Goal: Task Accomplishment & Management: Manage account settings

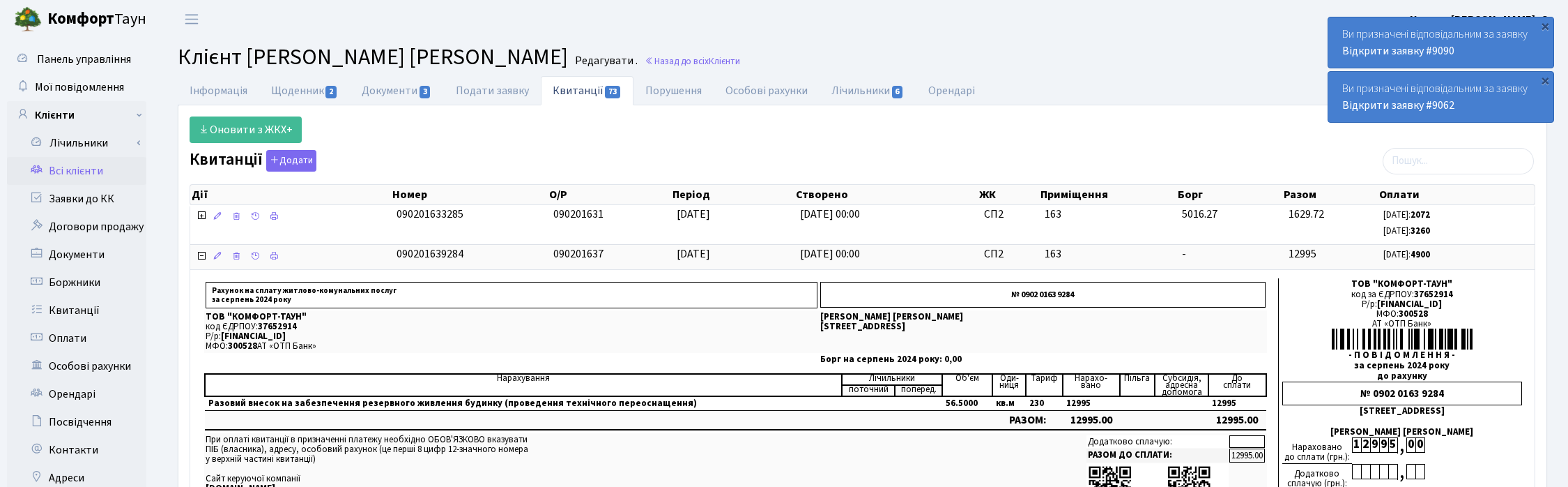
select select "25"
click at [725, 54] on link "Назад до всіх Клієнти" at bounding box center [692, 61] width 96 height 13
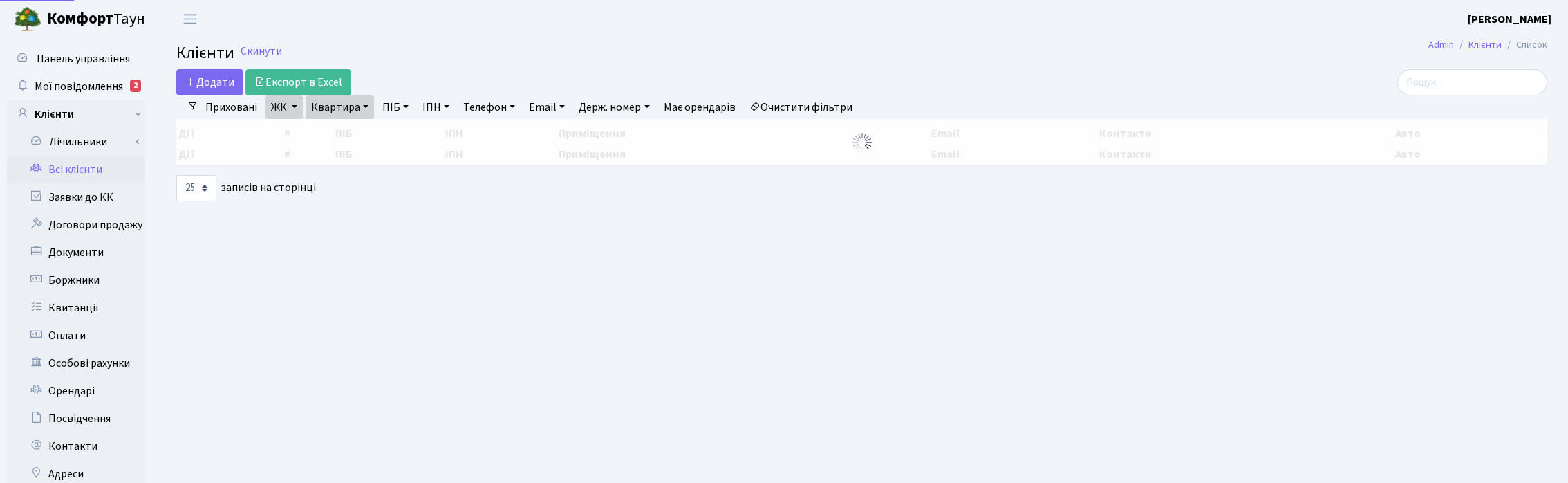
select select "25"
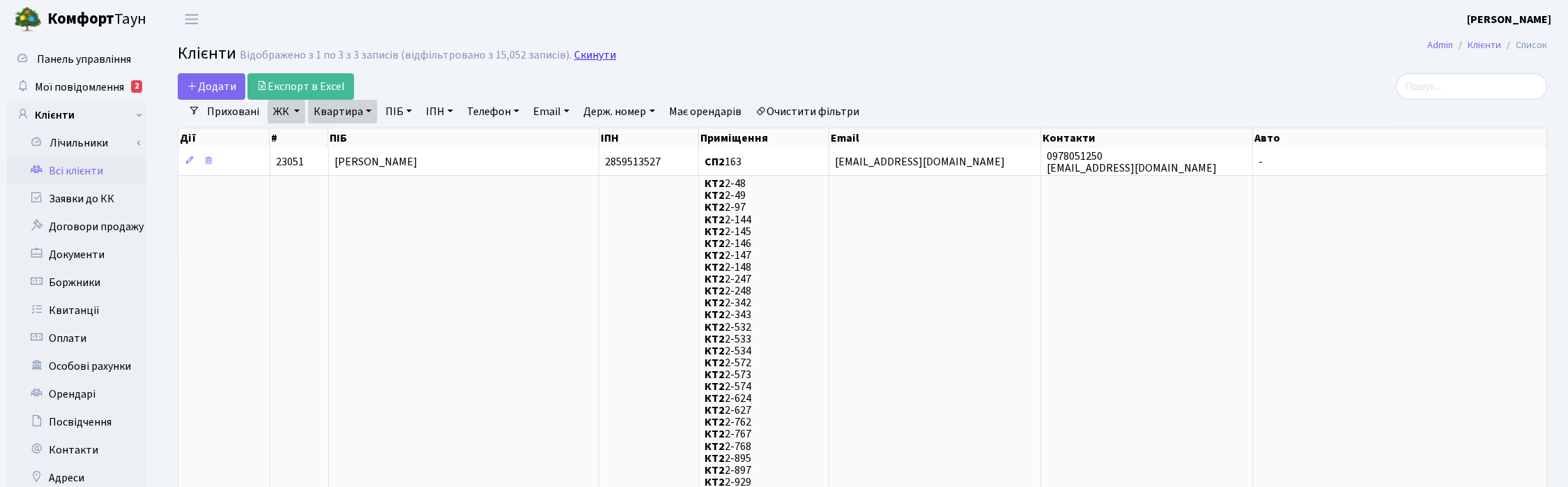
click at [577, 57] on link "Скинути" at bounding box center [595, 56] width 42 height 13
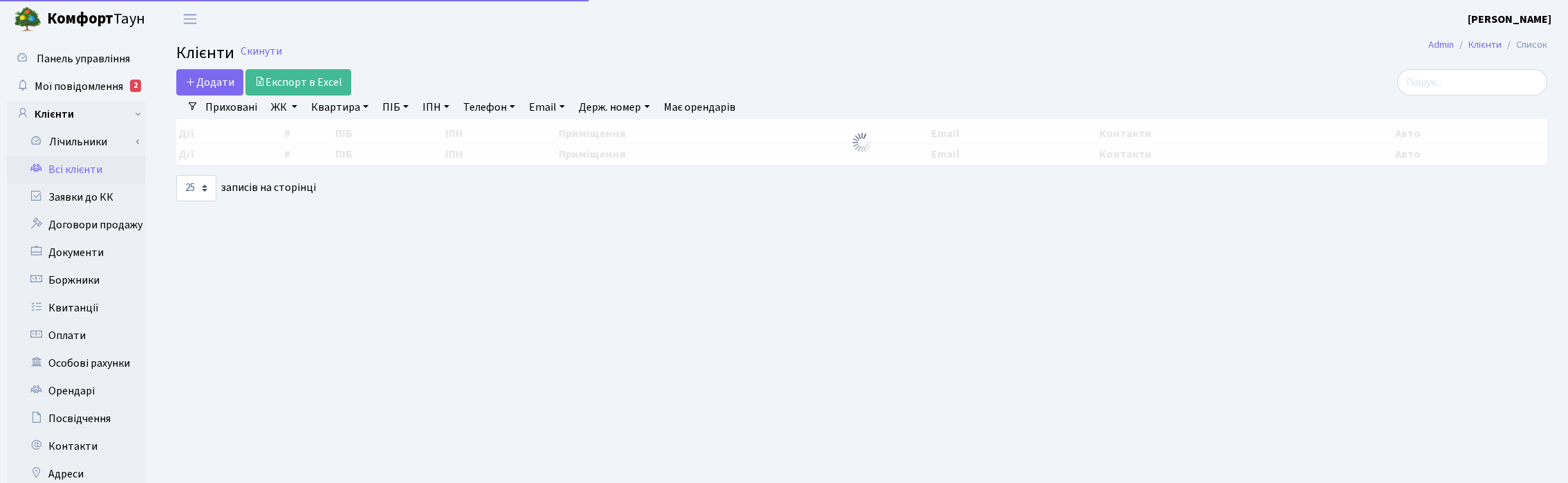
select select "25"
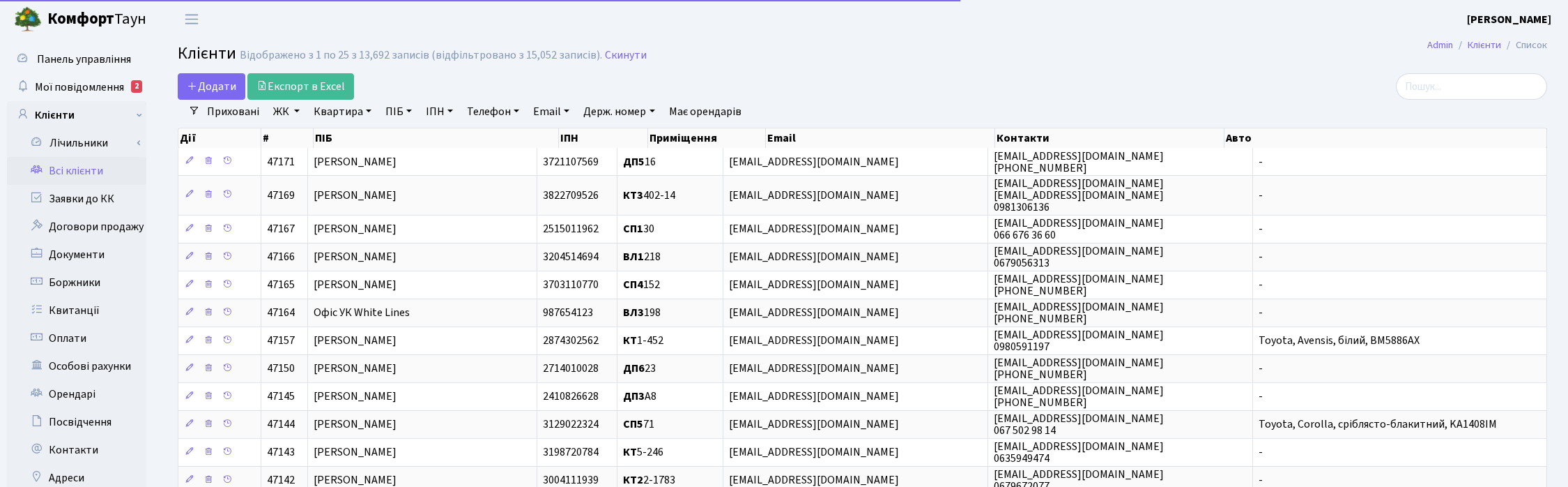
click at [353, 113] on link "Квартира" at bounding box center [342, 112] width 69 height 23
click at [345, 134] on input "text" at bounding box center [349, 138] width 82 height 27
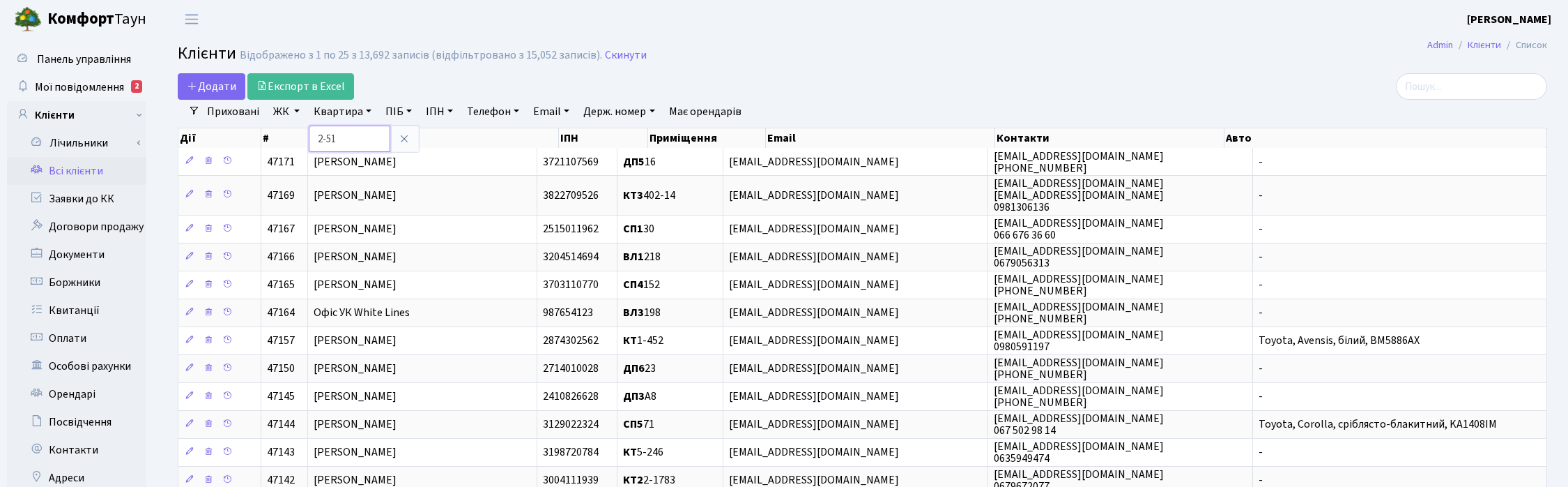
type input "2-51"
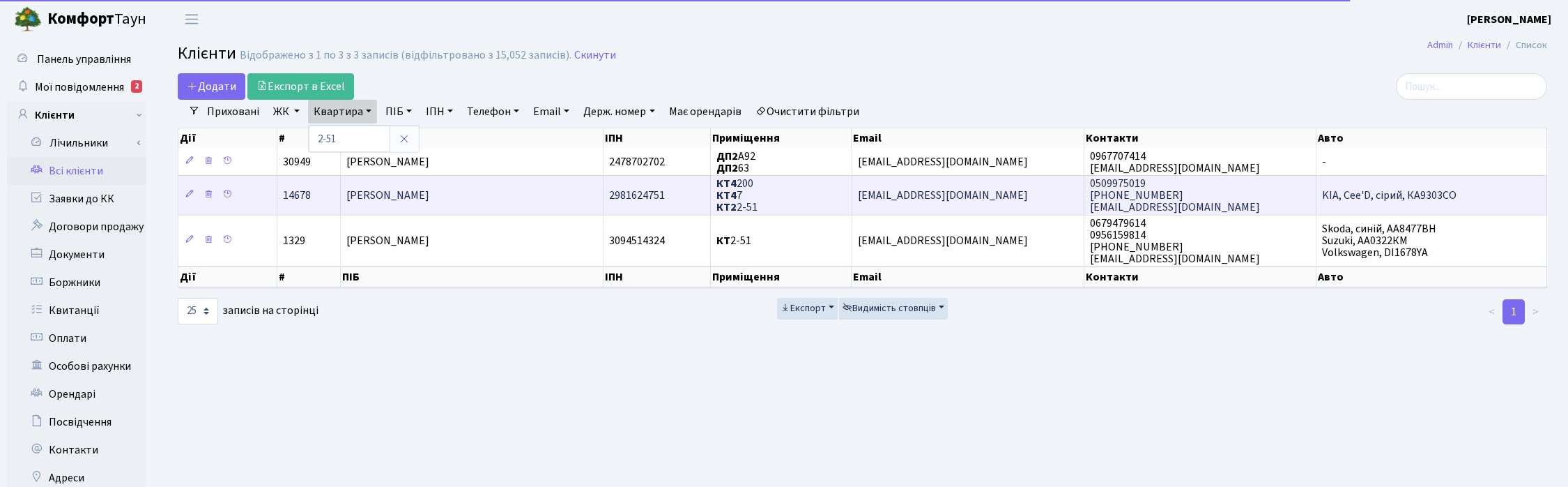
click at [406, 193] on span "Люлько Володимир Борисович" at bounding box center [387, 195] width 83 height 15
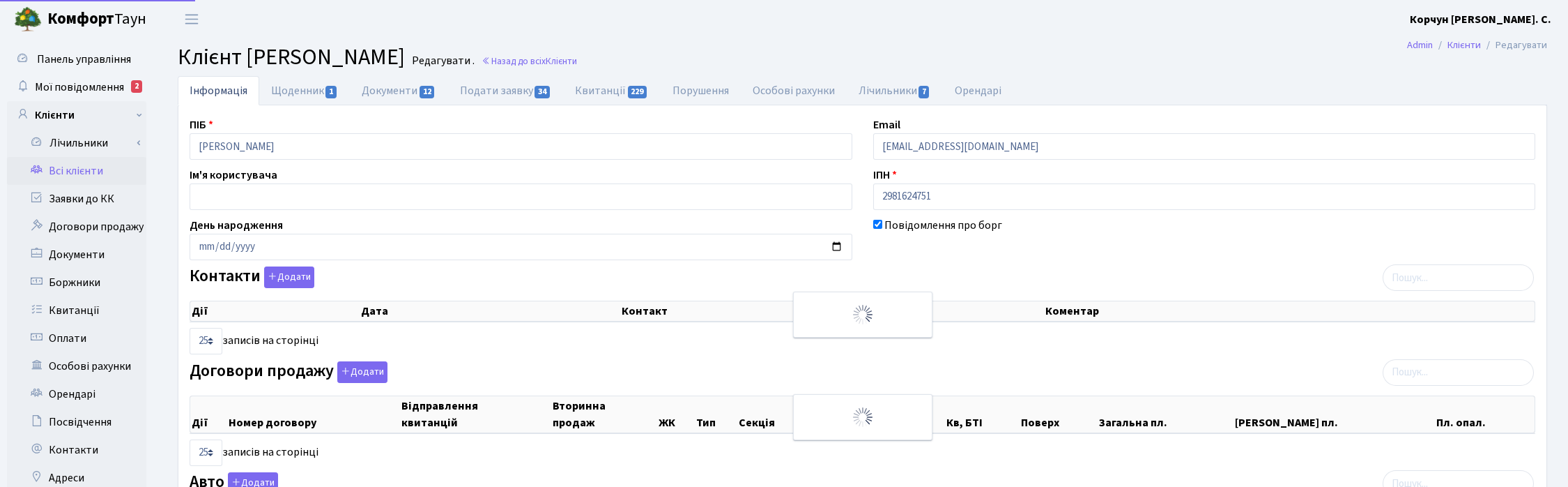
select select "25"
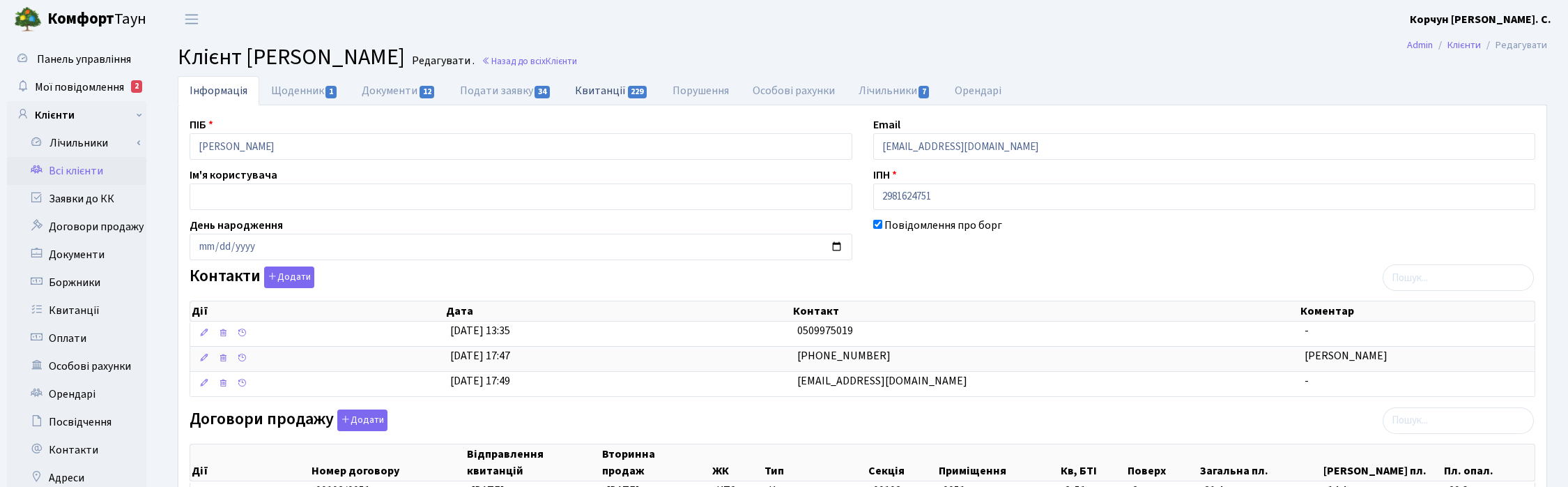
click at [614, 88] on link "Квитанції 229" at bounding box center [611, 90] width 97 height 28
select select "25"
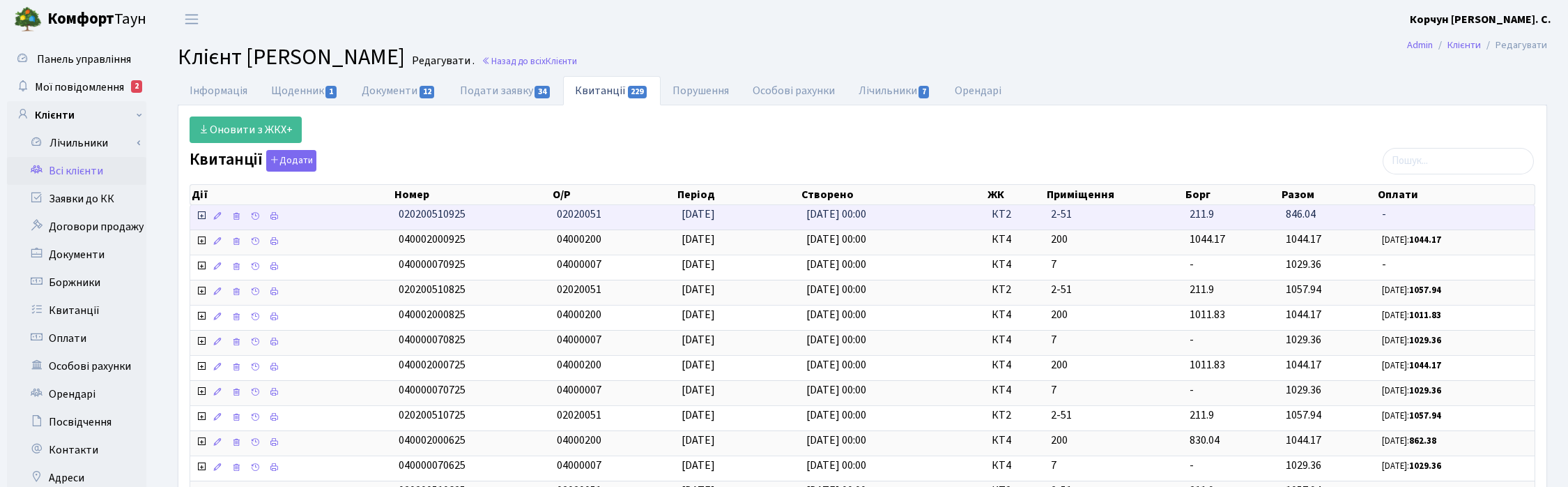
click at [203, 218] on icon at bounding box center [201, 215] width 11 height 11
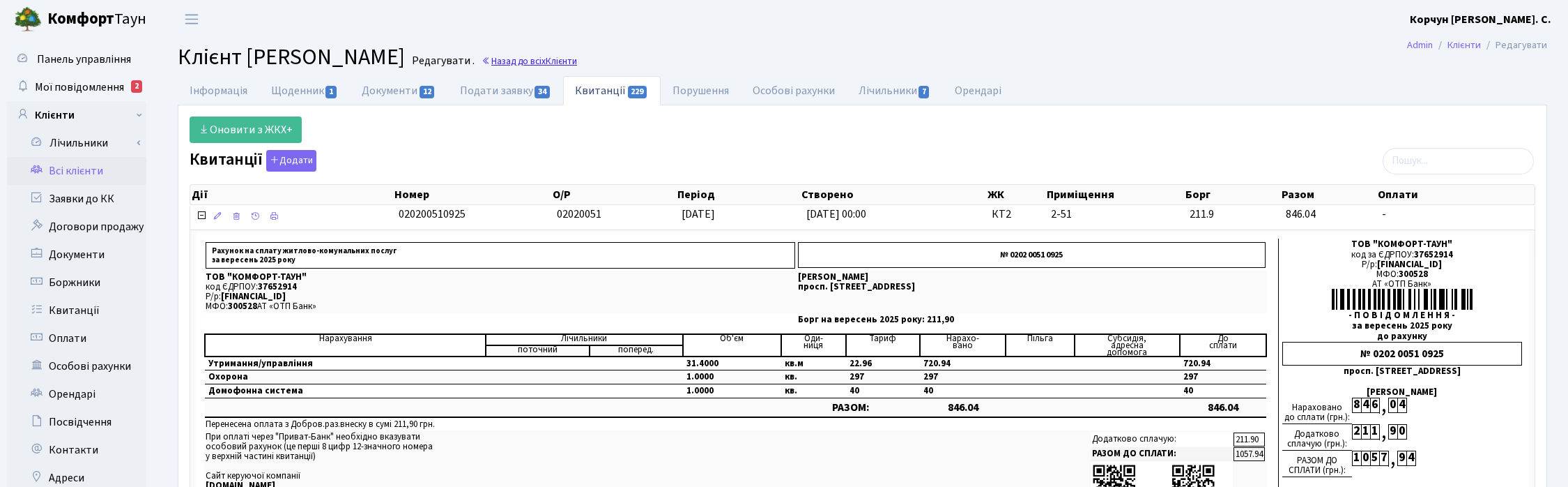
click at [577, 59] on link "Назад до всіх Клієнти" at bounding box center [529, 61] width 96 height 13
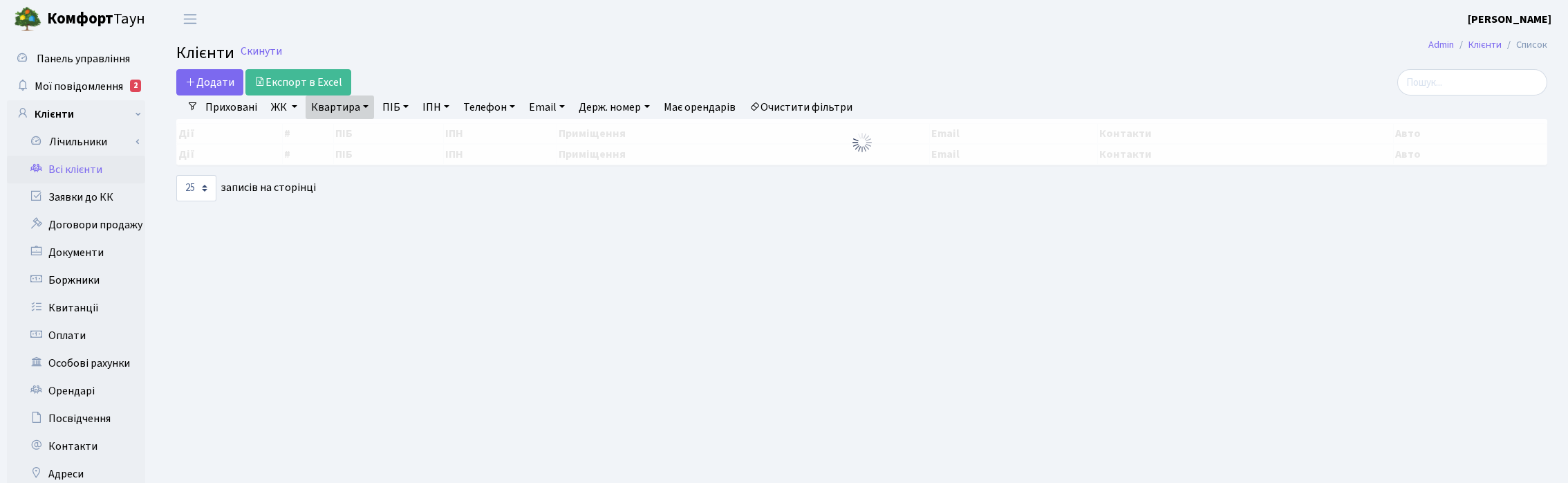
select select "25"
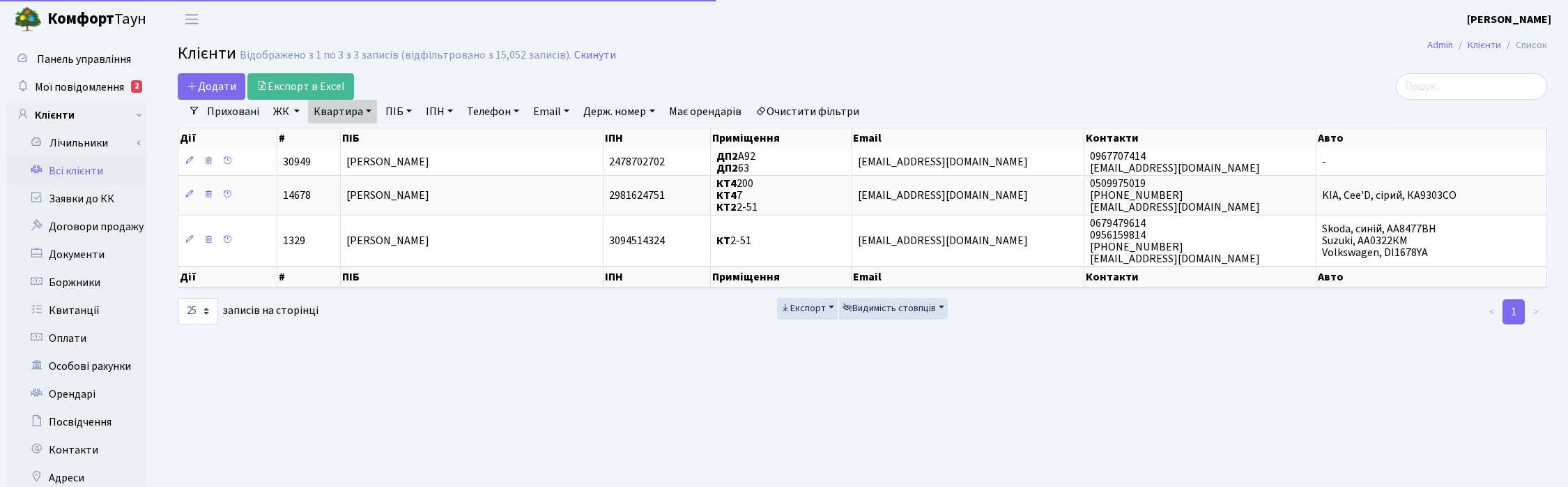
click at [367, 110] on link "Квартира" at bounding box center [342, 112] width 69 height 23
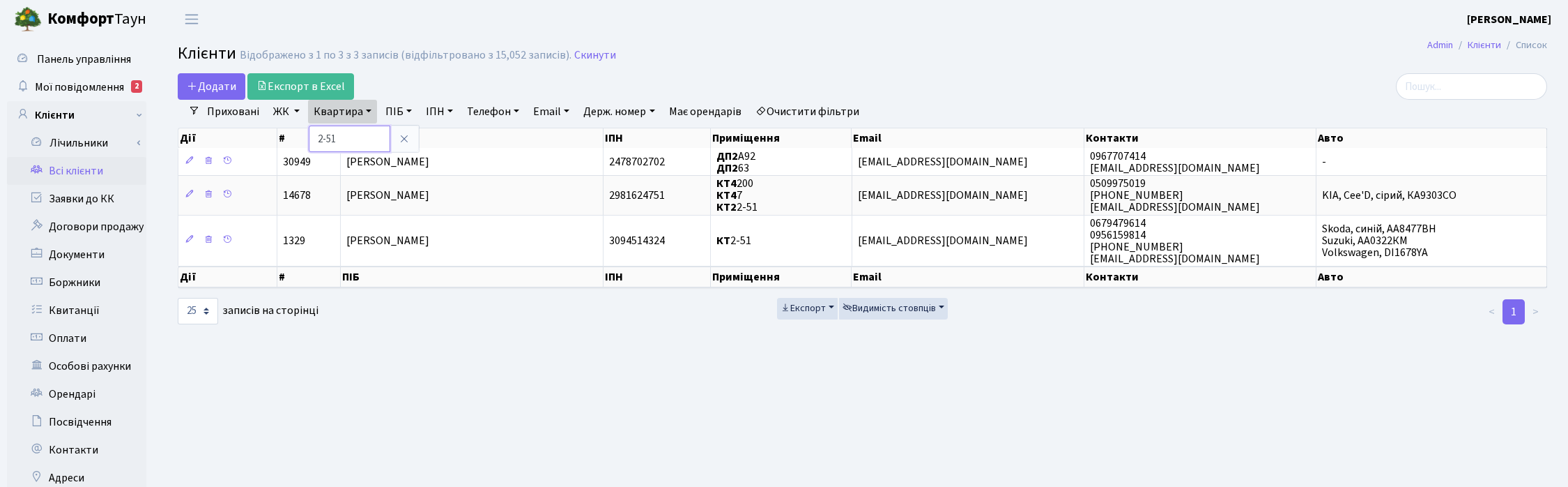
click at [359, 131] on input "2-51" at bounding box center [349, 138] width 82 height 27
type input "2"
type input "56"
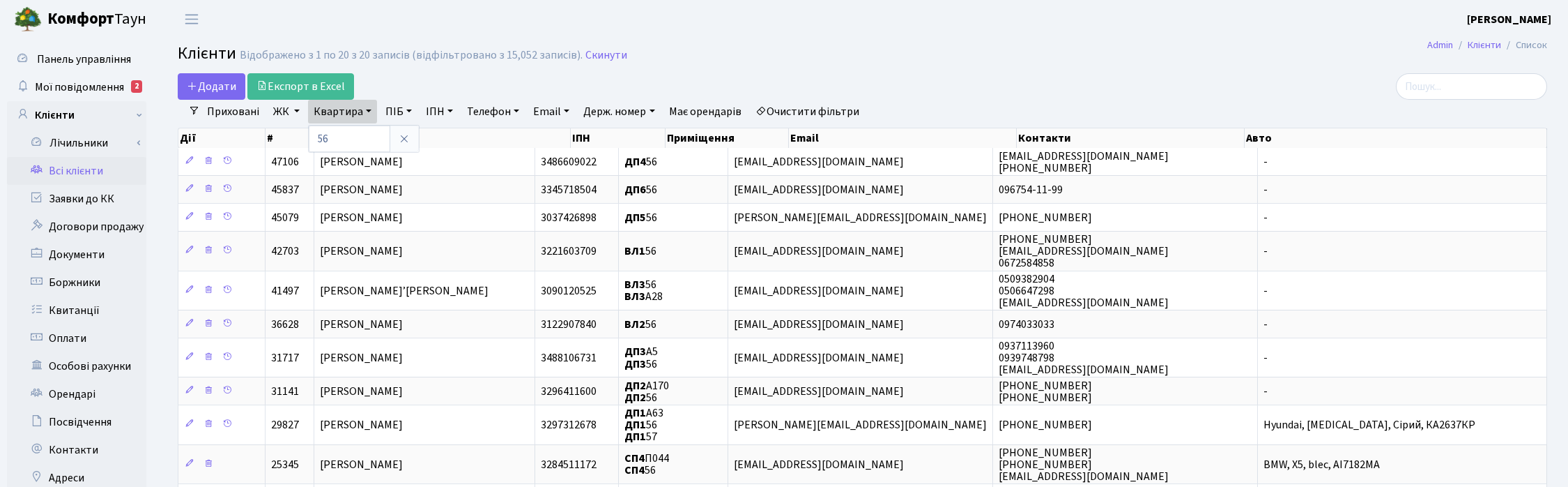
click at [280, 115] on link "ЖК" at bounding box center [286, 112] width 38 height 23
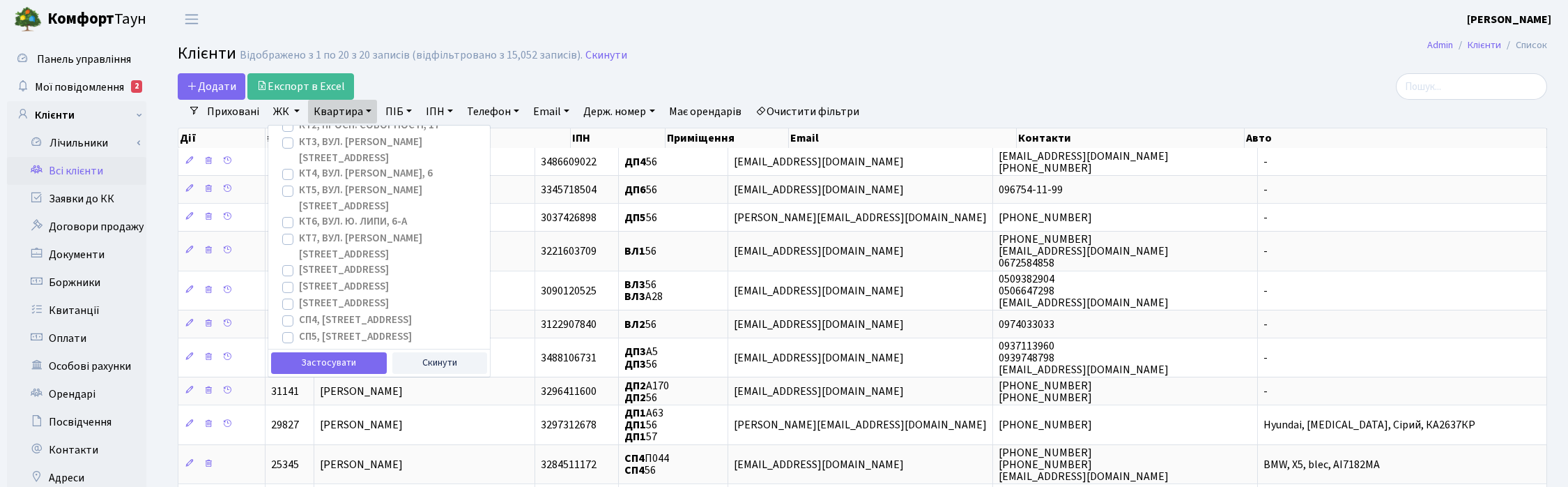
scroll to position [87, 0]
click at [299, 305] on label "СП6, Столичне шосе, 5-А" at bounding box center [355, 313] width 113 height 16
click at [299, 305] on input "СП6, Столичне шосе, 5-А" at bounding box center [303, 309] width 9 height 9
checkbox input "true"
click at [305, 366] on button "Застосувати" at bounding box center [328, 363] width 116 height 22
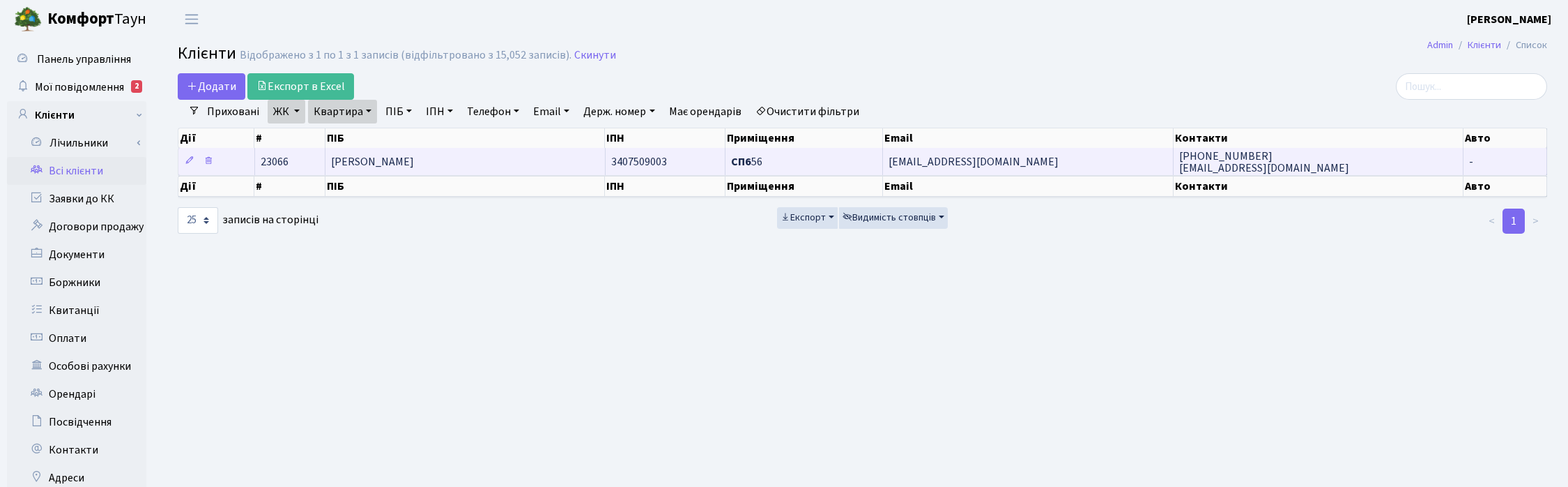
click at [414, 161] on span "Ємельянова Ольга Вікторівна" at bounding box center [372, 162] width 83 height 15
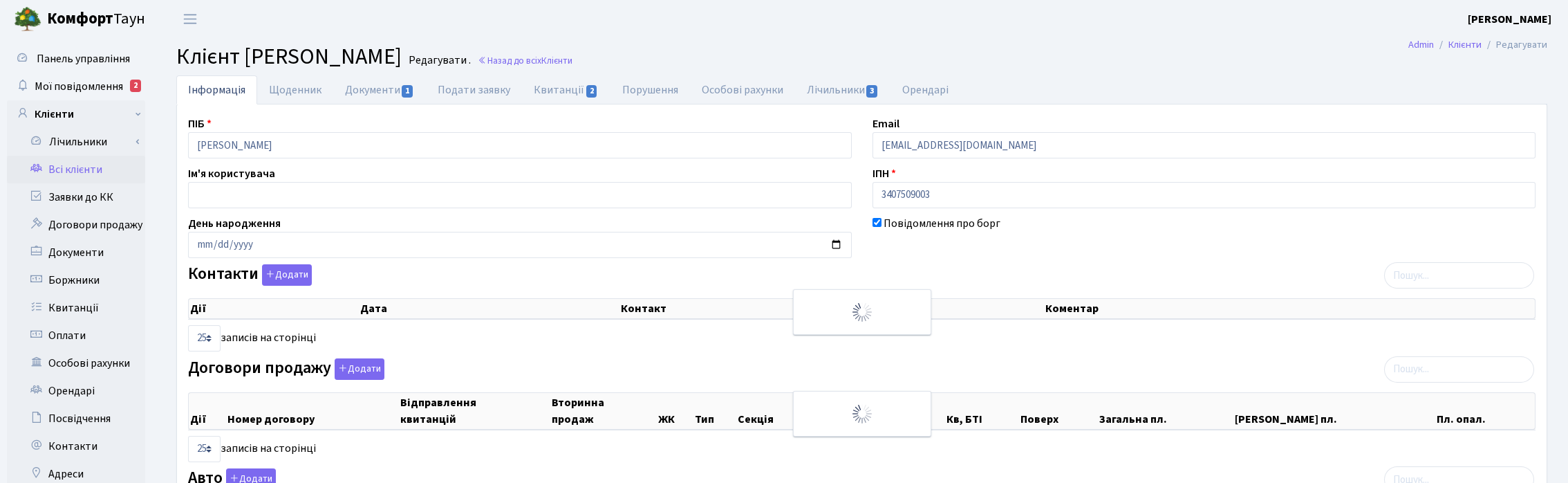
select select "25"
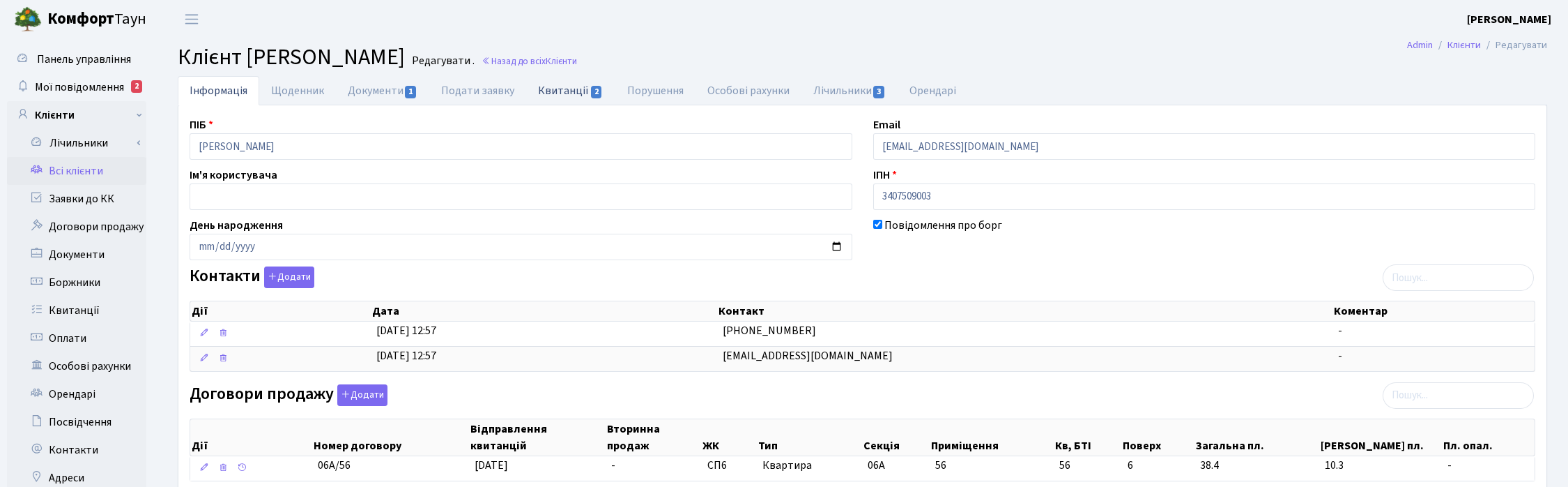
click at [566, 92] on link "Квитанції 2" at bounding box center [570, 90] width 88 height 28
select select "25"
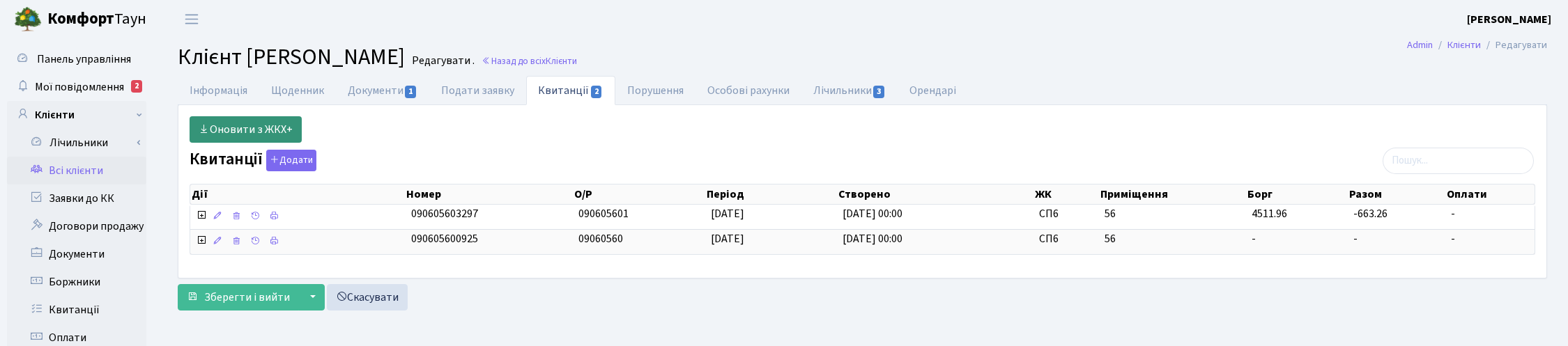
click at [240, 128] on link "Оновити з ЖКХ+" at bounding box center [245, 130] width 113 height 27
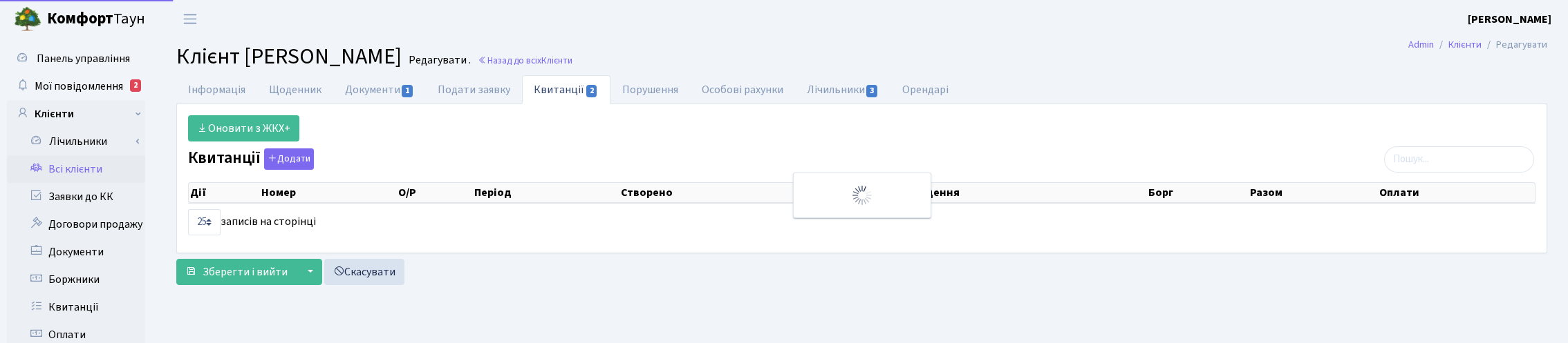
select select "25"
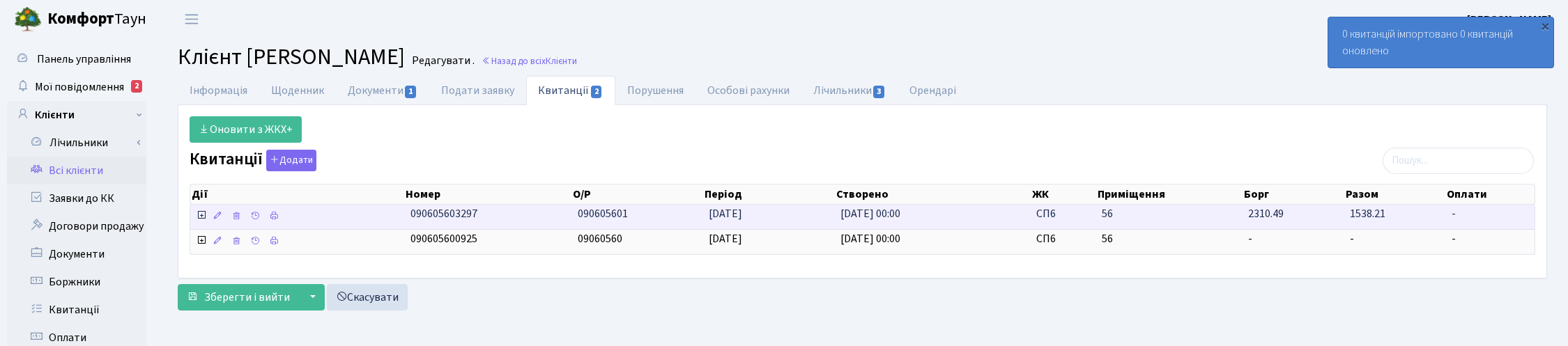
click at [203, 218] on icon at bounding box center [201, 215] width 11 height 11
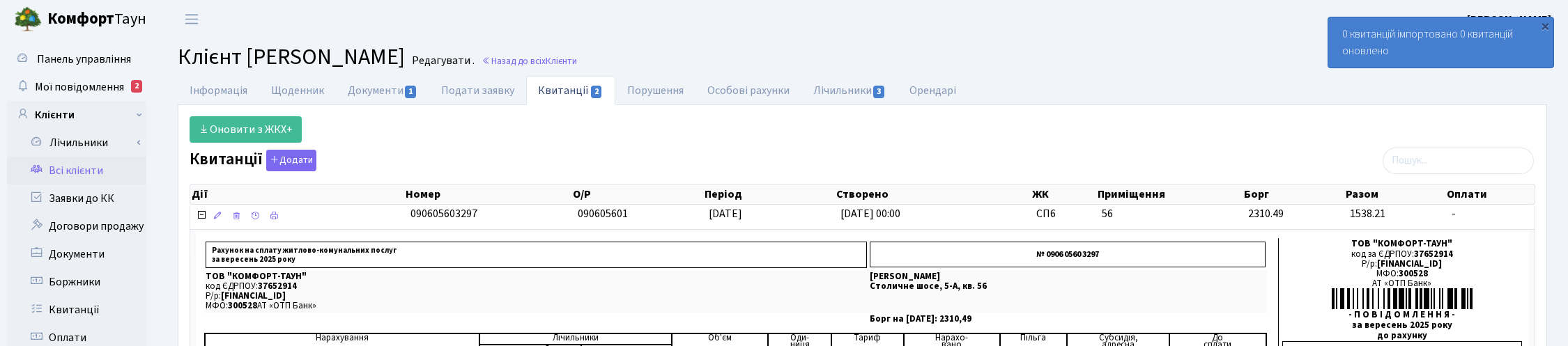
click at [577, 58] on link "Назад до всіх Клієнти" at bounding box center [529, 61] width 96 height 13
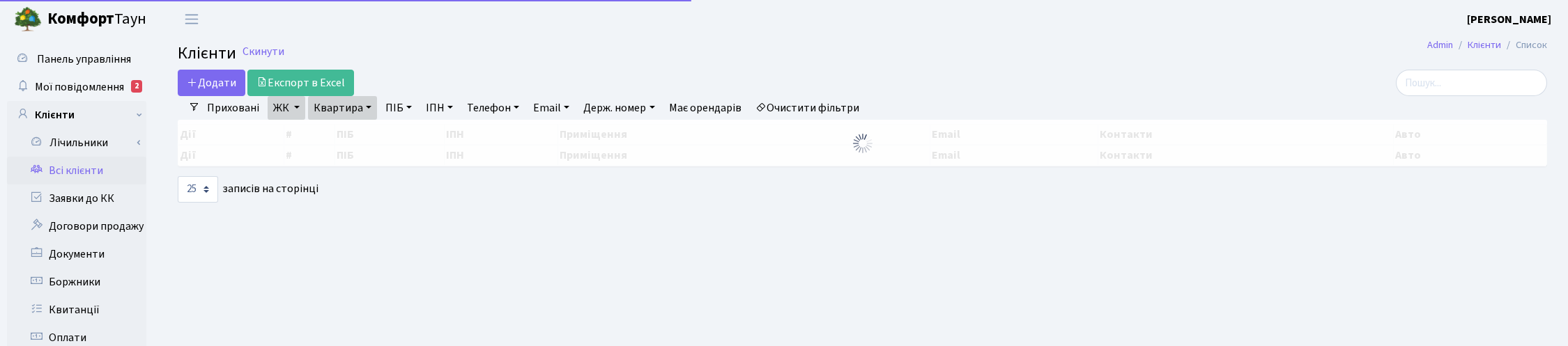
select select "25"
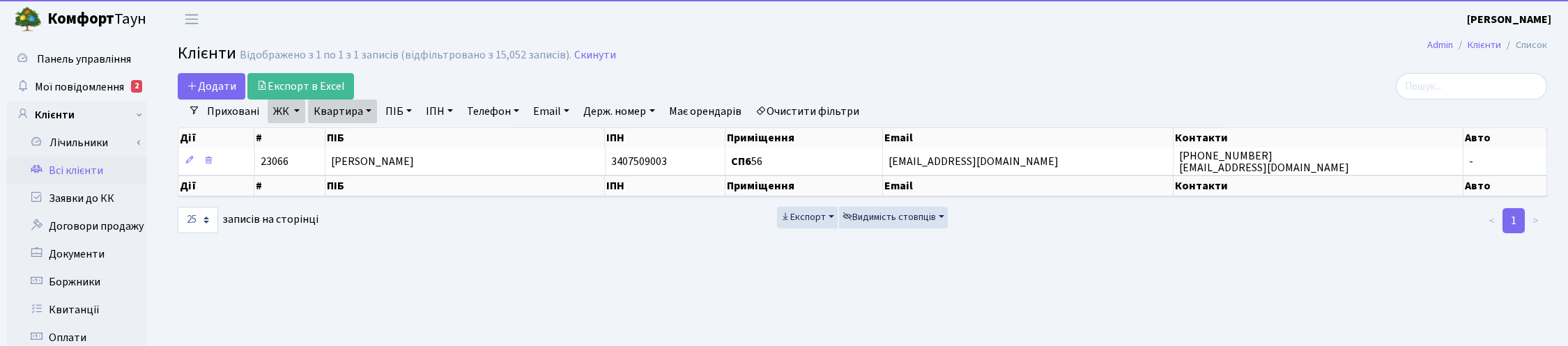
drag, startPoint x: 295, startPoint y: 108, endPoint x: 297, endPoint y: 121, distance: 13.2
click at [295, 108] on link "ЖК" at bounding box center [286, 112] width 38 height 23
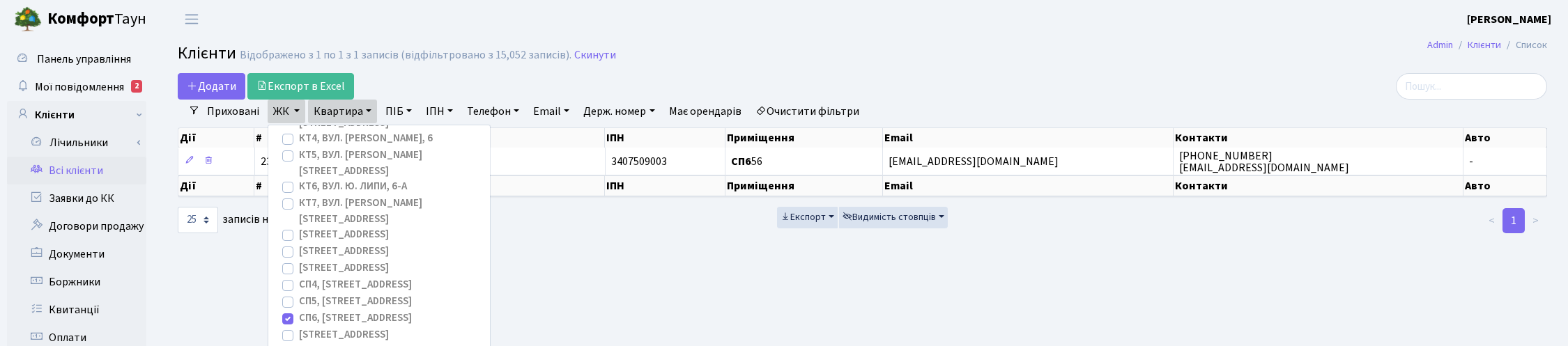
scroll to position [174, 0]
click at [299, 218] on label "СП6, Столичне шосе, 5-А" at bounding box center [355, 226] width 113 height 16
click at [299, 218] on input "СП6, Столичне шосе, 5-А" at bounding box center [303, 223] width 9 height 9
checkbox input "false"
click at [299, 185] on label "СП4, Столичне шосе, 5" at bounding box center [355, 193] width 113 height 16
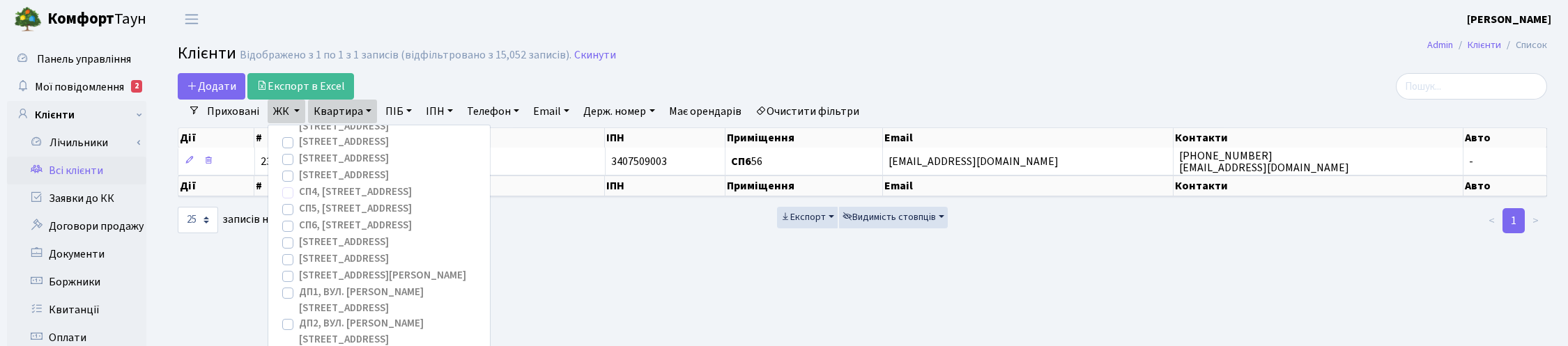
click at [299, 185] on input "СП4, [STREET_ADDRESS]" at bounding box center [303, 189] width 9 height 9
checkbox input "true"
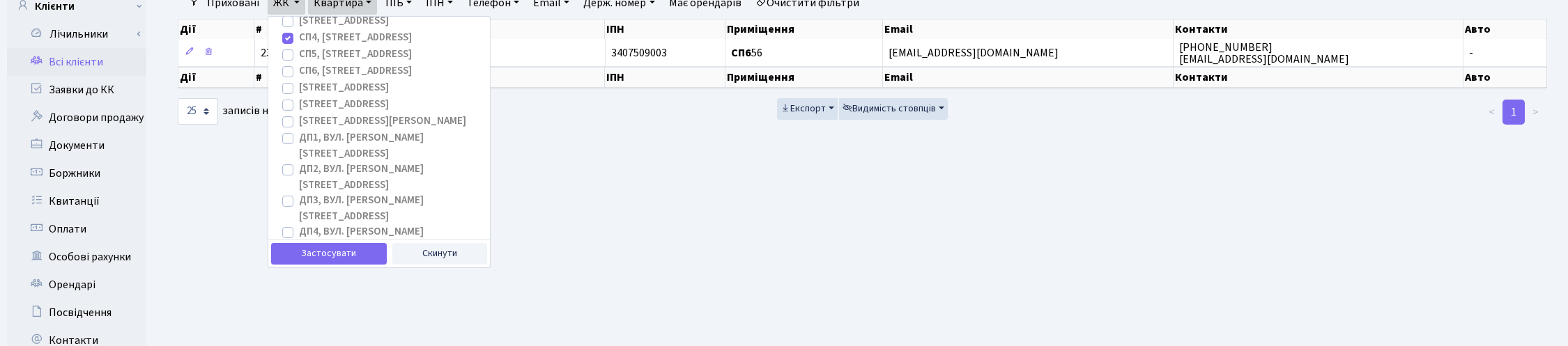
scroll to position [261, 0]
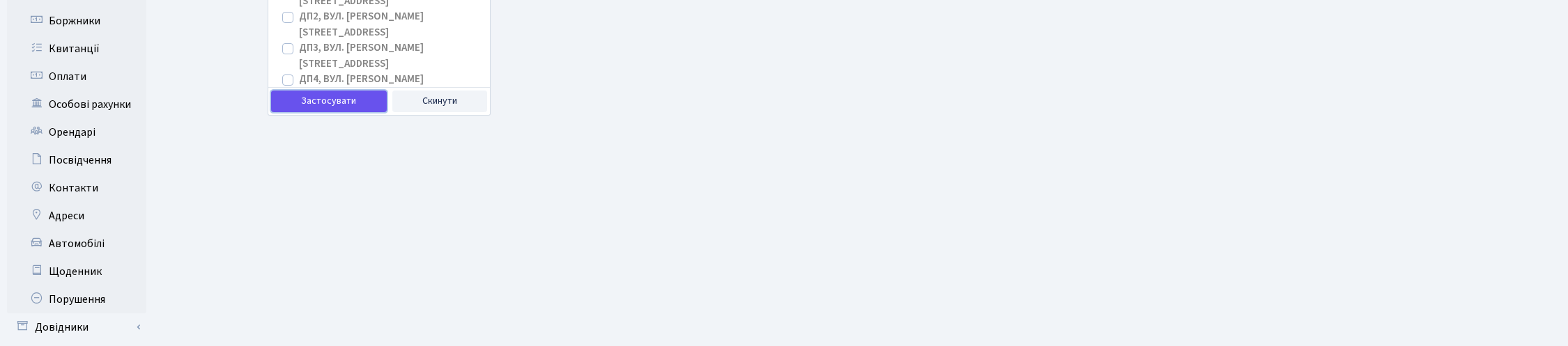
click at [328, 102] on button "Застосувати" at bounding box center [328, 102] width 116 height 22
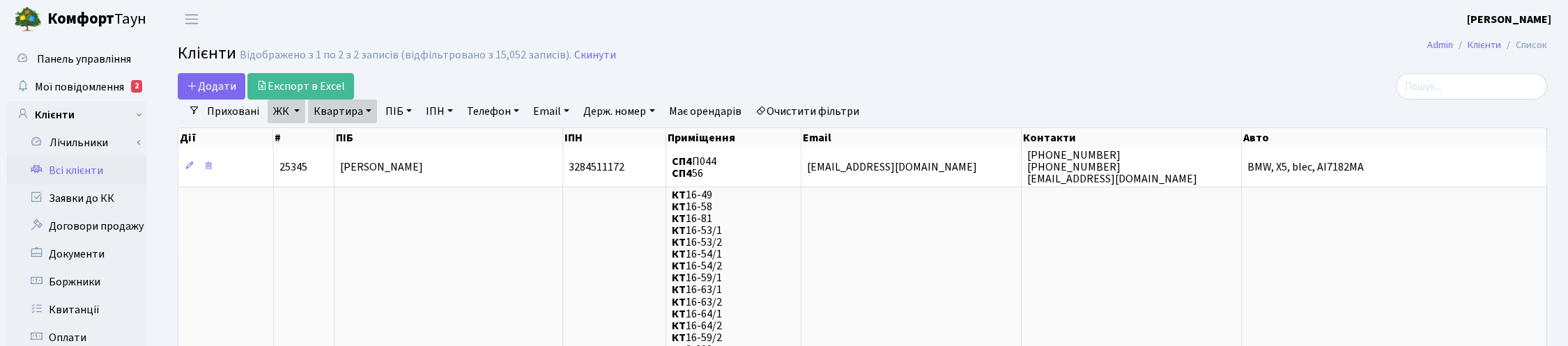
click at [360, 108] on link "Квартира" at bounding box center [342, 112] width 69 height 23
click at [349, 143] on input "56" at bounding box center [349, 138] width 82 height 27
type input "5"
type input "59"
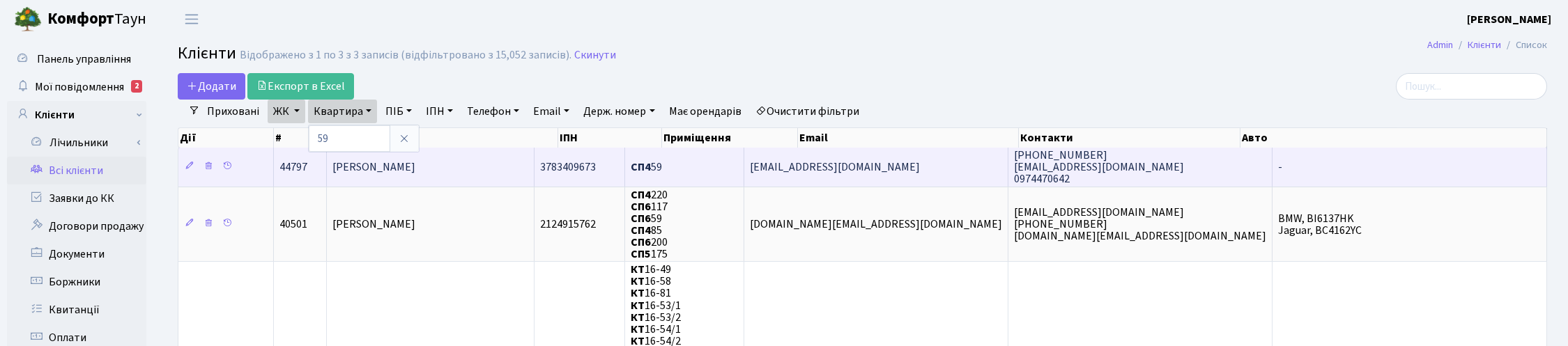
click at [500, 166] on td "Жолнович Роман Ігорович" at bounding box center [430, 167] width 207 height 38
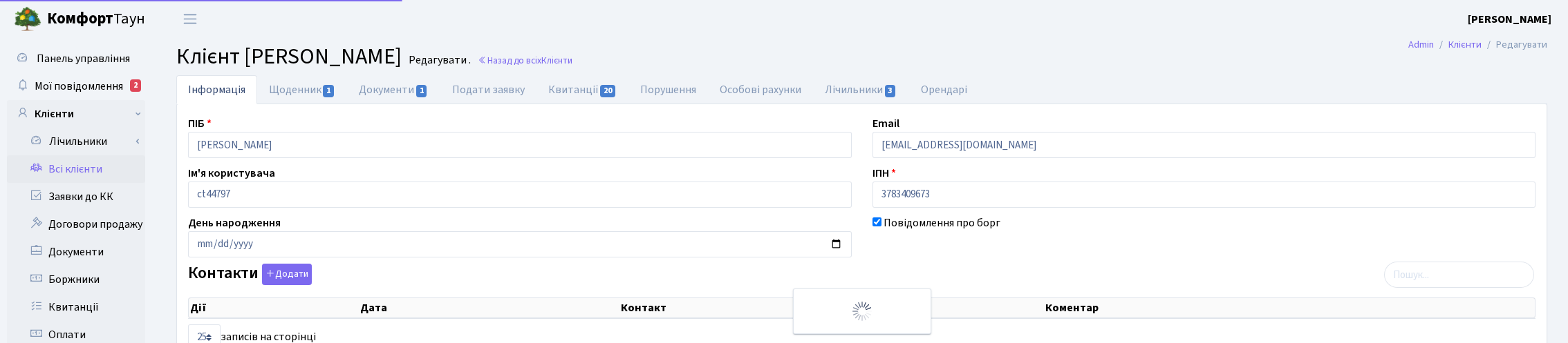
select select "25"
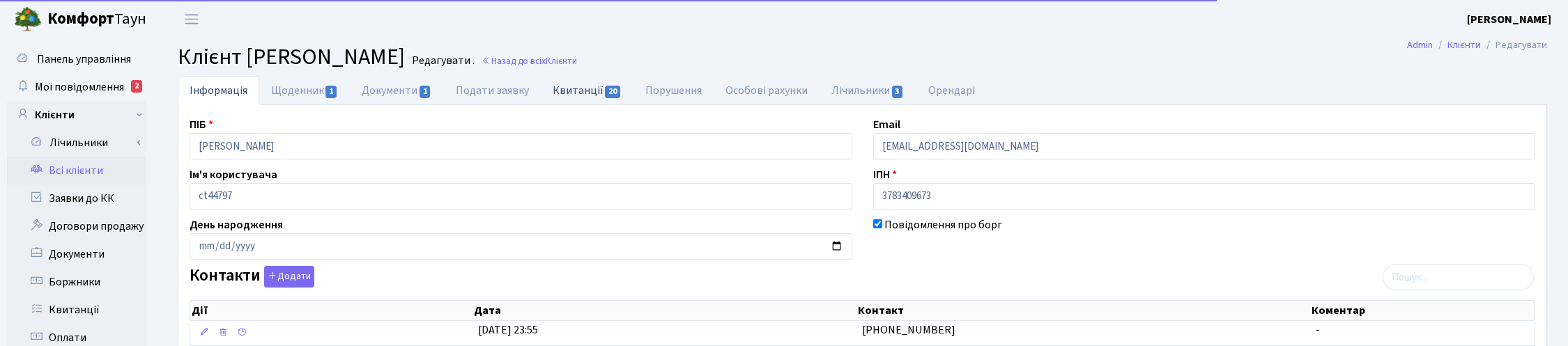
click at [583, 91] on link "Квитанції 20" at bounding box center [587, 90] width 93 height 28
select select "25"
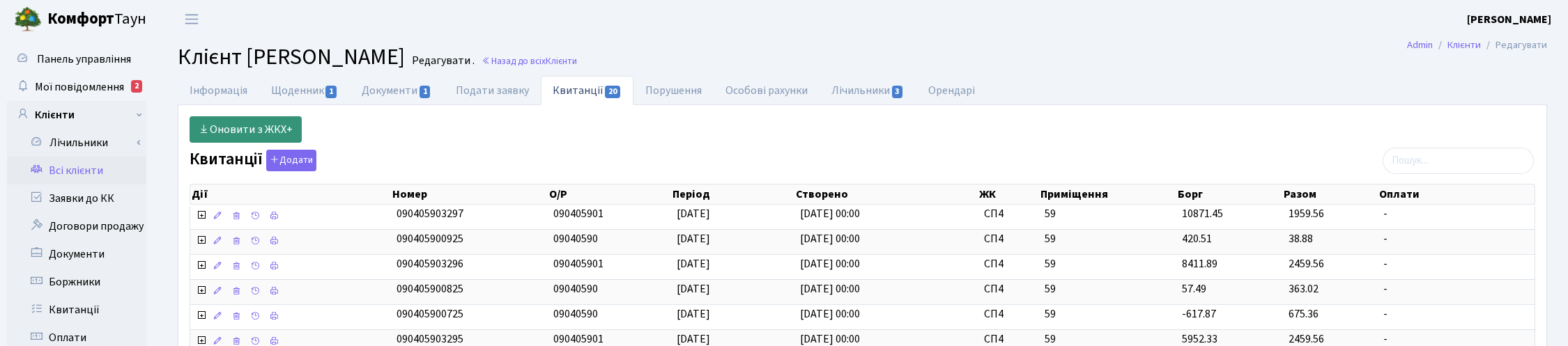
click at [237, 133] on link "Оновити з ЖКХ+" at bounding box center [245, 130] width 113 height 27
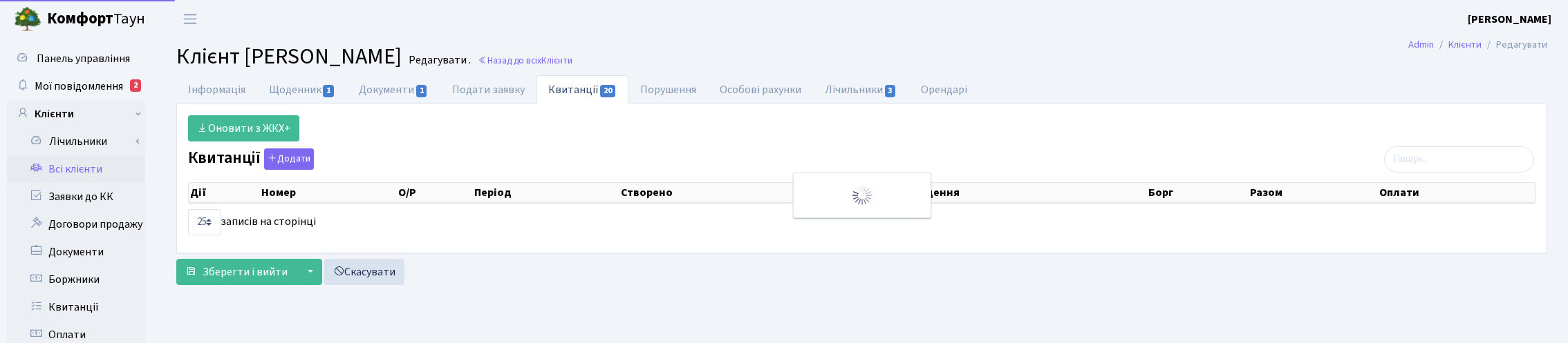
select select "25"
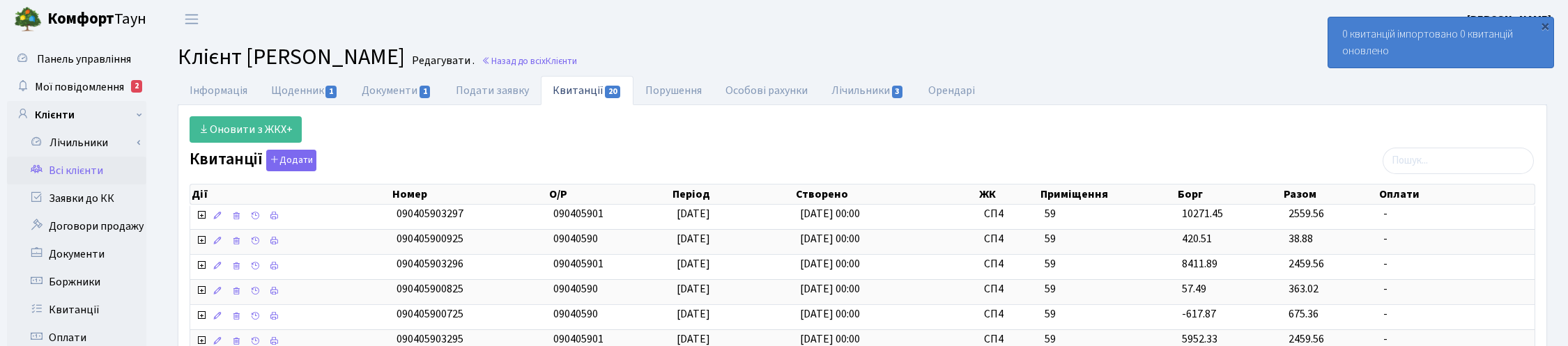
click at [1141, 53] on h2 "Клієнт Жолнович Роман Ігорович Редагувати . Назад до всіх Клієнти" at bounding box center [862, 58] width 1370 height 27
click at [577, 62] on link "Назад до всіх Клієнти" at bounding box center [529, 61] width 96 height 13
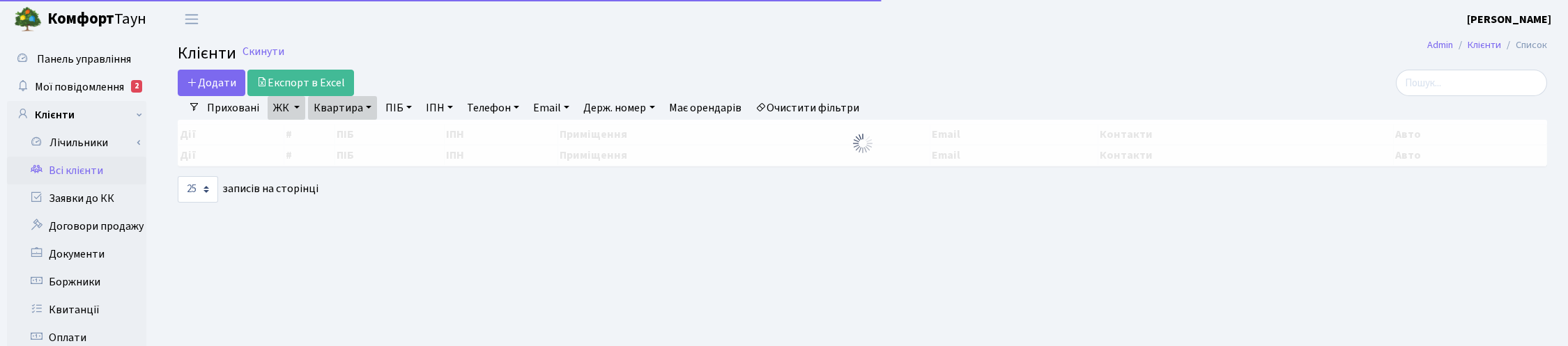
select select "25"
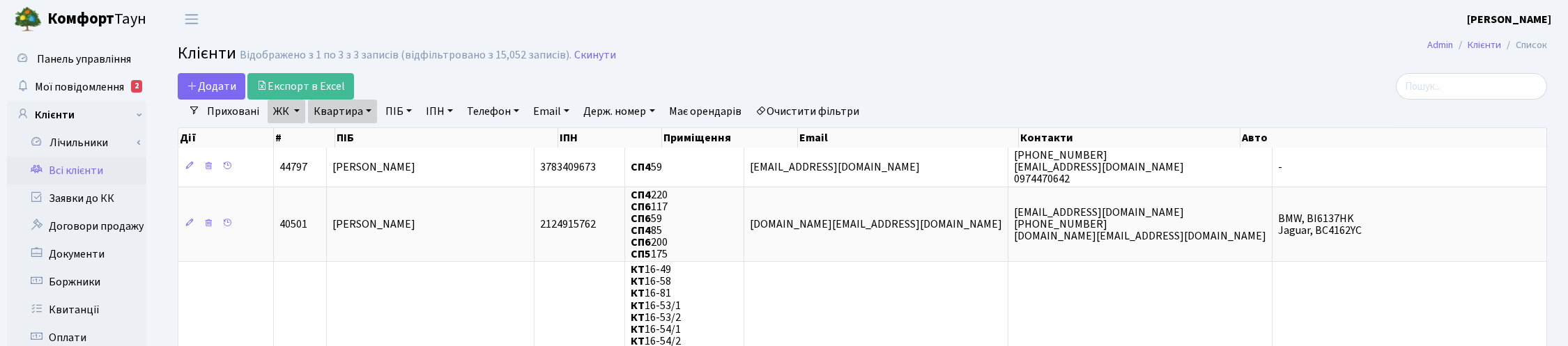
click at [358, 117] on link "Квартира" at bounding box center [342, 112] width 69 height 23
click at [343, 134] on input "59" at bounding box center [349, 138] width 82 height 27
type input "5"
type input "241"
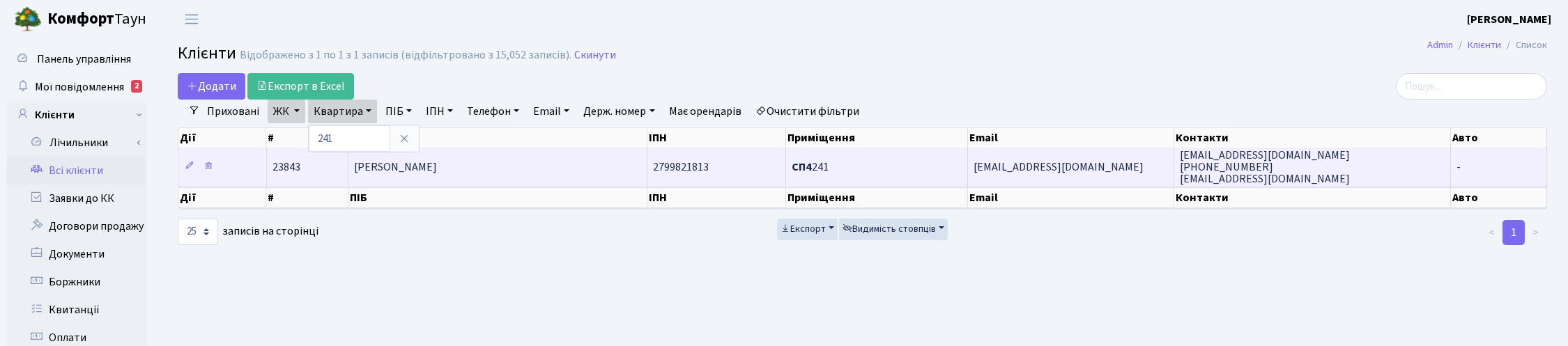
click at [505, 163] on td "[PERSON_NAME]" at bounding box center [498, 167] width 299 height 38
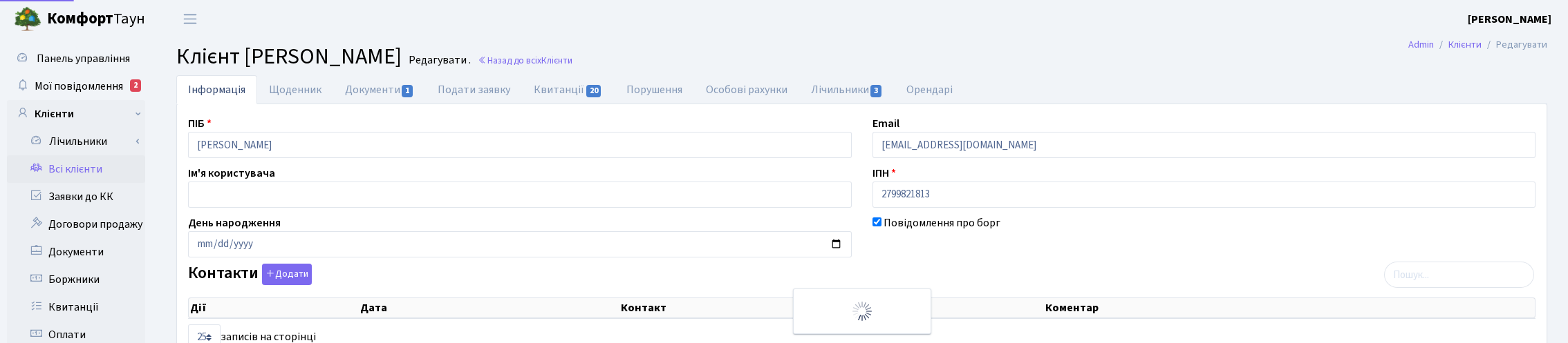
select select "25"
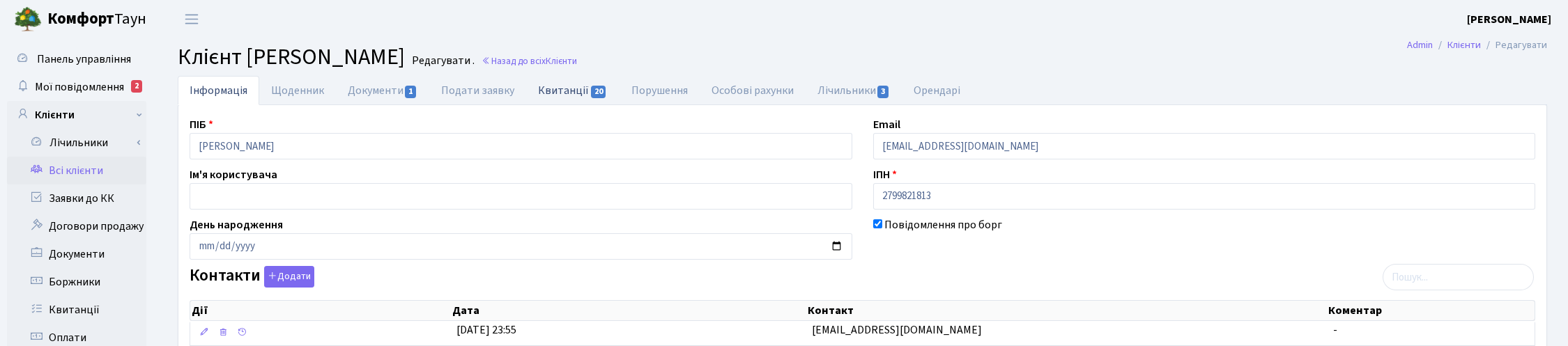
click at [579, 87] on link "Квитанції 20" at bounding box center [572, 90] width 93 height 28
select select "25"
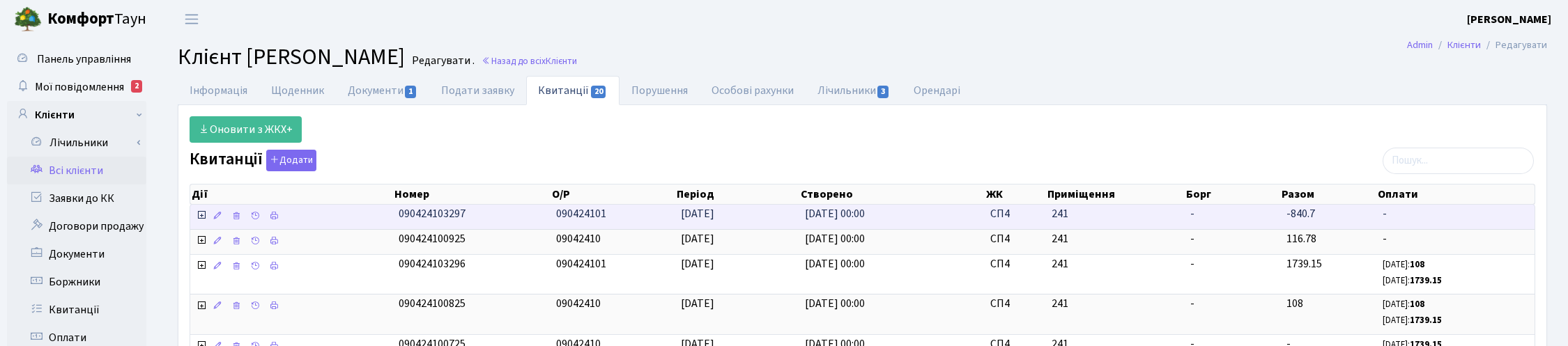
click at [202, 218] on icon at bounding box center [201, 215] width 11 height 11
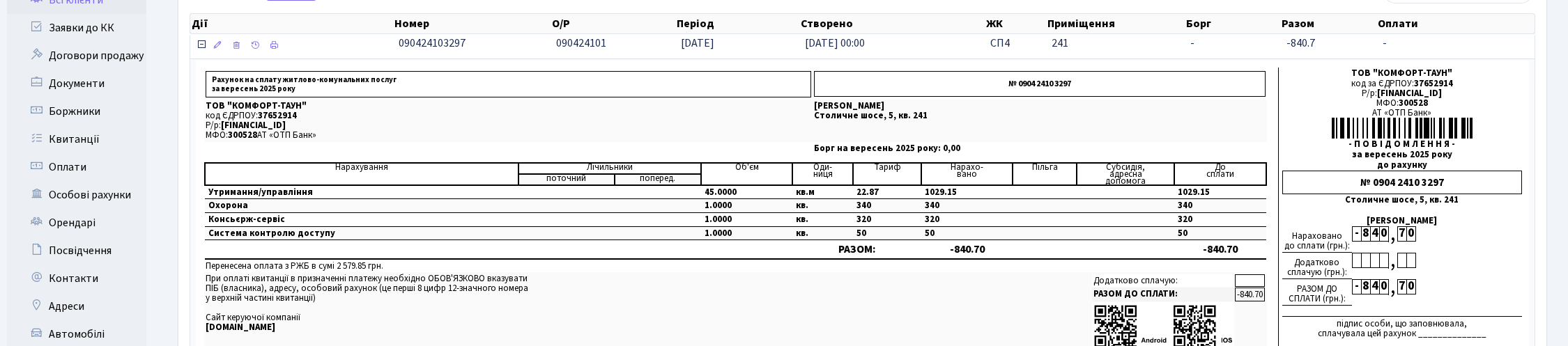
scroll to position [174, 0]
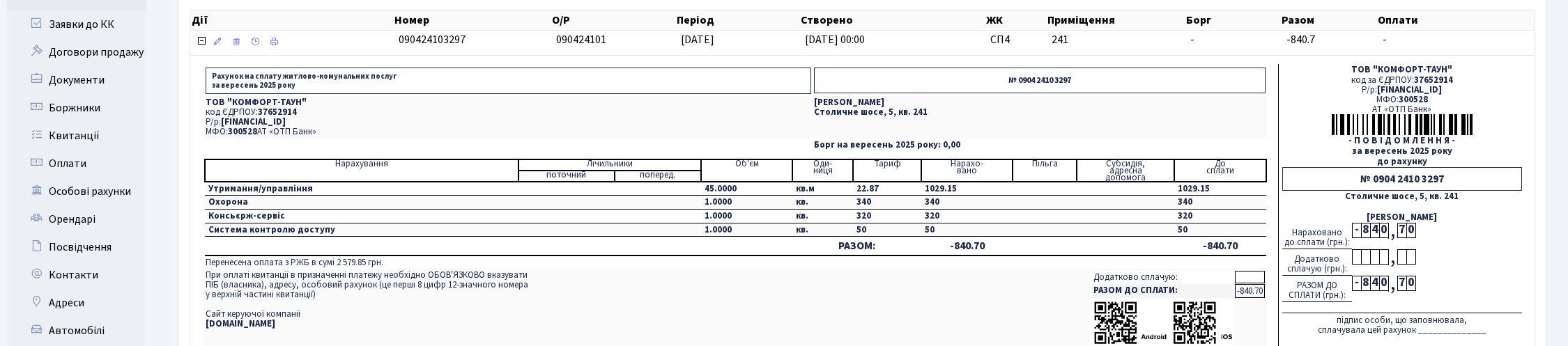
click at [598, 145] on td at bounding box center [508, 145] width 609 height 13
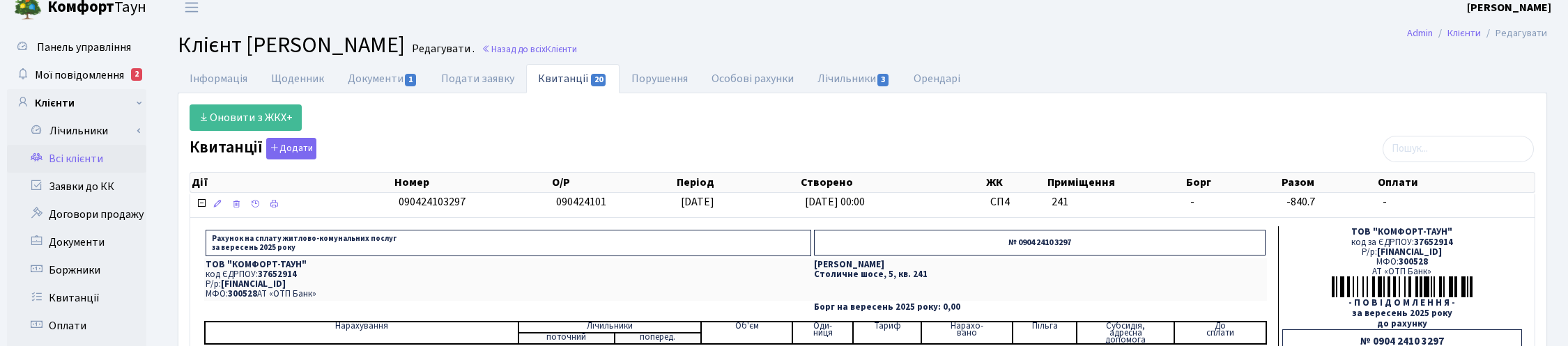
scroll to position [0, 0]
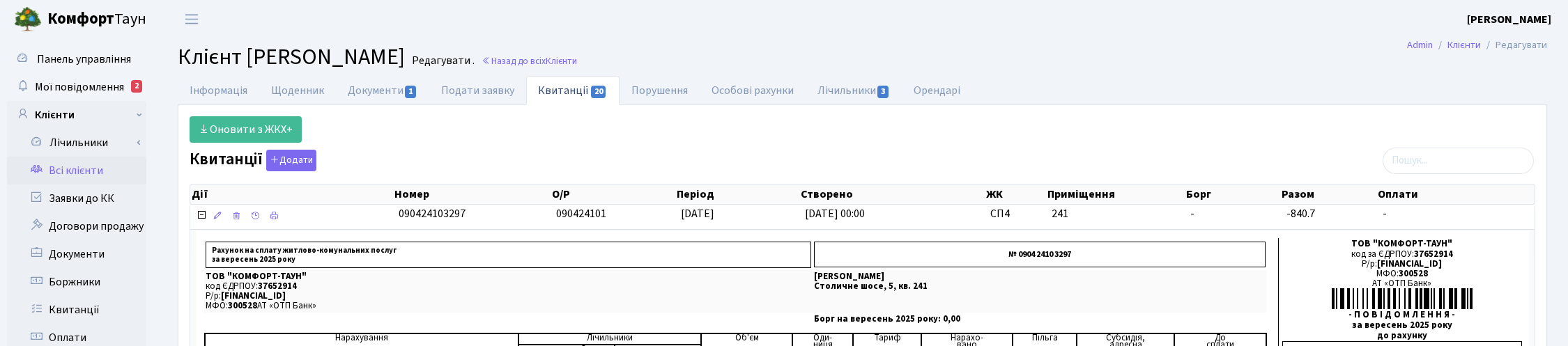
click at [1101, 96] on ul "Інформація Щоденник Документи 1 Подати заявку Квитанції 20 Порушення Особові ра…" at bounding box center [862, 90] width 1370 height 29
click at [248, 130] on link "Оновити з ЖКХ+" at bounding box center [245, 130] width 113 height 27
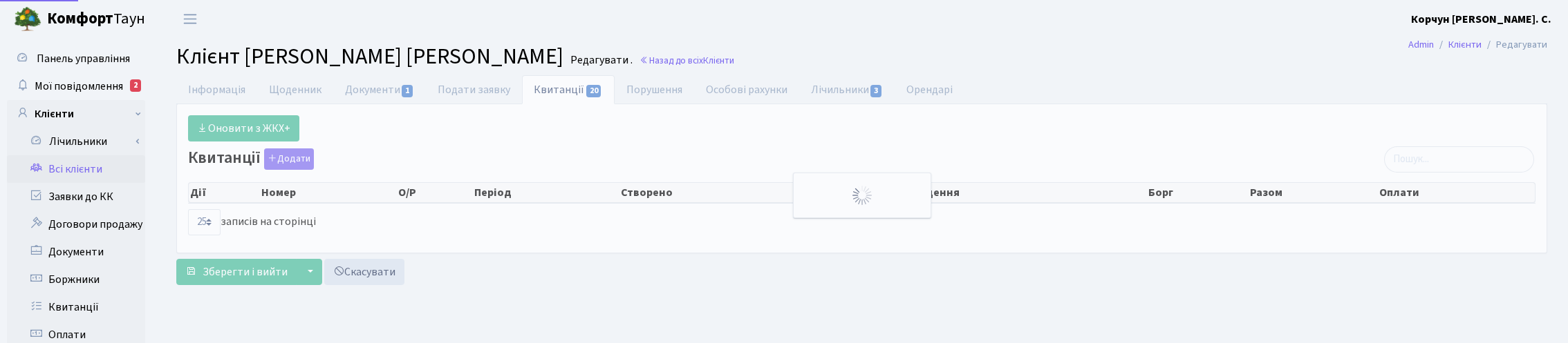
select select "25"
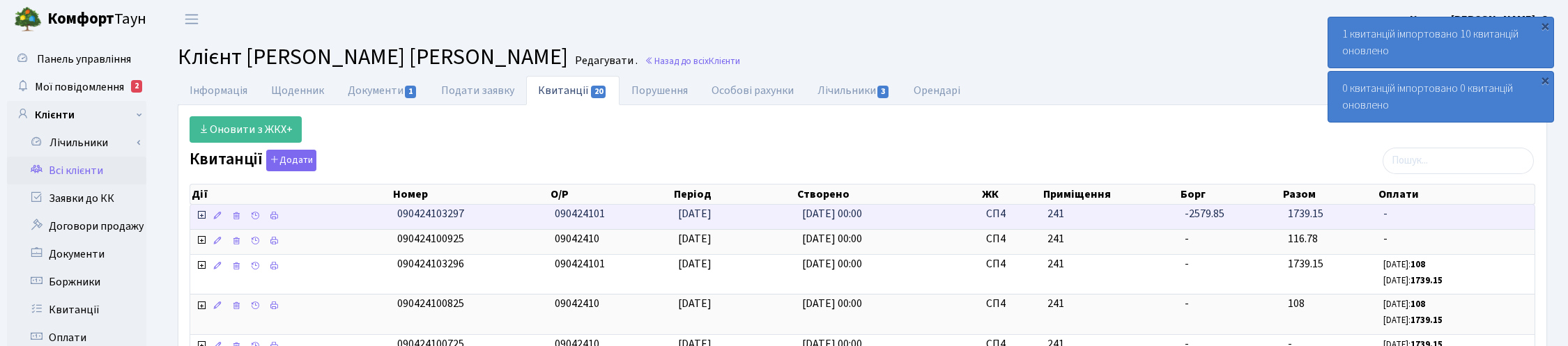
click at [200, 221] on icon at bounding box center [201, 215] width 11 height 11
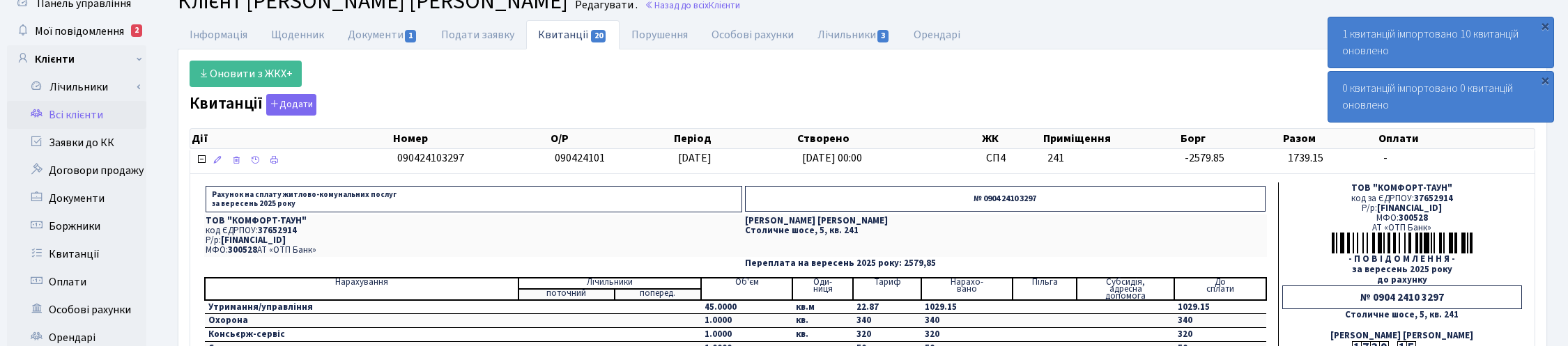
scroll to position [87, 0]
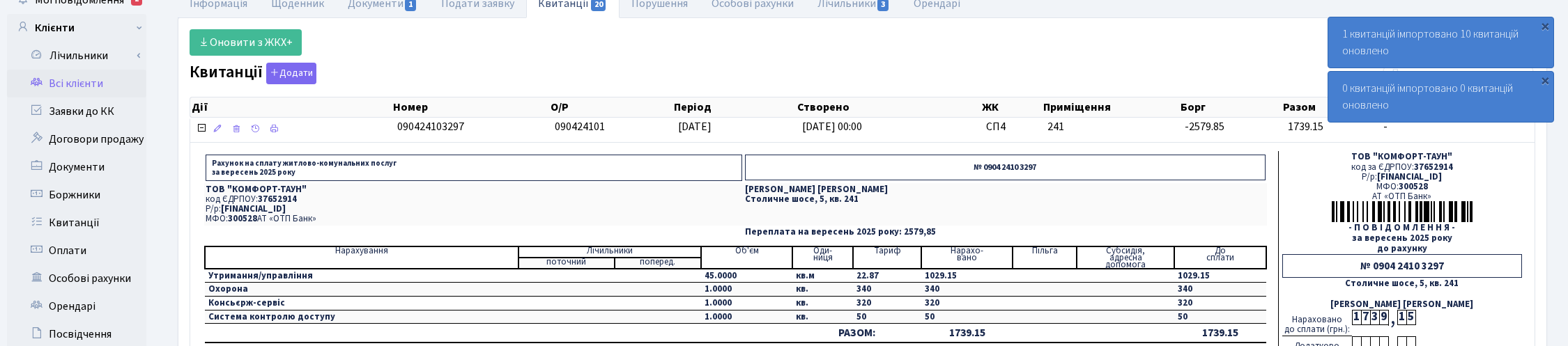
click at [1028, 239] on td "Переплата на вересень 2025 року: 2579,85" at bounding box center [1004, 233] width 523 height 13
drag, startPoint x: 1124, startPoint y: 189, endPoint x: 1109, endPoint y: 190, distance: 15.0
click at [1124, 189] on p "[PERSON_NAME] [PERSON_NAME]" at bounding box center [1005, 189] width 520 height 9
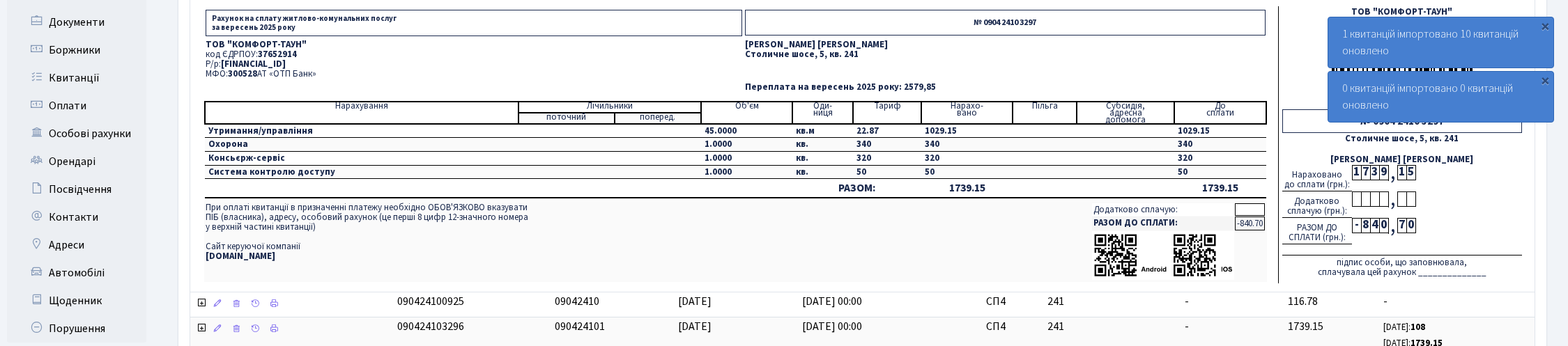
scroll to position [349, 0]
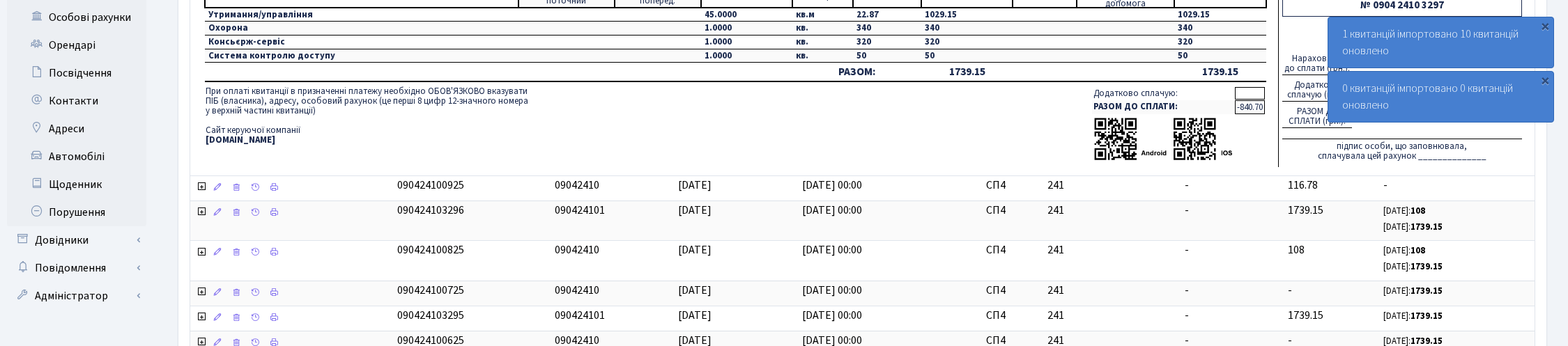
click at [977, 154] on td "Додатково сплачую: РАЗОМ ДО СПЛАТИ: -840.70" at bounding box center [1079, 125] width 374 height 80
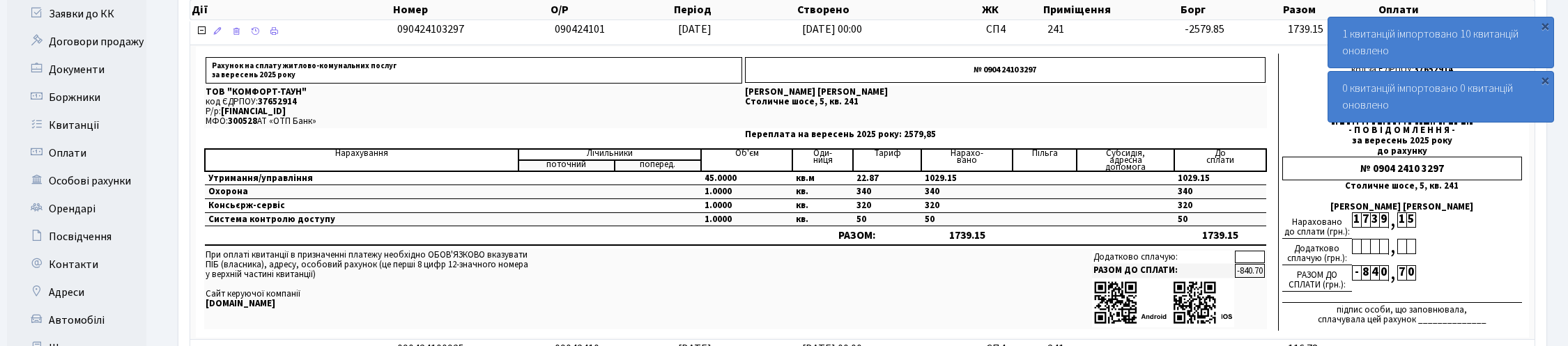
scroll to position [0, 0]
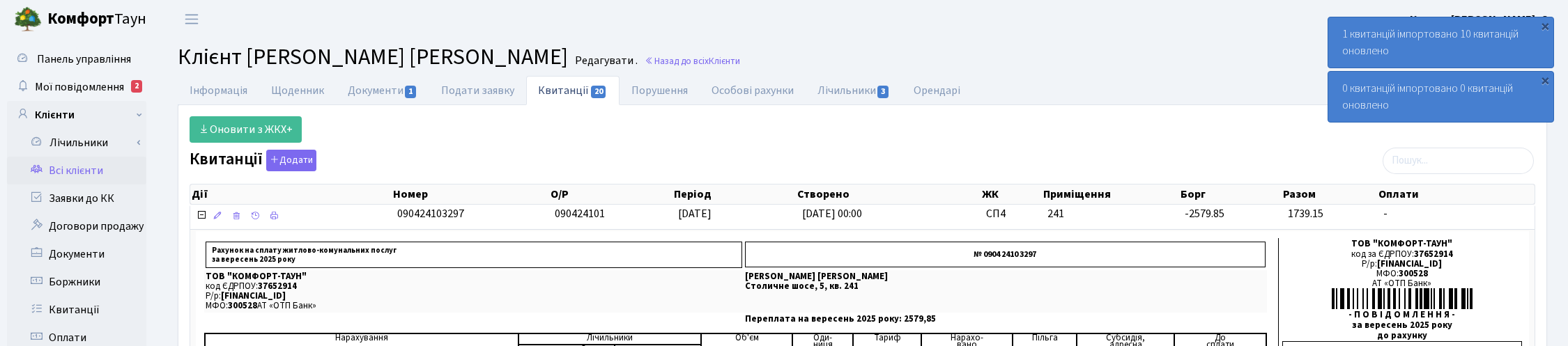
drag, startPoint x: 1090, startPoint y: 74, endPoint x: 1065, endPoint y: 72, distance: 25.1
click at [644, 60] on link "Назад до всіх Клієнти" at bounding box center [692, 61] width 96 height 13
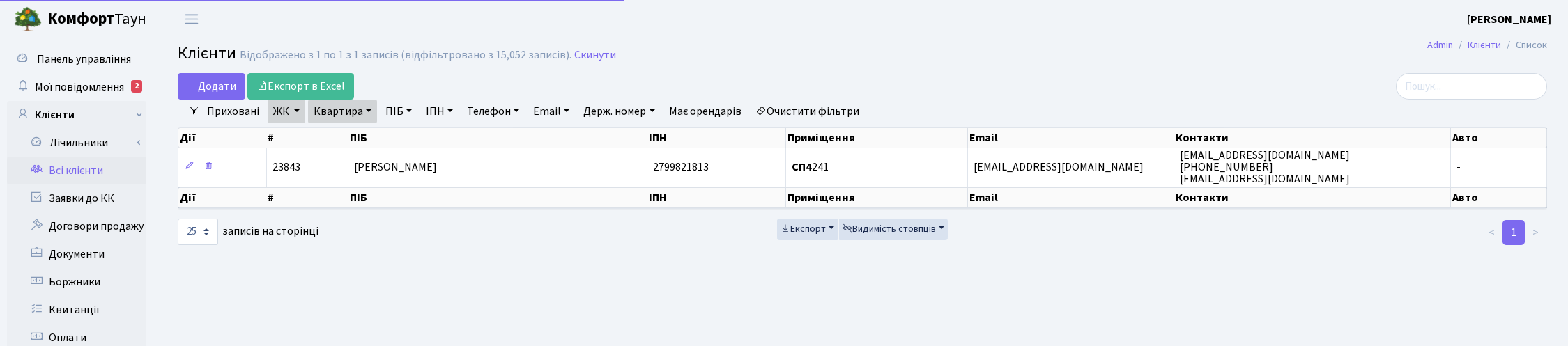
select select "25"
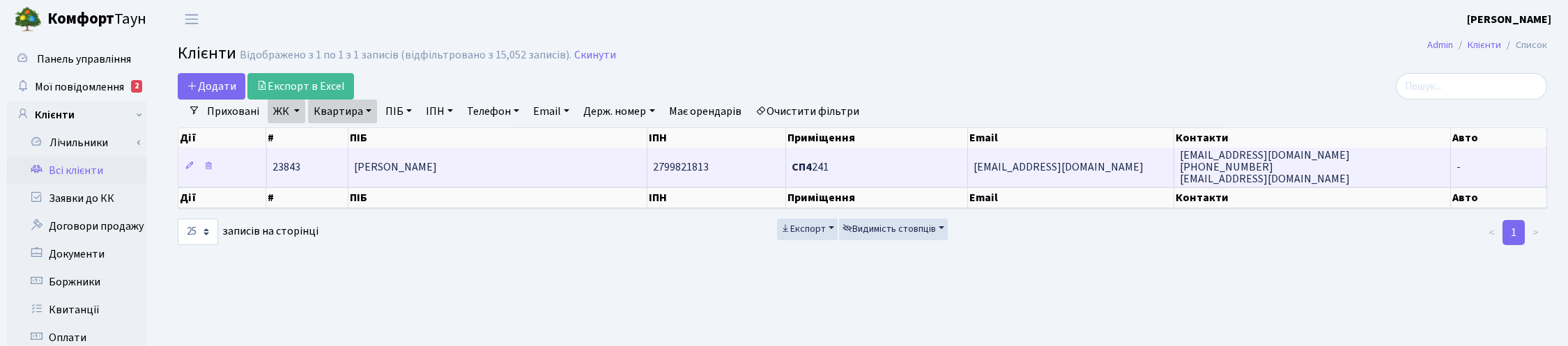
click at [462, 157] on td "Сташенко Сергій Юрійович" at bounding box center [498, 167] width 299 height 38
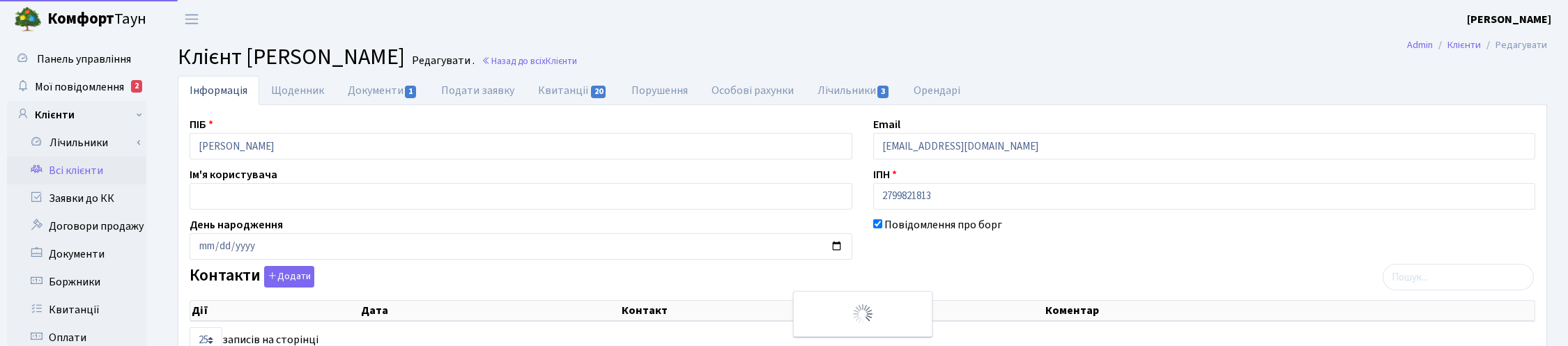
select select "25"
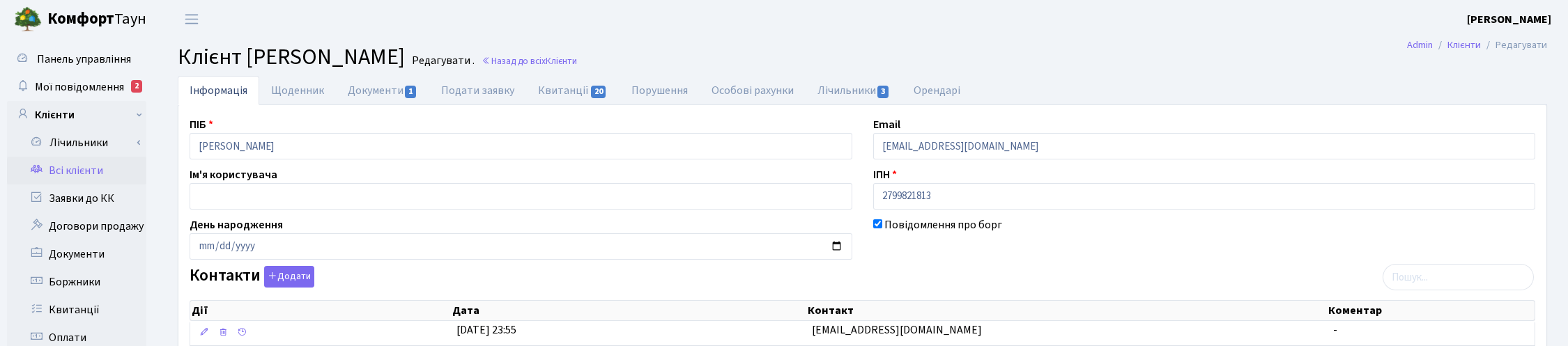
click at [1325, 28] on header "Комфорт Таун Корчун І. С. Мій обліковий запис Вийти" at bounding box center [784, 19] width 1568 height 38
click at [577, 61] on link "Назад до всіх Клієнти" at bounding box center [529, 61] width 96 height 13
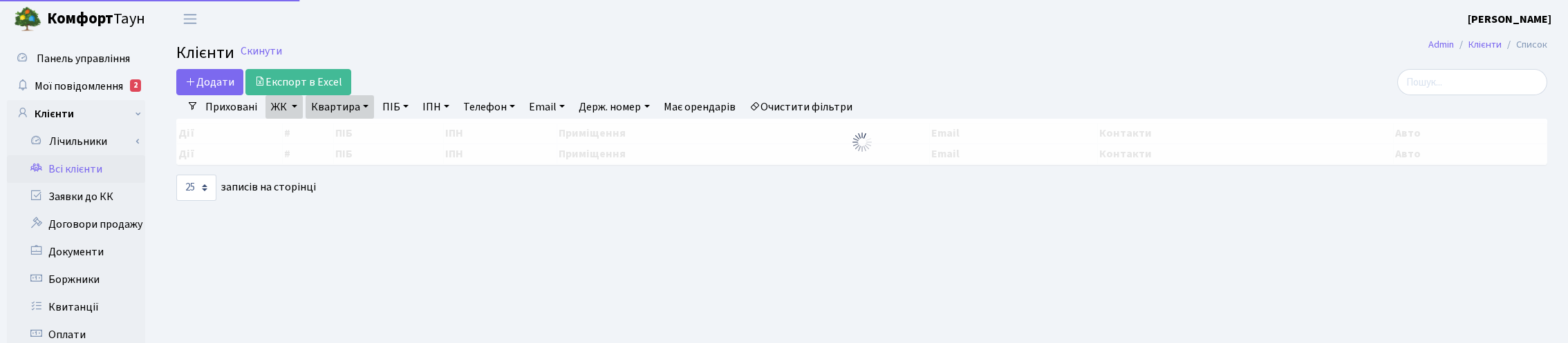
select select "25"
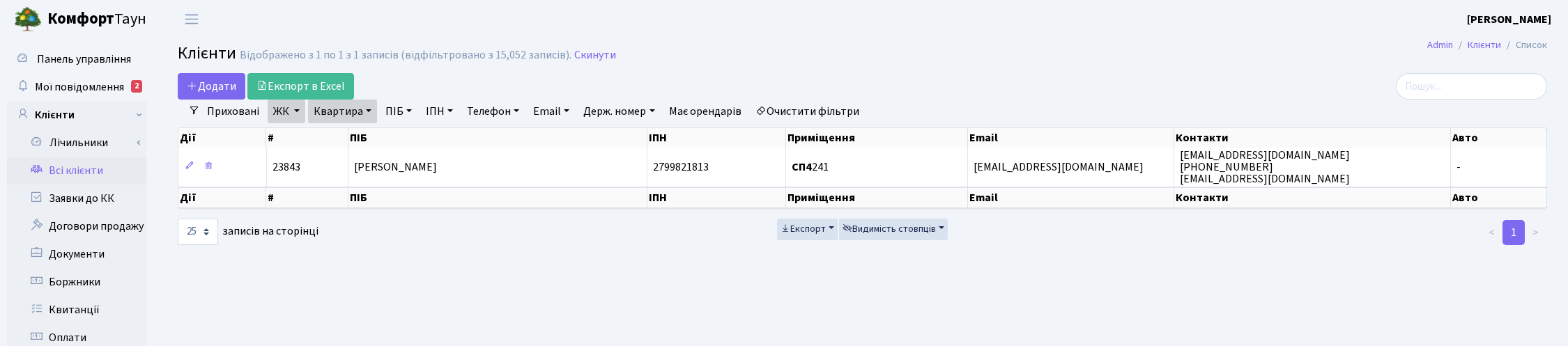
click at [369, 113] on link "Квартира" at bounding box center [342, 112] width 69 height 23
click at [353, 134] on input "241" at bounding box center [349, 138] width 82 height 27
type input "2"
type input "11"
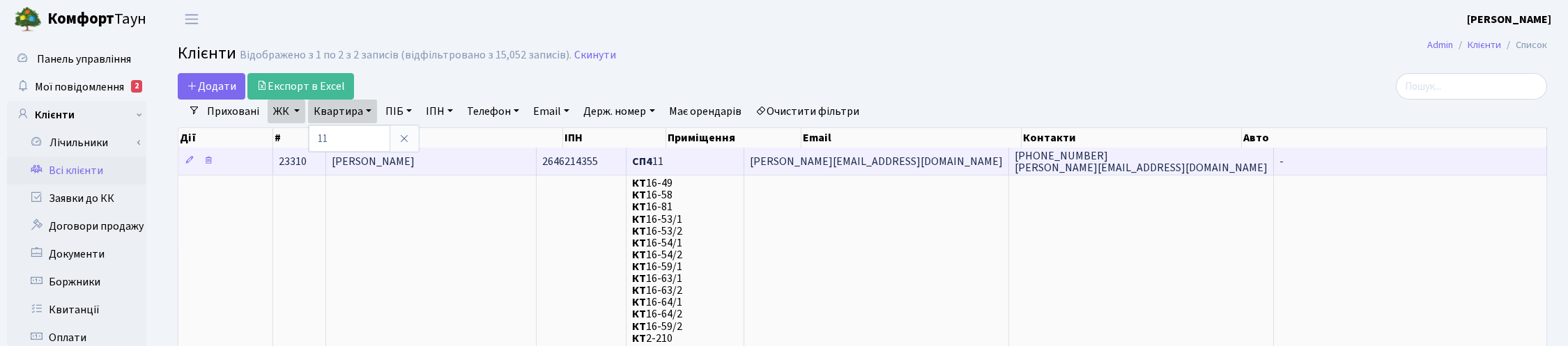
click at [414, 157] on span "Мартинів Сергій Дмитрович" at bounding box center [373, 162] width 83 height 15
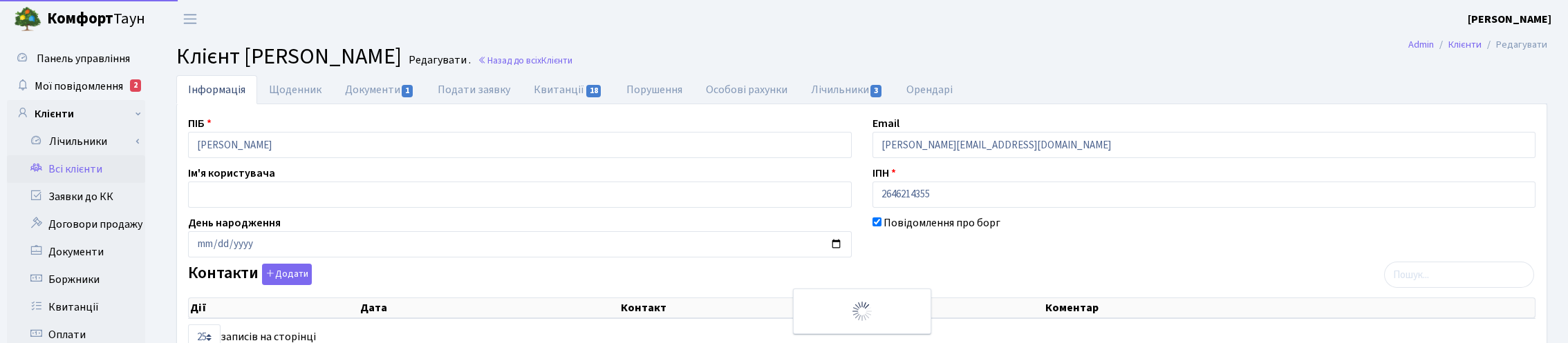
select select "25"
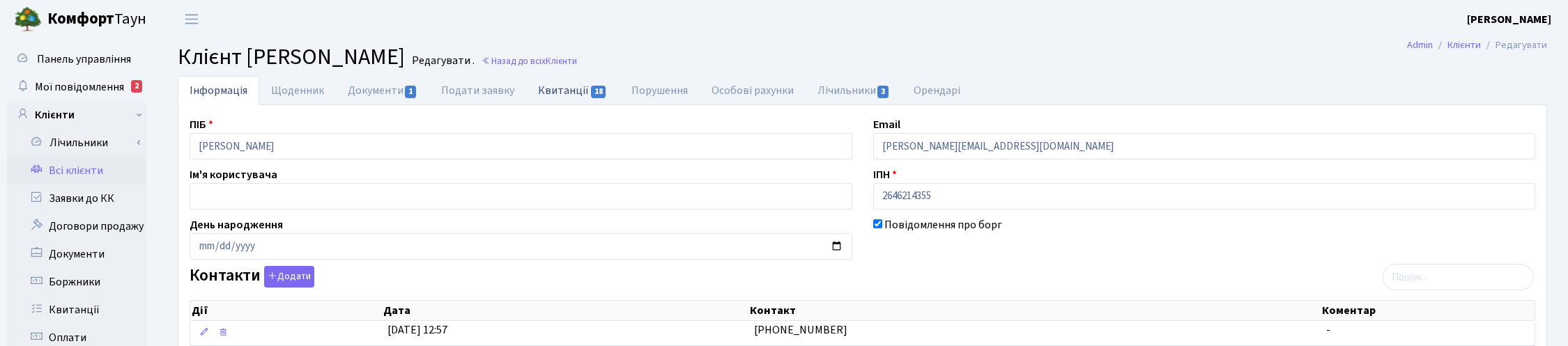
click at [575, 84] on link "Квитанції 18" at bounding box center [572, 90] width 93 height 28
select select "25"
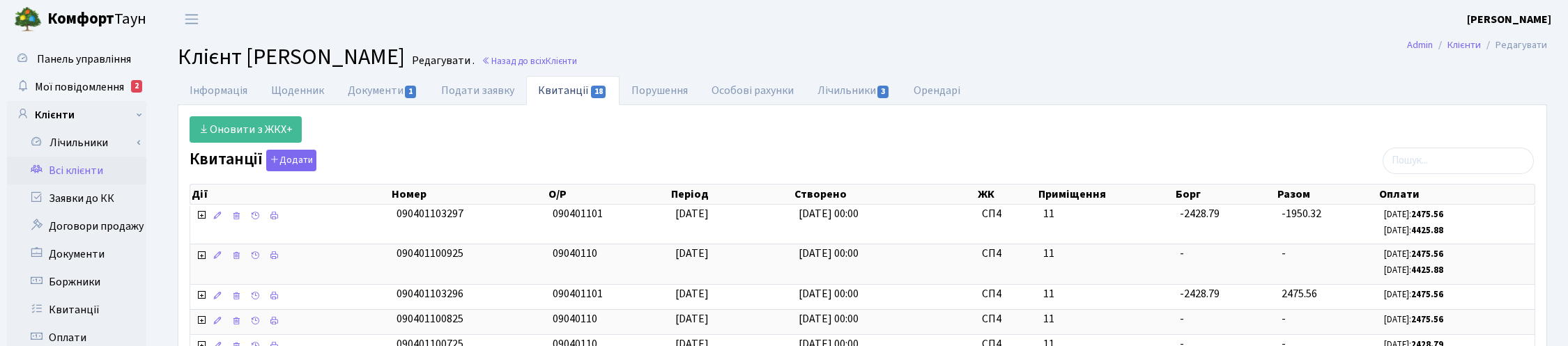
drag, startPoint x: 1092, startPoint y: 56, endPoint x: 1110, endPoint y: 59, distance: 18.2
click at [1092, 56] on h2 "Клієнт Мартинів Сергій Дмитрович Редагувати . Назад до всіх Клієнти" at bounding box center [862, 58] width 1370 height 27
click at [261, 124] on link "Оновити з ЖКХ+" at bounding box center [245, 130] width 113 height 27
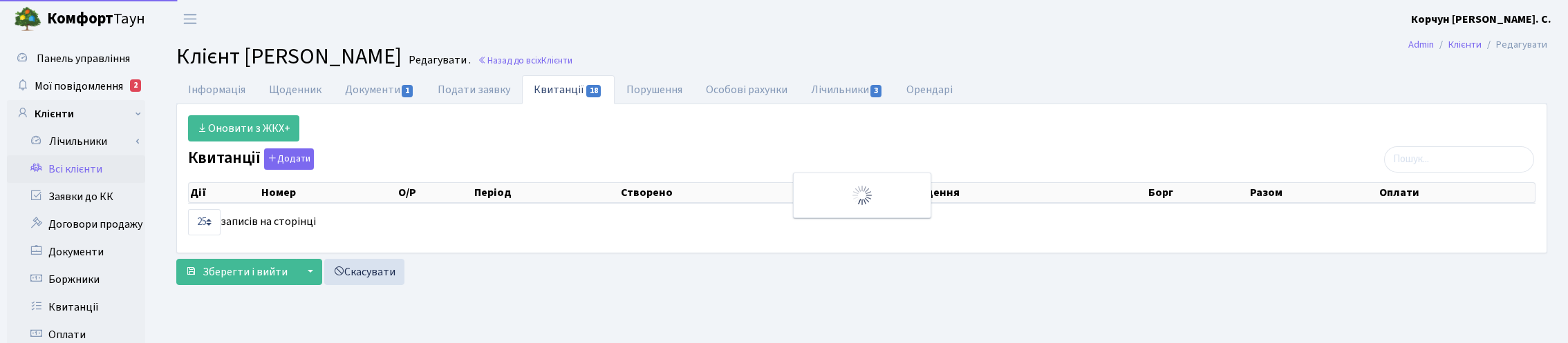
select select "25"
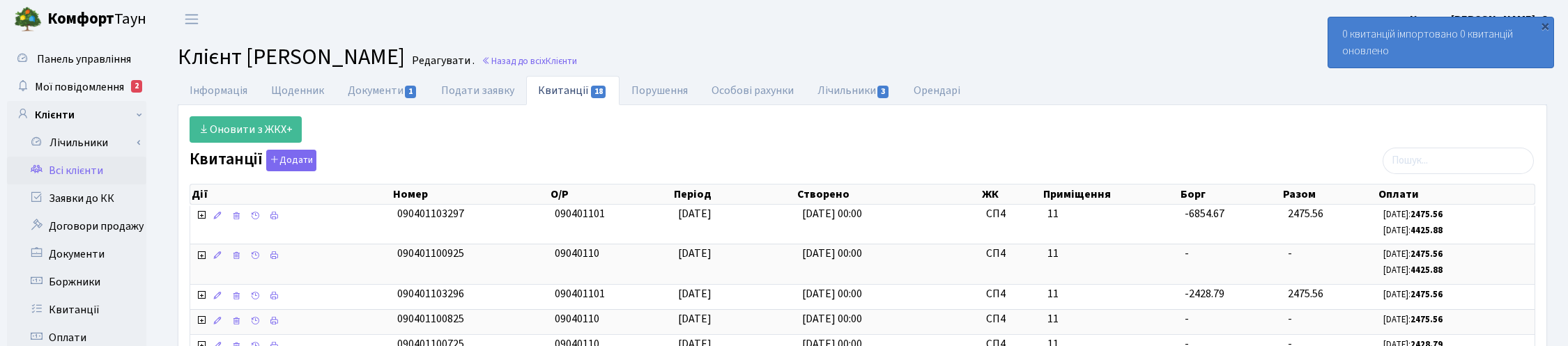
click at [419, 30] on header "Комфорт Таун Корчун І. С. Мій обліковий запис Вийти" at bounding box center [784, 19] width 1568 height 38
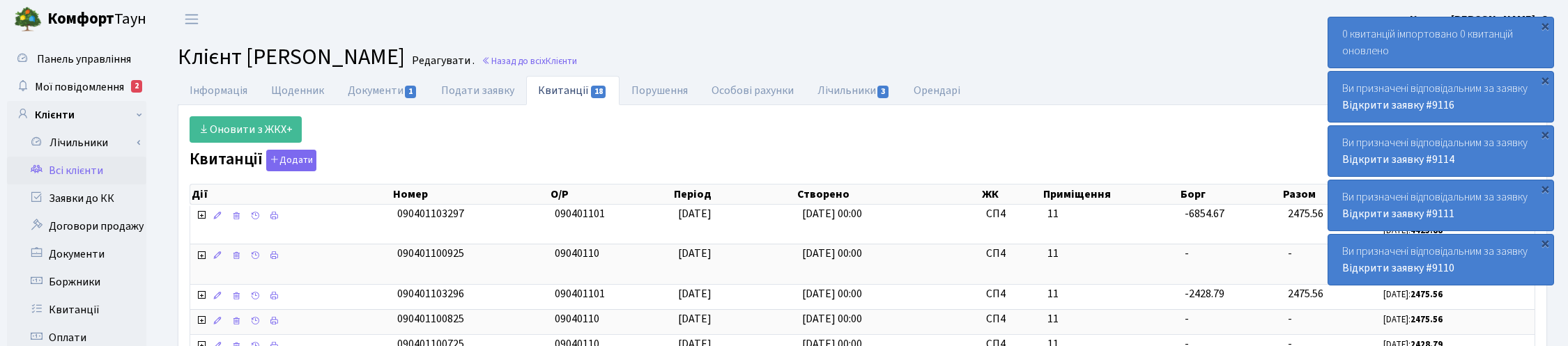
click at [1115, 19] on header "Комфорт Таун Корчун І. С. Мій обліковий запис Вийти" at bounding box center [784, 19] width 1568 height 38
click at [577, 61] on link "Назад до всіх Клієнти" at bounding box center [529, 61] width 96 height 13
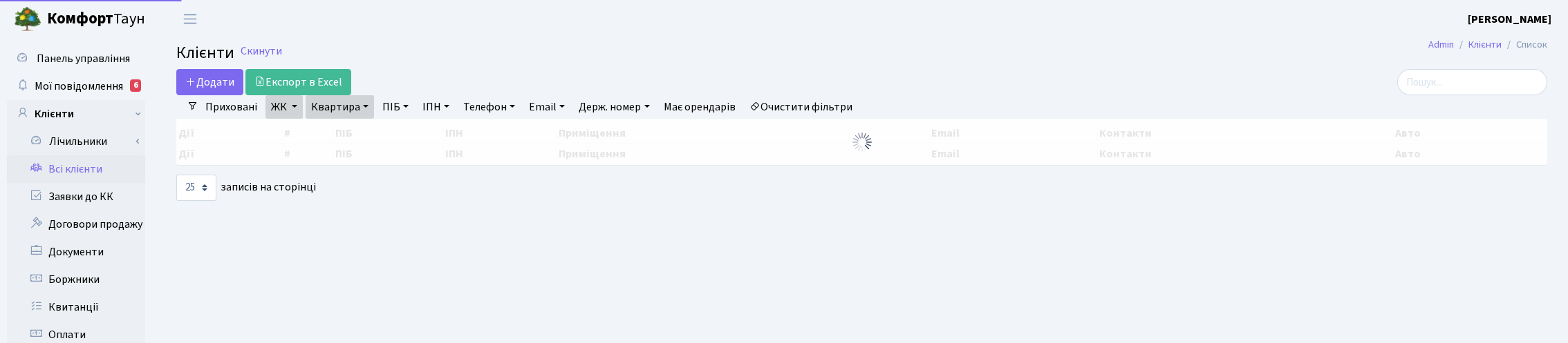
select select "25"
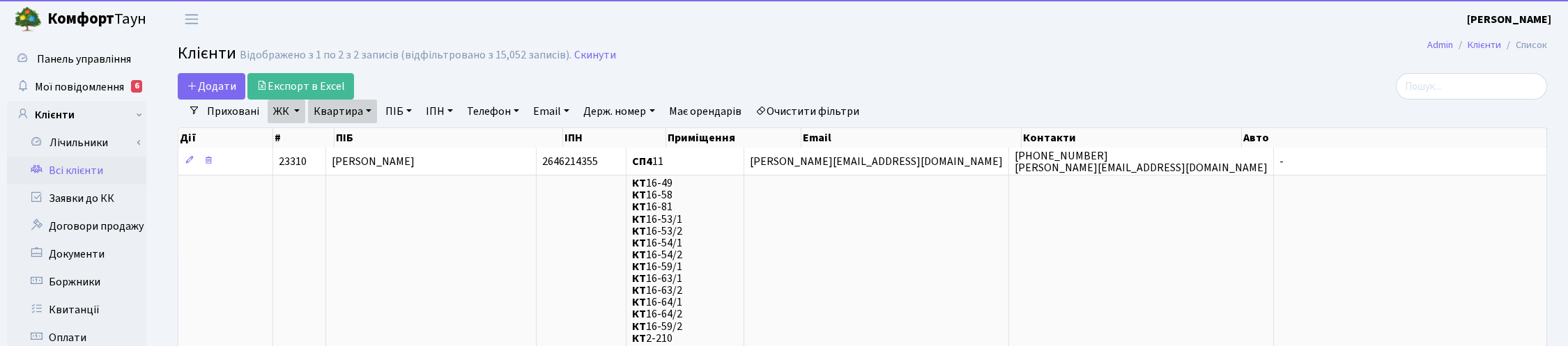
click at [363, 110] on link "Квартира" at bounding box center [342, 112] width 69 height 23
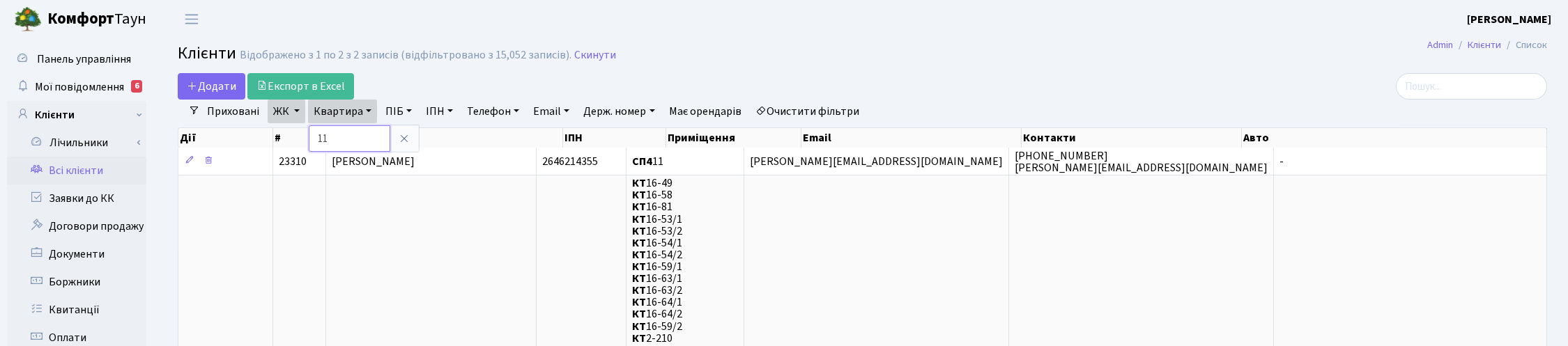
click at [333, 142] on input "11" at bounding box center [349, 138] width 82 height 27
type input "1"
type input "2-1460"
click at [284, 117] on link "ЖК" at bounding box center [286, 112] width 38 height 23
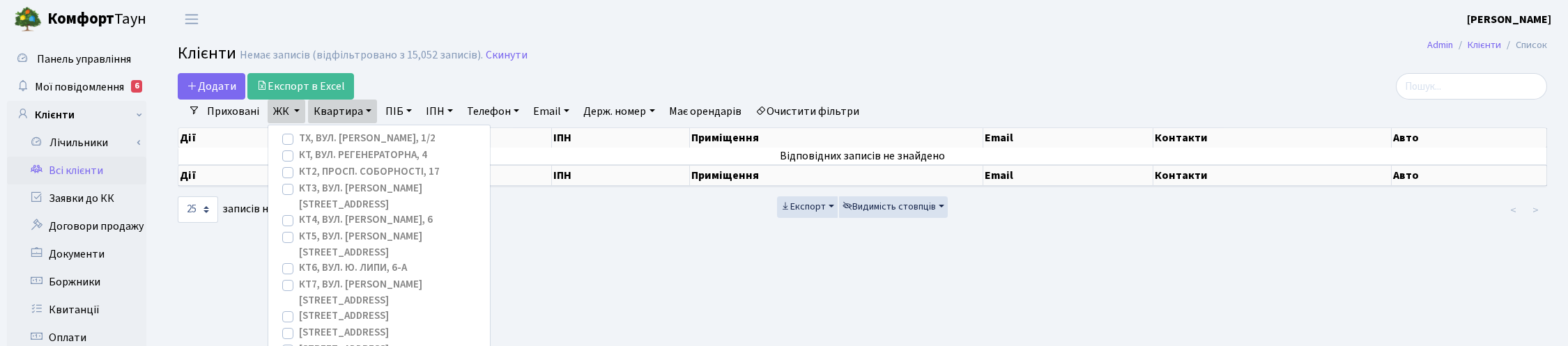
checkbox input "false"
click at [299, 176] on label "КТ2, просп. Соборності, 17" at bounding box center [369, 172] width 141 height 16
click at [299, 173] on input "КТ2, просп. Соборності, 17" at bounding box center [303, 168] width 9 height 9
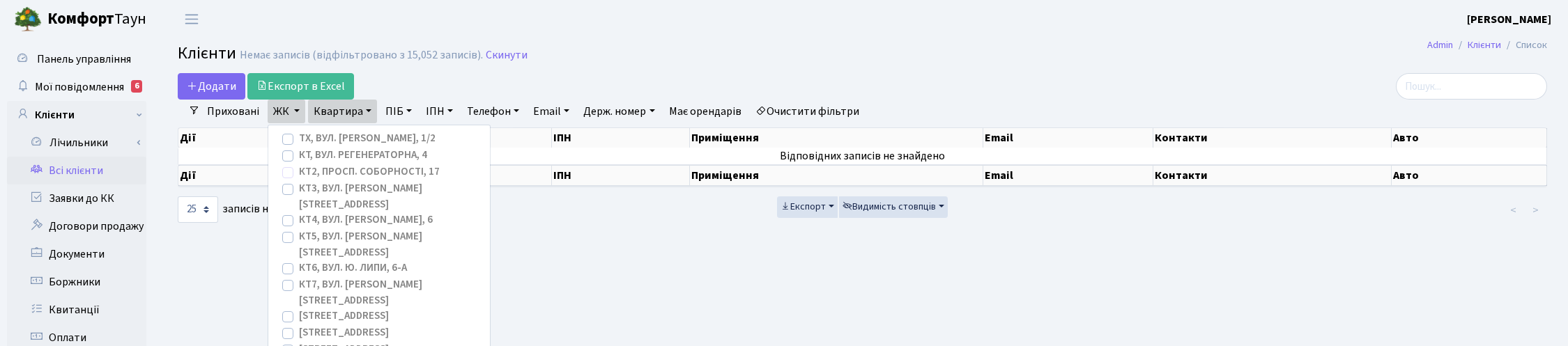
checkbox input "true"
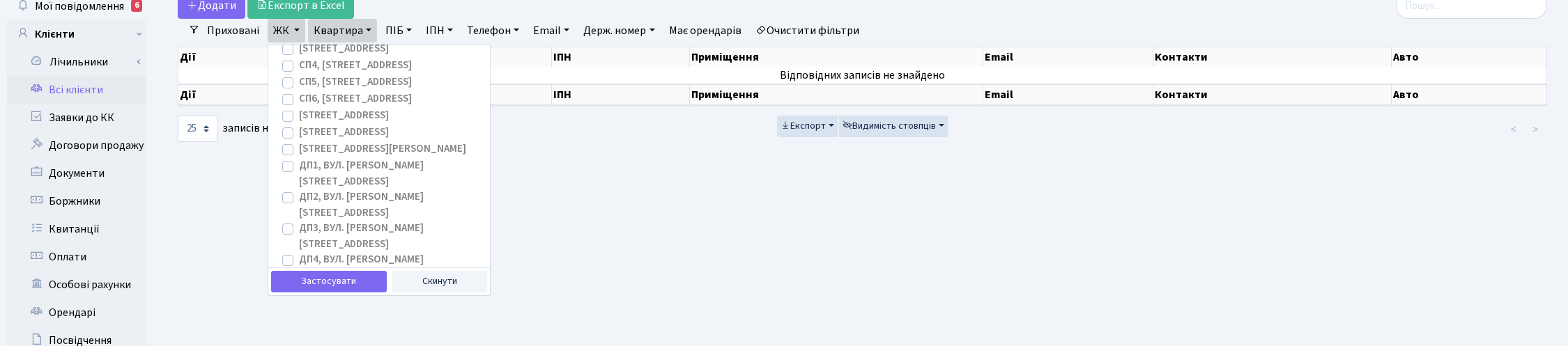
scroll to position [349, 0]
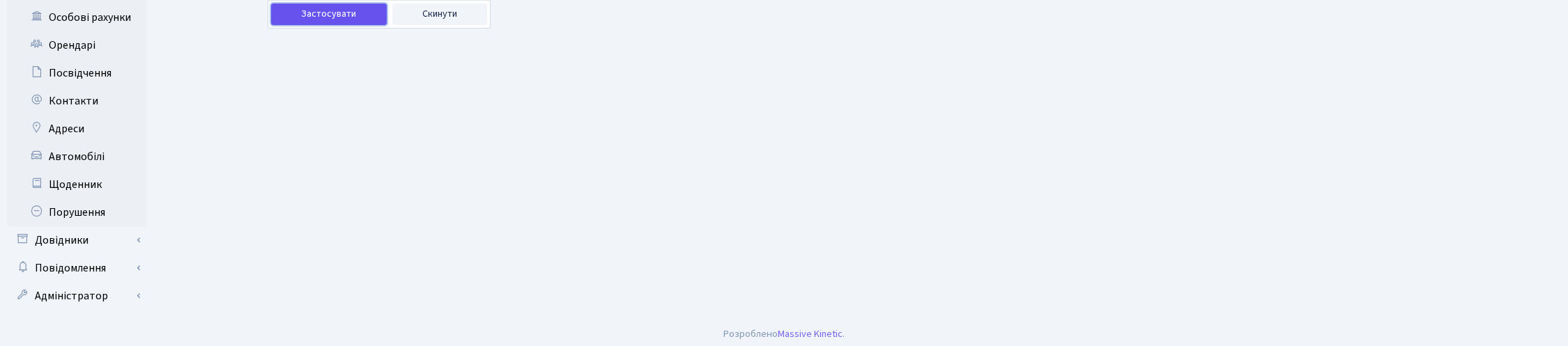
click at [334, 21] on button "Застосувати" at bounding box center [328, 14] width 116 height 22
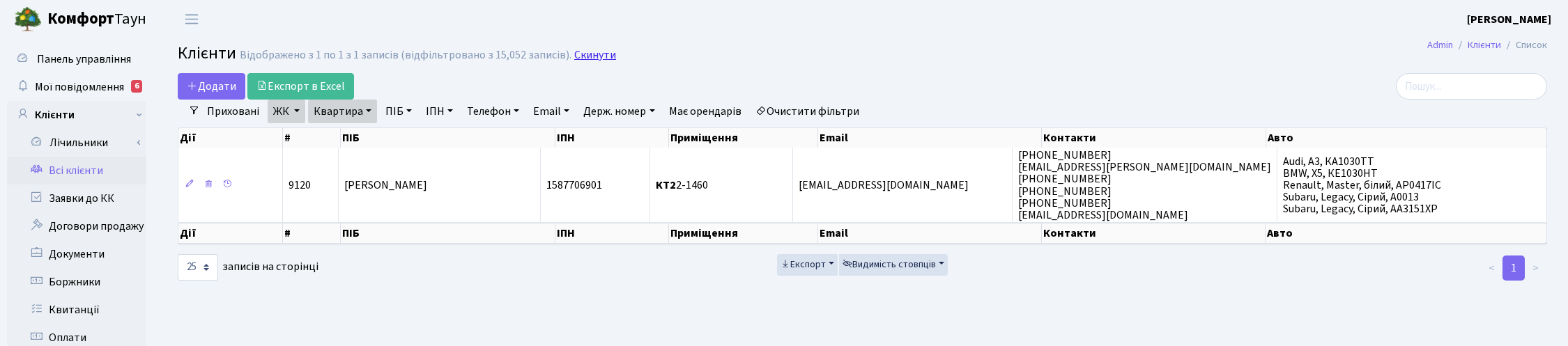
click at [588, 56] on link "Скинути" at bounding box center [595, 56] width 42 height 13
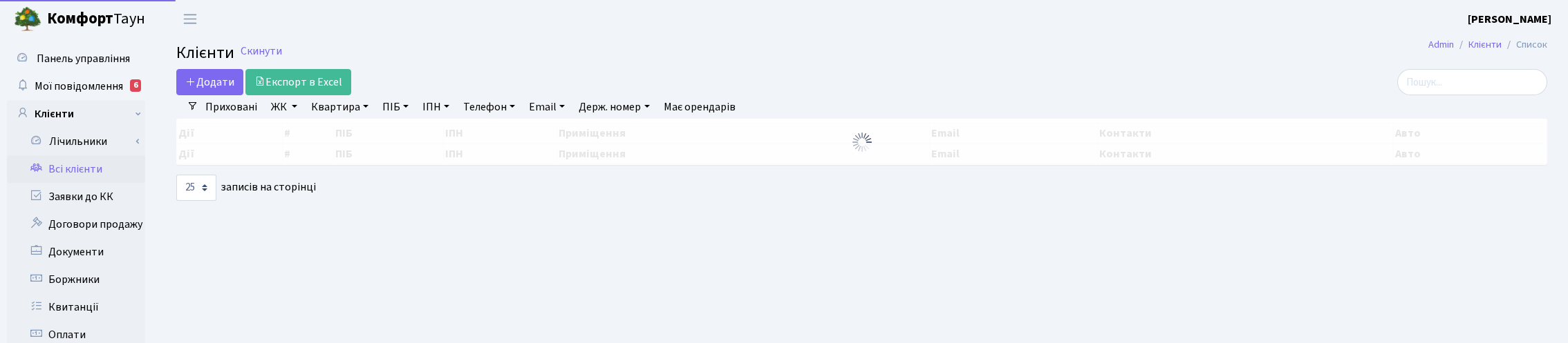
select select "25"
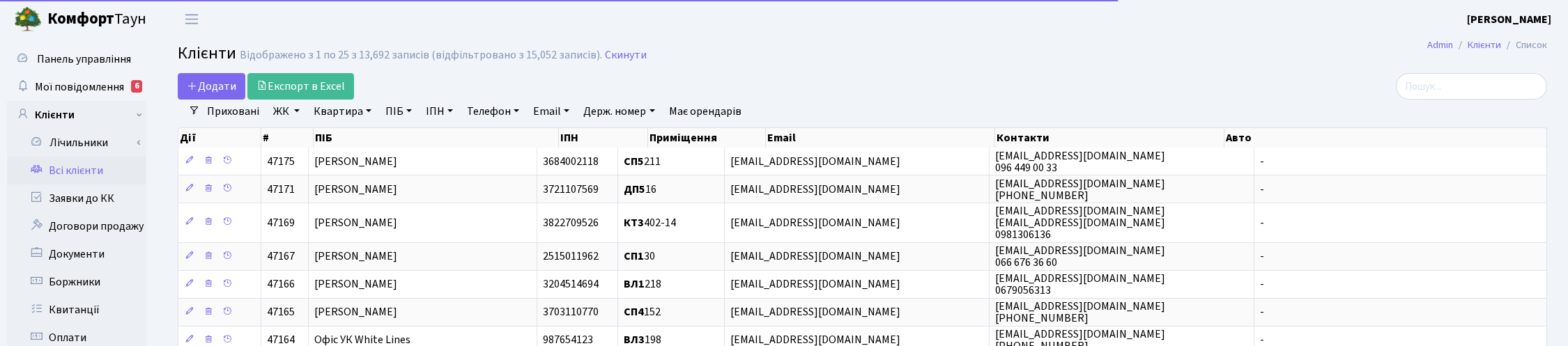
click at [353, 112] on link "Квартира" at bounding box center [342, 112] width 69 height 23
click at [352, 143] on input "text" at bounding box center [349, 138] width 82 height 27
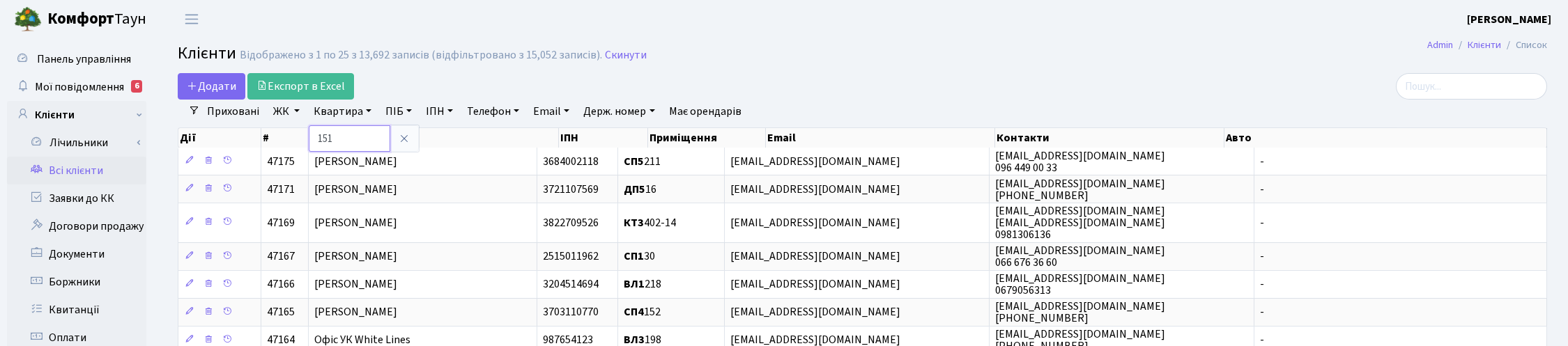
type input "151"
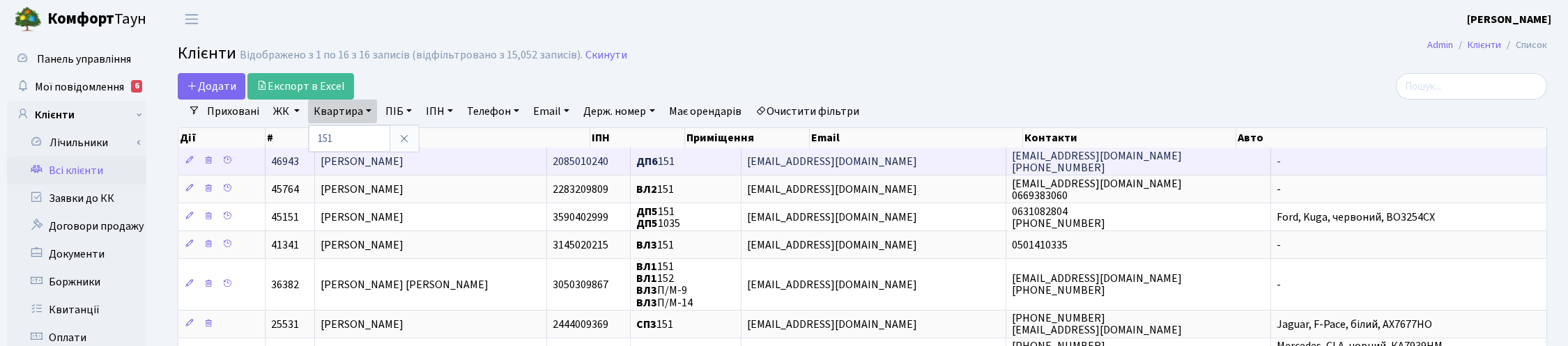
click at [403, 163] on span "[PERSON_NAME]" at bounding box center [362, 162] width 83 height 15
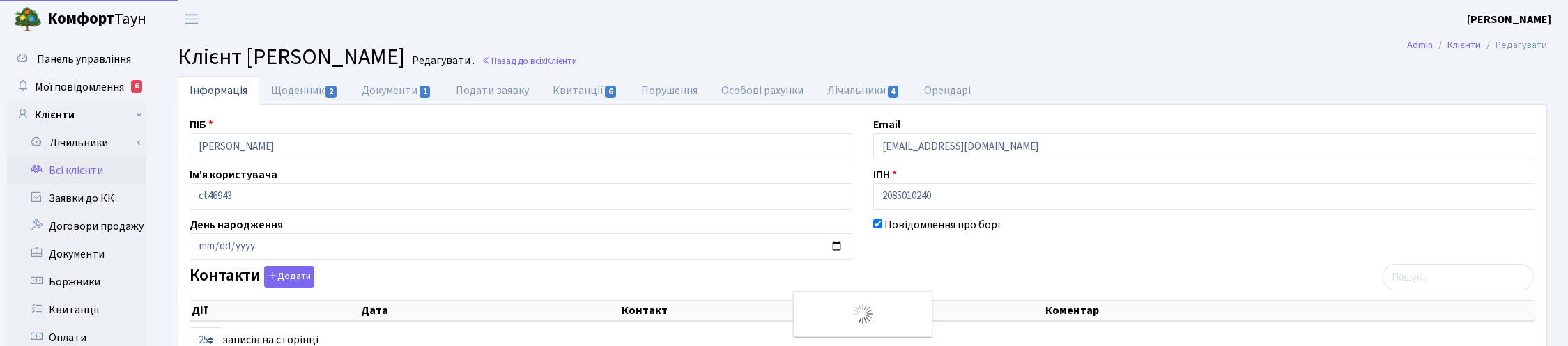
select select "25"
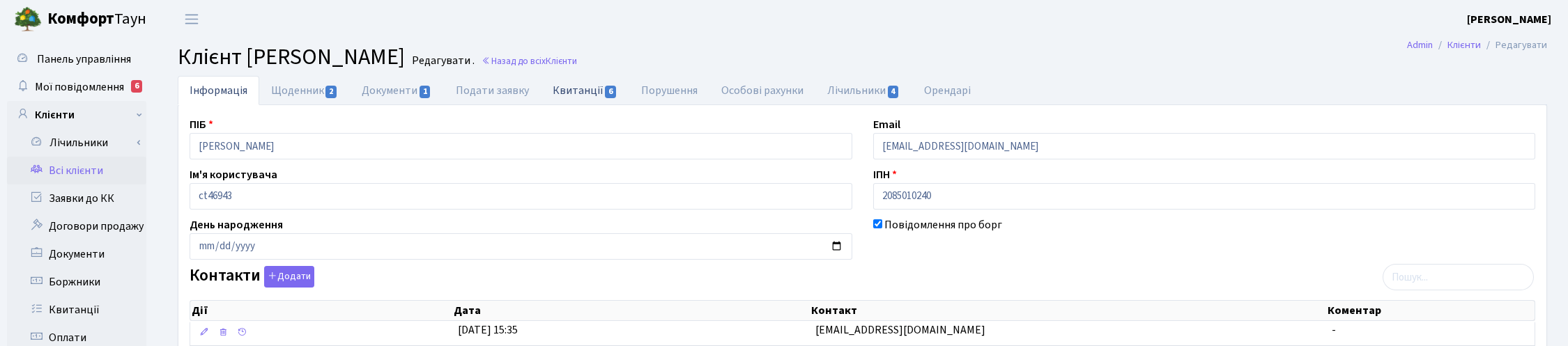
click at [580, 83] on link "Квитанції 6" at bounding box center [585, 90] width 88 height 28
select select "25"
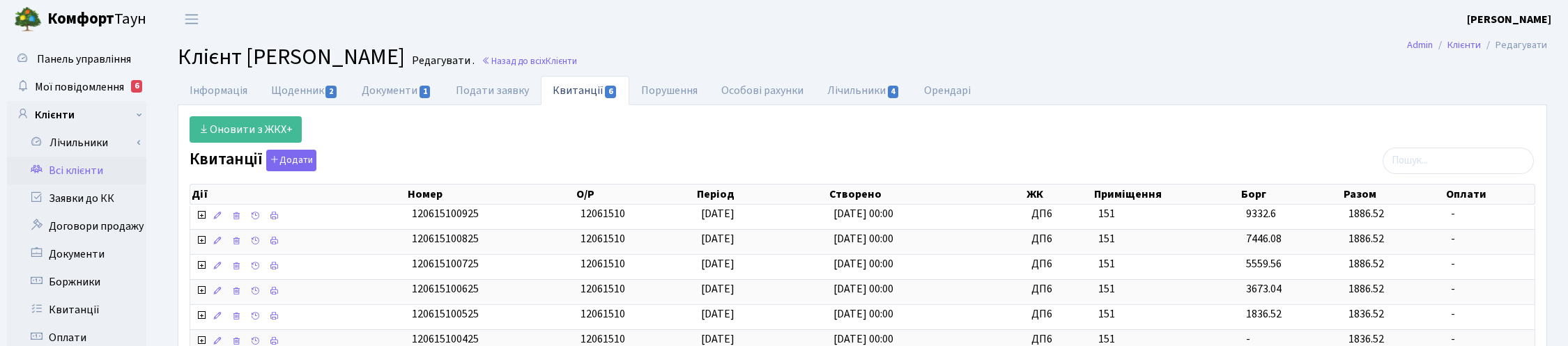
click at [1136, 99] on ul "Інформація Щоденник 2 Документи 1 Подати заявку Квитанції 6 Порушення Особові р…" at bounding box center [862, 90] width 1370 height 29
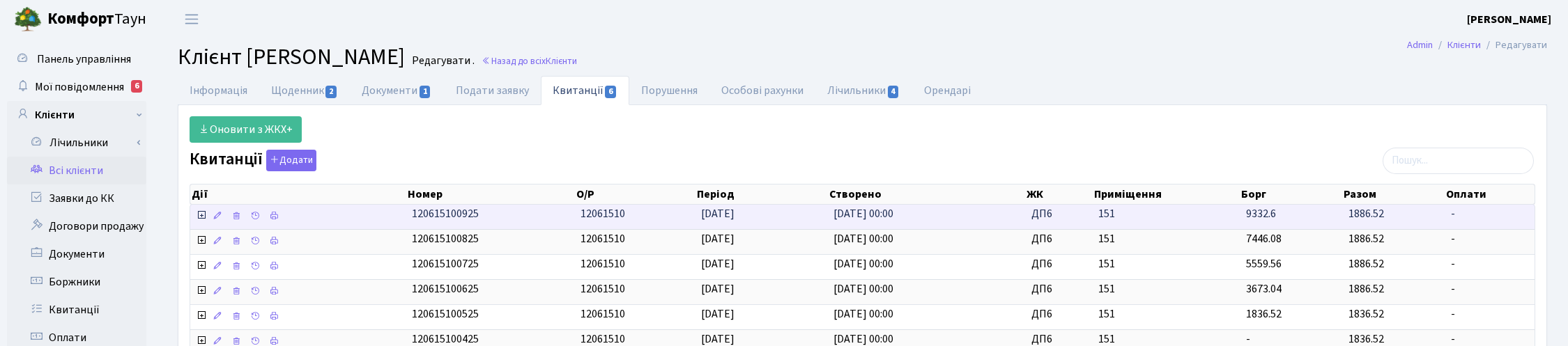
click at [199, 214] on icon at bounding box center [201, 215] width 11 height 11
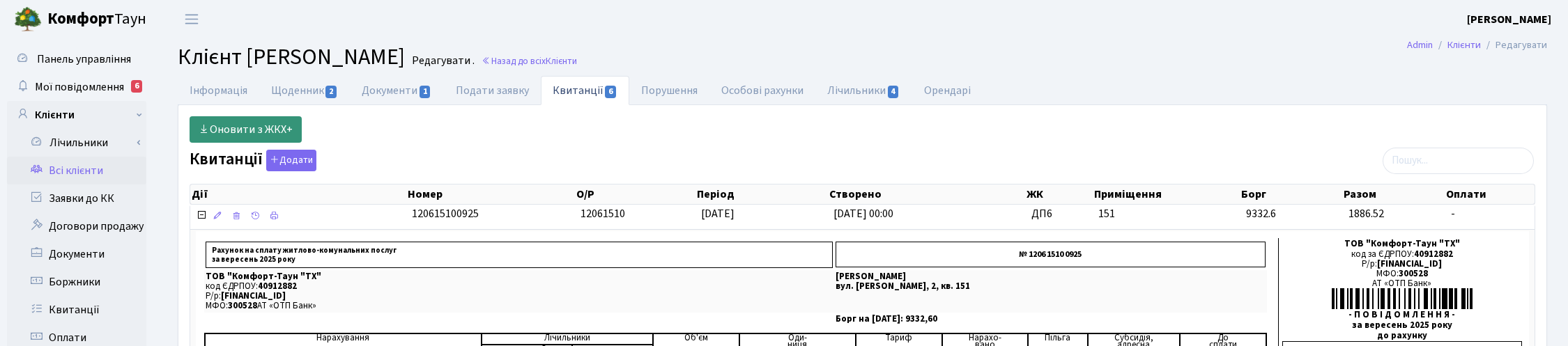
click at [254, 129] on link "Оновити з ЖКХ+" at bounding box center [245, 130] width 113 height 27
click at [1220, 66] on h2 "Клієнт Тріска Галина Павлівна Редагувати . Назад до всіх Клієнти" at bounding box center [862, 58] width 1370 height 27
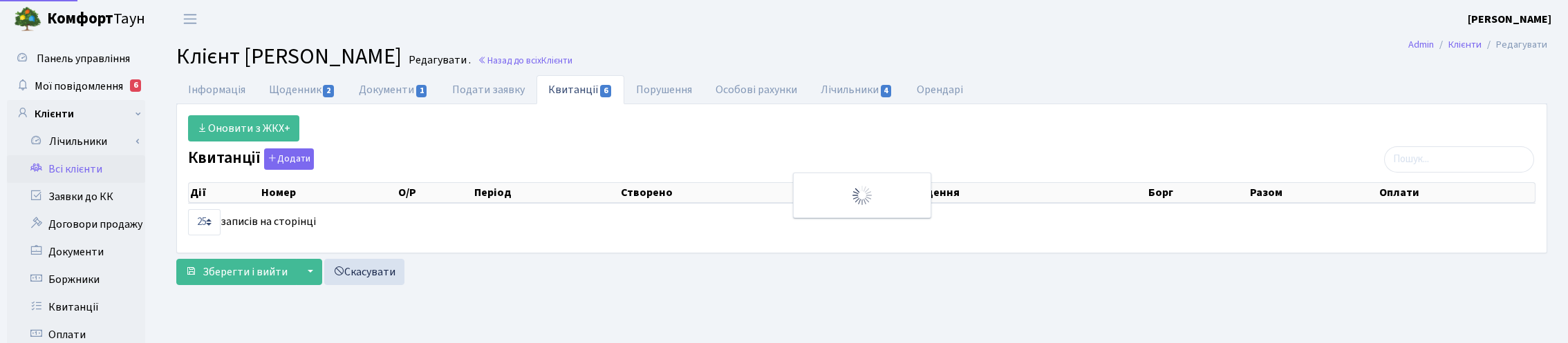
select select "25"
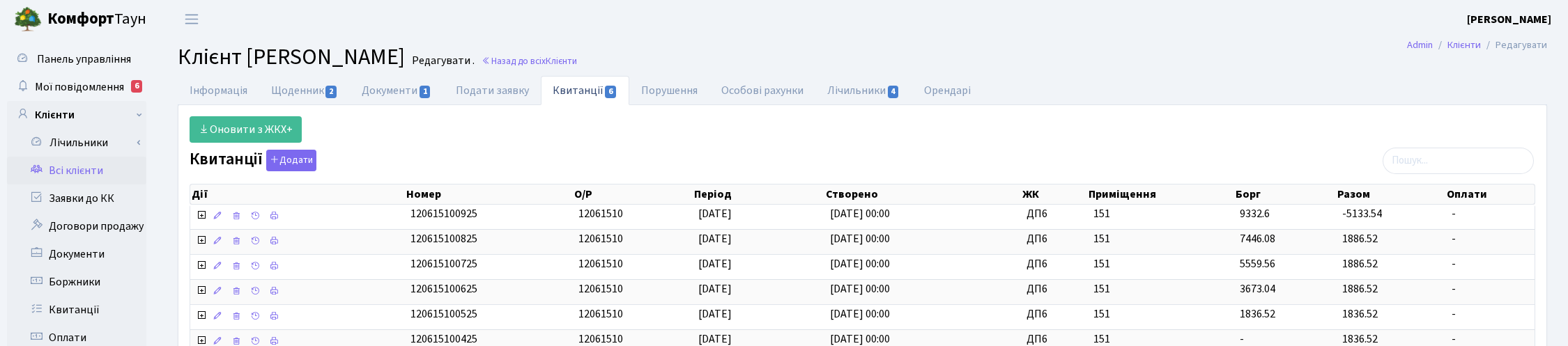
click at [1046, 70] on h2 "Клієнт [PERSON_NAME] . Назад до всіх Клієнти" at bounding box center [862, 58] width 1370 height 27
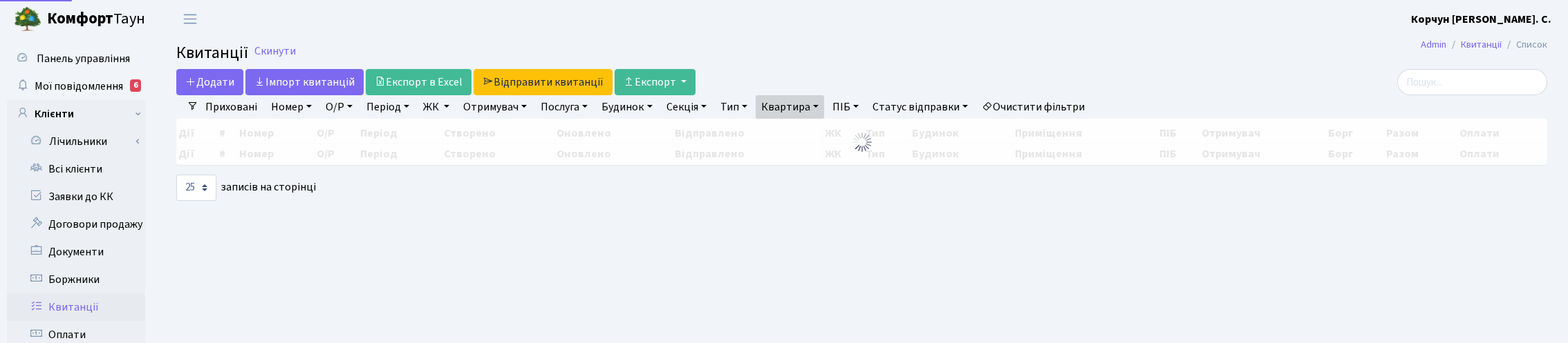
select select "25"
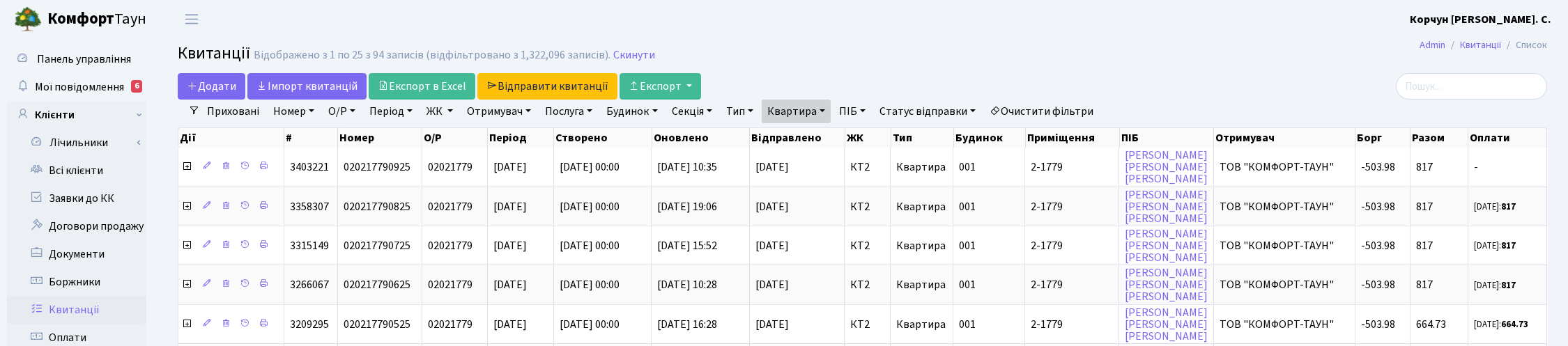
click at [824, 107] on link "Квартира" at bounding box center [796, 112] width 69 height 23
click at [814, 133] on input "2-1779" at bounding box center [804, 138] width 82 height 27
type input "2"
type input "151"
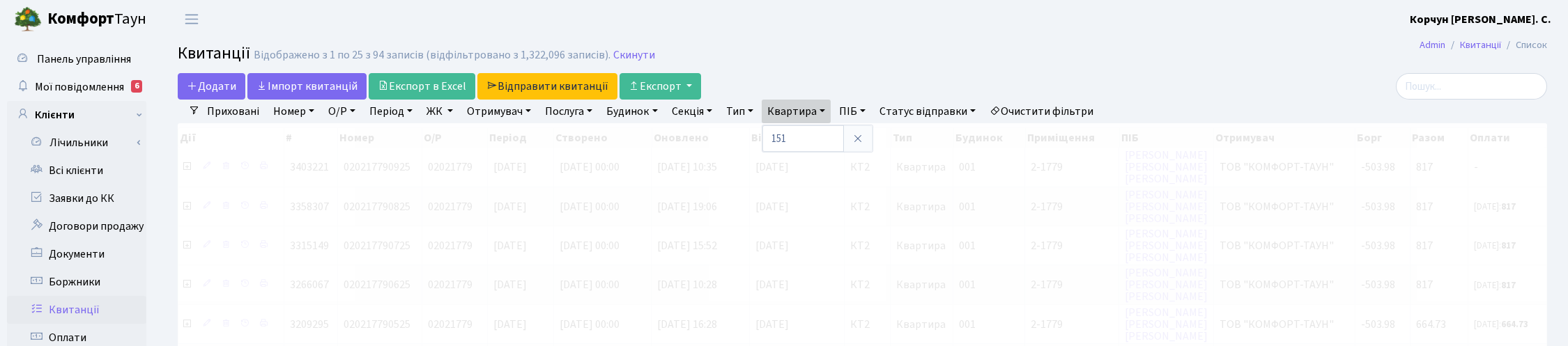
drag, startPoint x: 443, startPoint y: 107, endPoint x: 455, endPoint y: 120, distance: 17.7
click at [443, 107] on link "ЖК" at bounding box center [439, 112] width 38 height 23
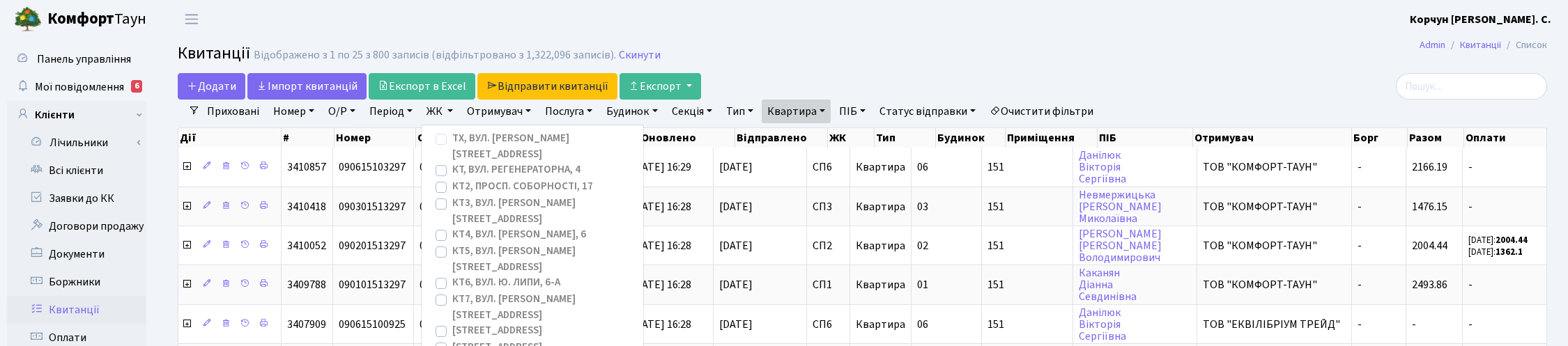
scroll to position [174, 0]
checkbox input "true"
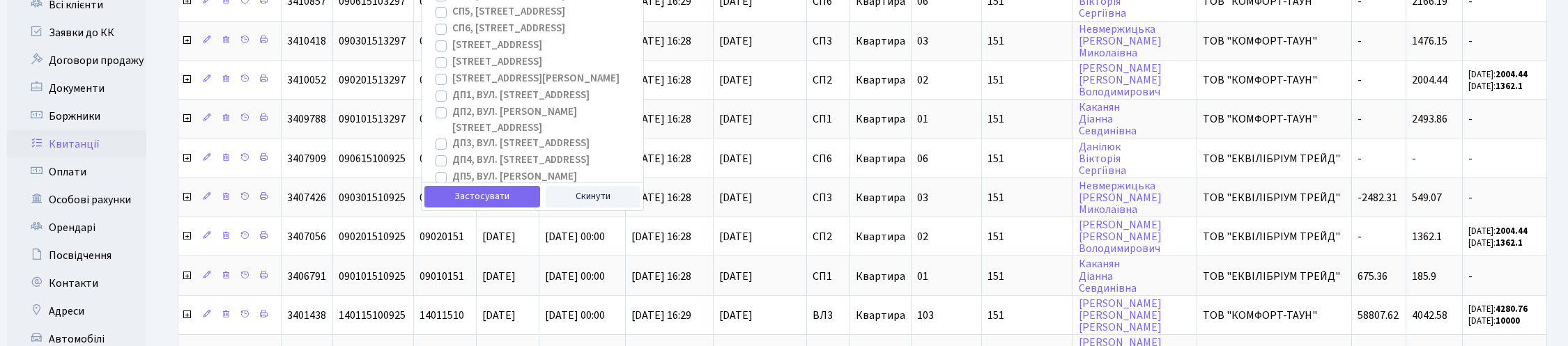
scroll to position [349, 0]
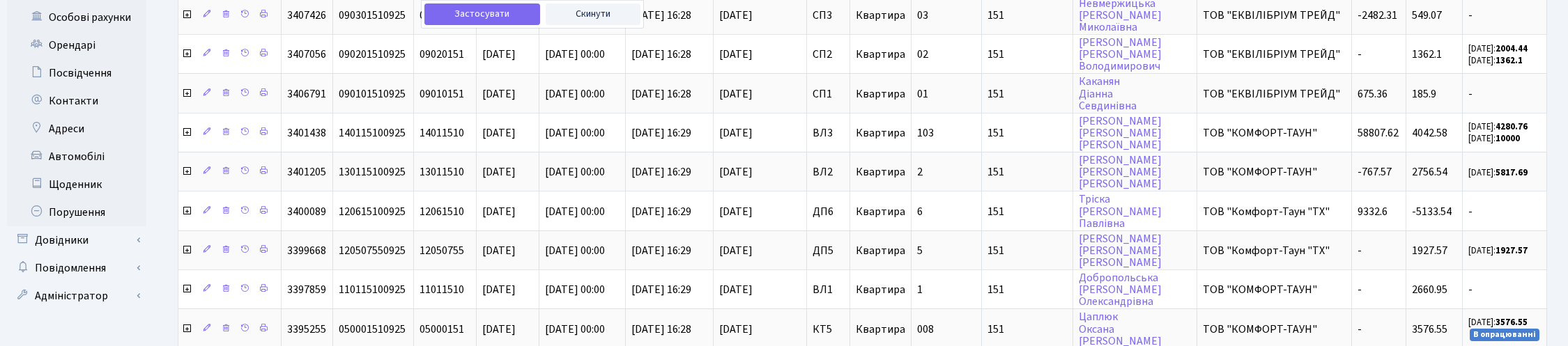
click at [482, 1] on div "Застосувати Скинути" at bounding box center [533, 13] width 222 height 28
click at [478, 12] on button "Застосувати" at bounding box center [482, 14] width 116 height 22
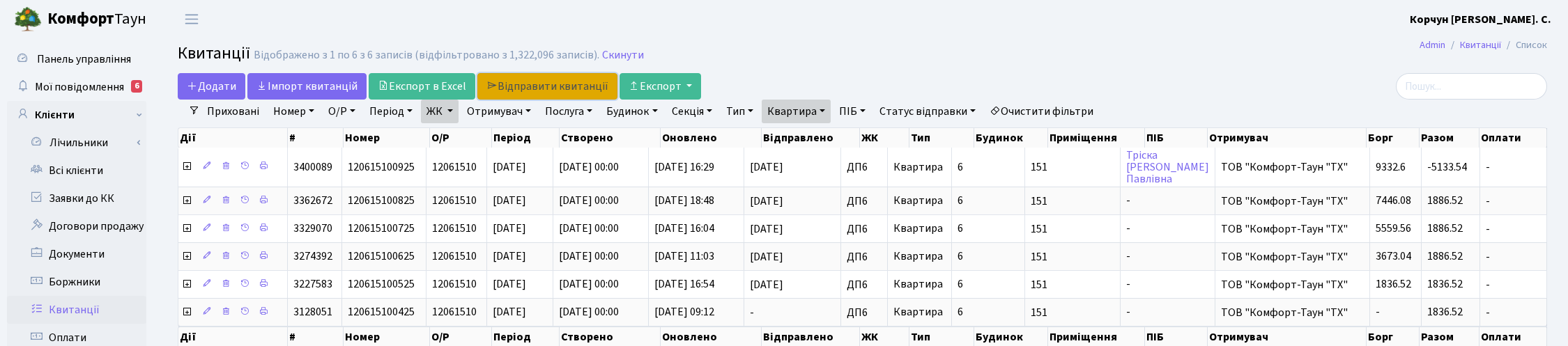
click at [540, 83] on link "Відправити квитанції" at bounding box center [548, 87] width 140 height 27
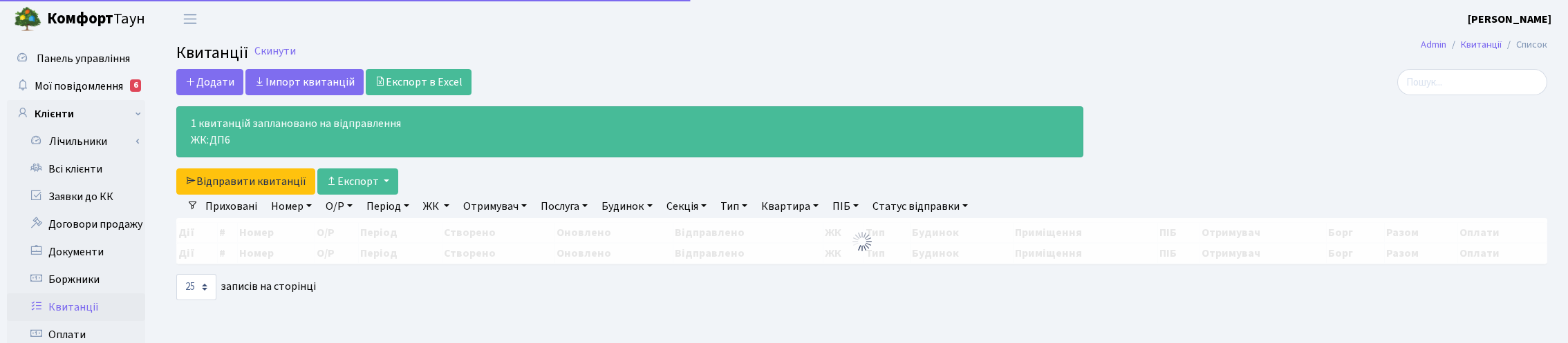
select select "25"
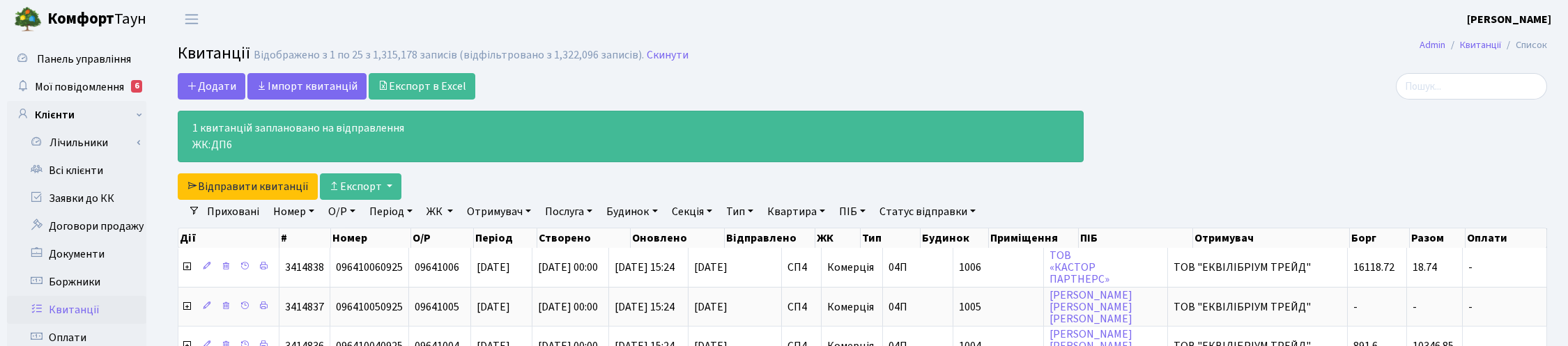
drag, startPoint x: 1181, startPoint y: 73, endPoint x: 1214, endPoint y: 70, distance: 33.1
click at [70, 87] on span "Мої повідомлення" at bounding box center [79, 87] width 89 height 15
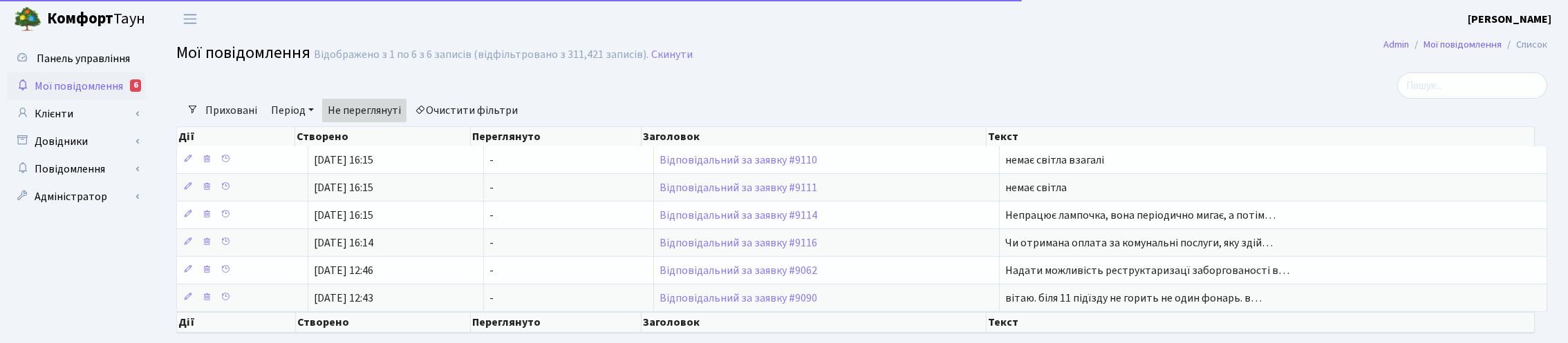
select select "25"
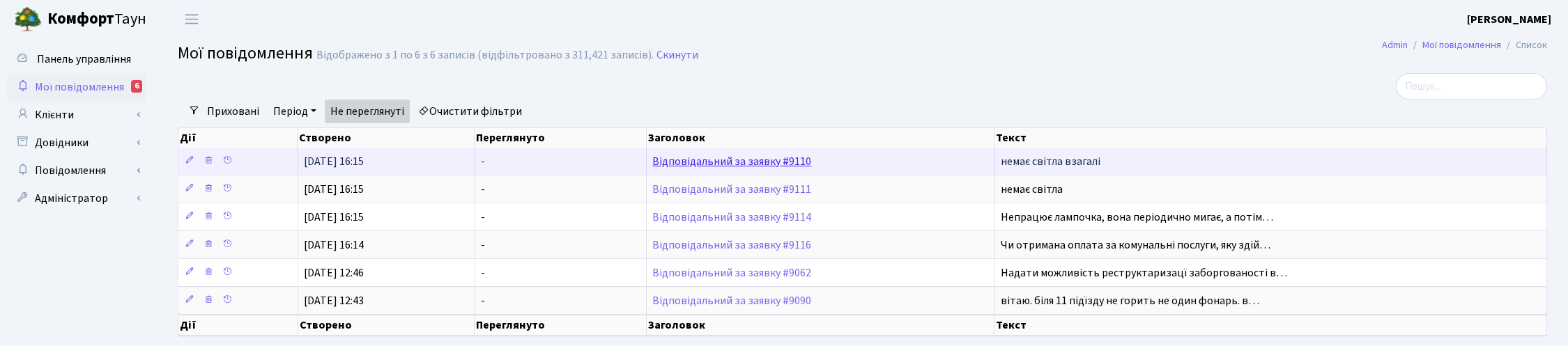
click at [756, 162] on link "Відповідальний за заявку #9110" at bounding box center [731, 162] width 159 height 15
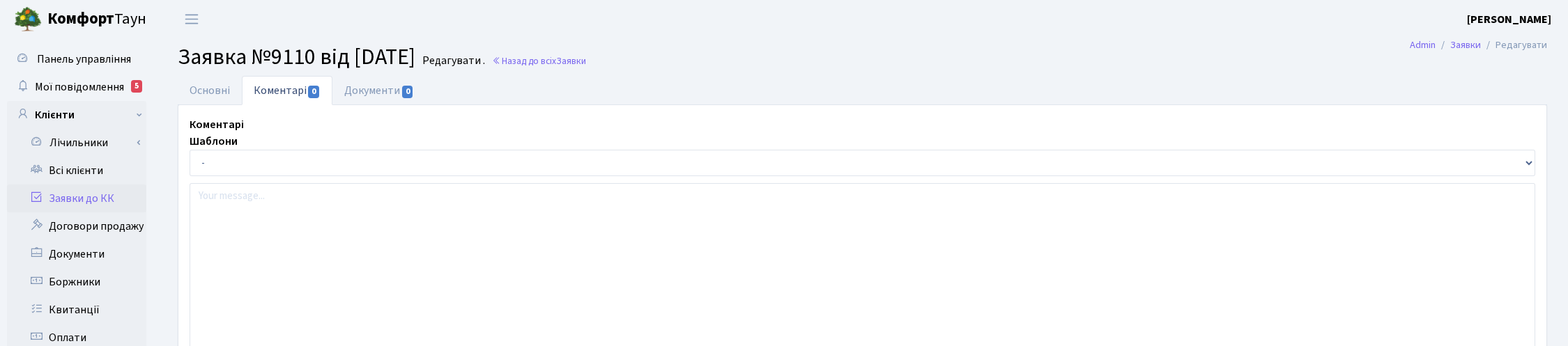
select select "16016"
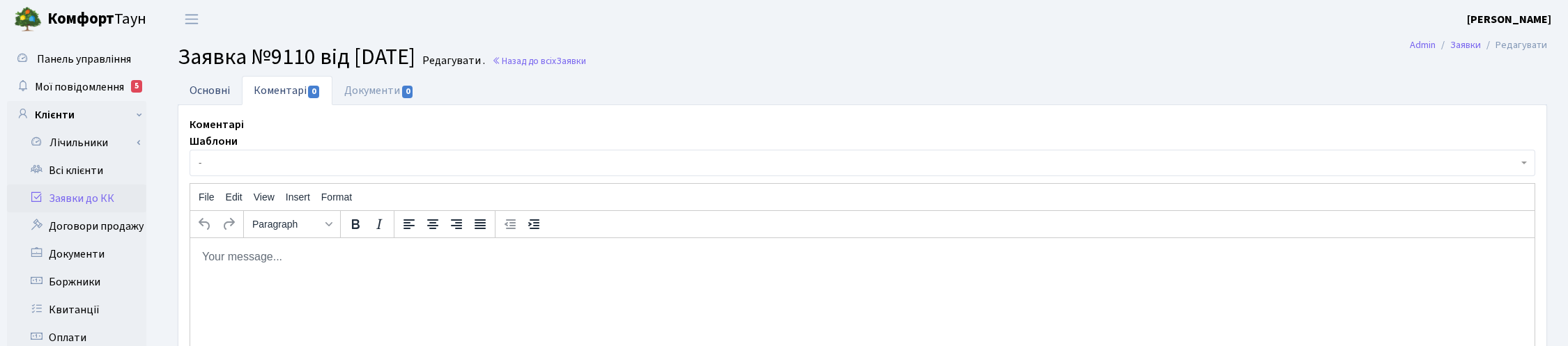
click at [206, 88] on link "Основні" at bounding box center [209, 90] width 64 height 28
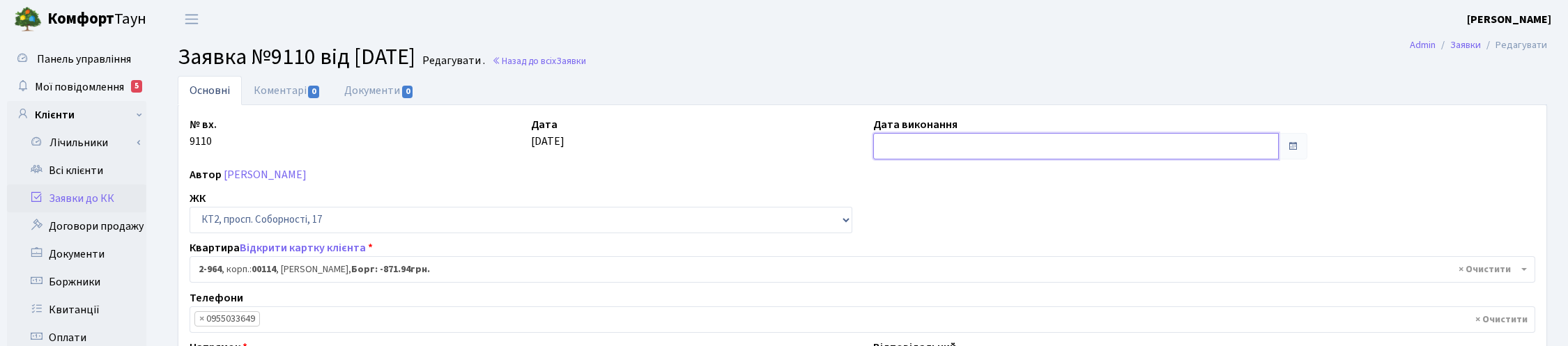
click at [893, 151] on input "text" at bounding box center [1075, 147] width 406 height 27
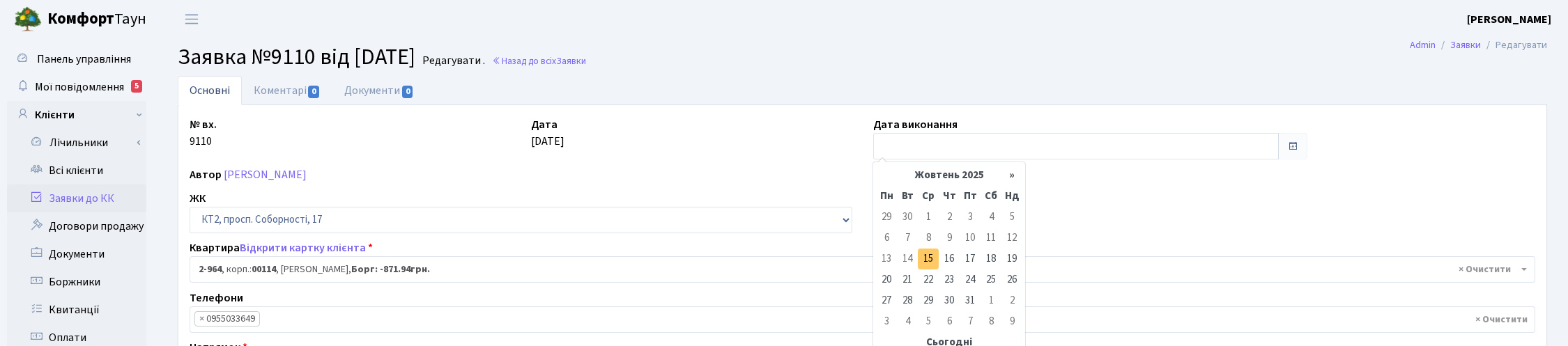
click at [933, 260] on td "15" at bounding box center [928, 258] width 21 height 21
type input "15.10.2025"
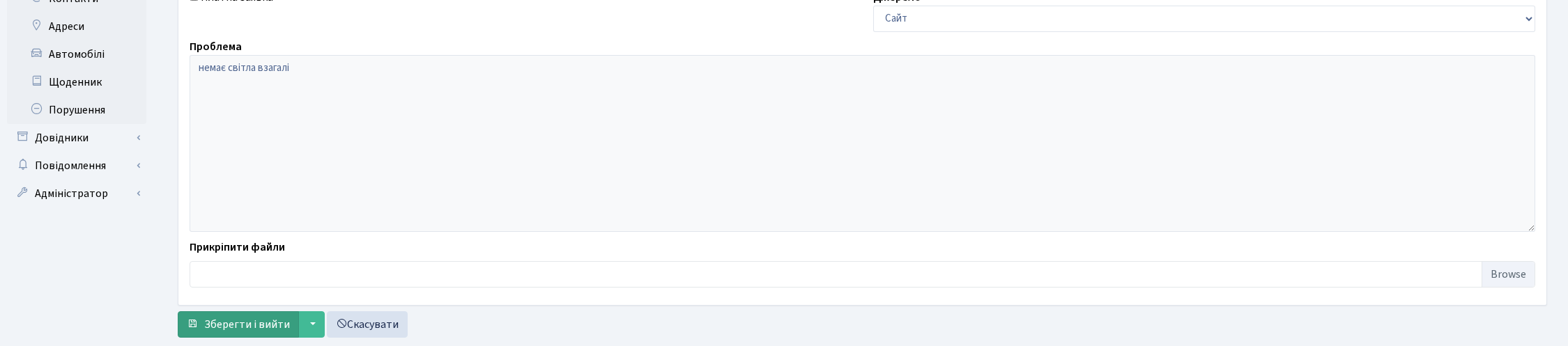
scroll to position [485, 0]
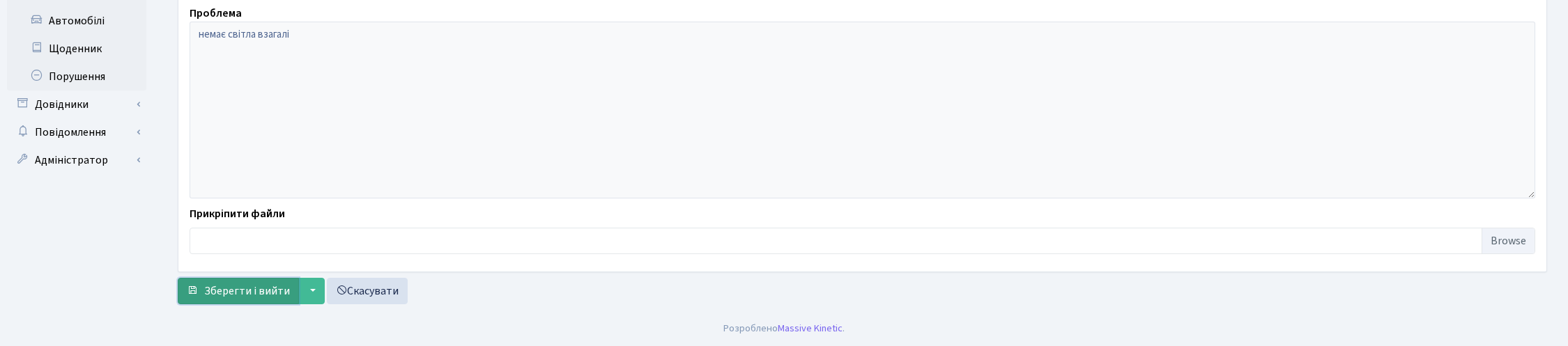
click at [238, 290] on span "Зберегти і вийти" at bounding box center [247, 291] width 86 height 15
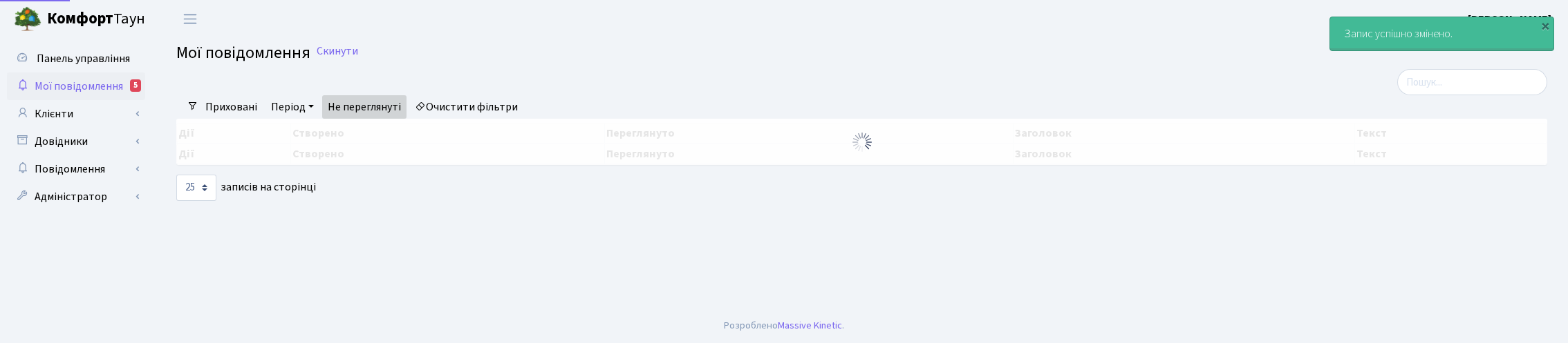
select select "25"
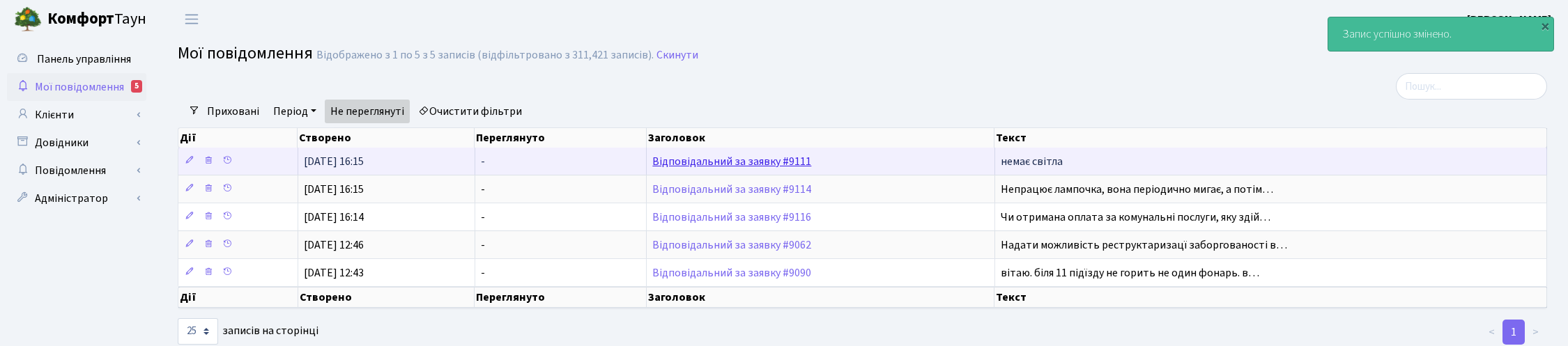
click at [708, 163] on link "Відповідальний за заявку #9111" at bounding box center [731, 162] width 159 height 15
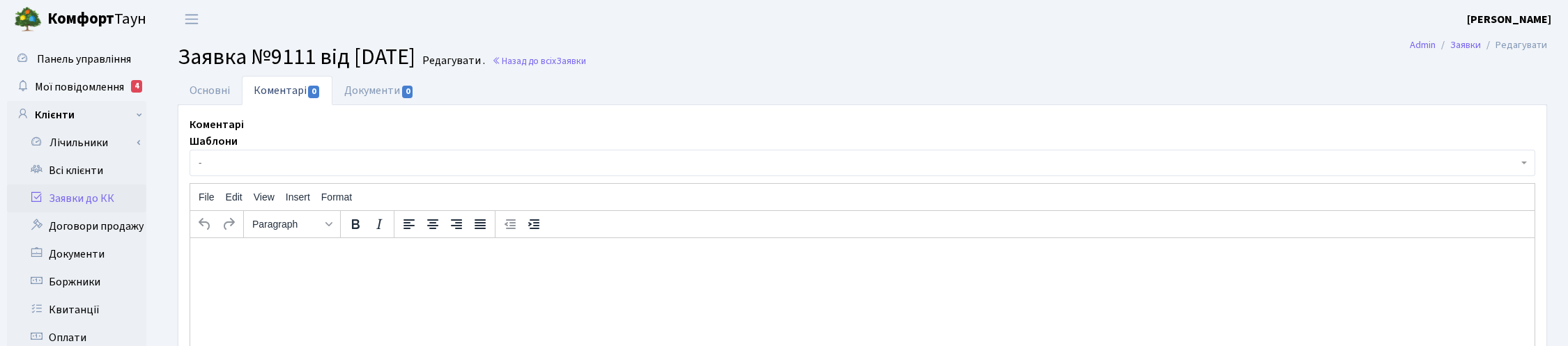
select select "16016"
select select "29"
click at [206, 86] on link "Основні" at bounding box center [209, 90] width 64 height 28
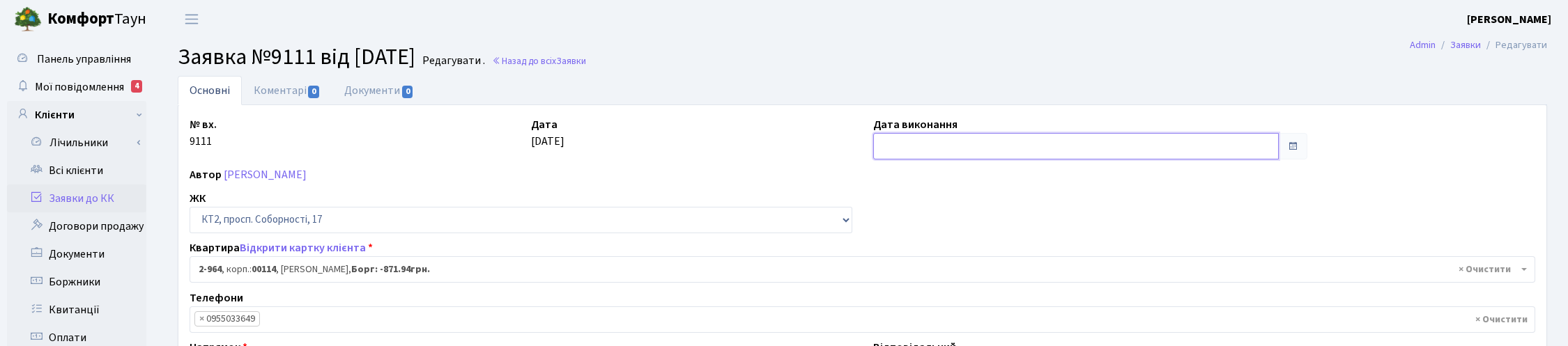
click at [904, 153] on input "text" at bounding box center [1075, 147] width 406 height 27
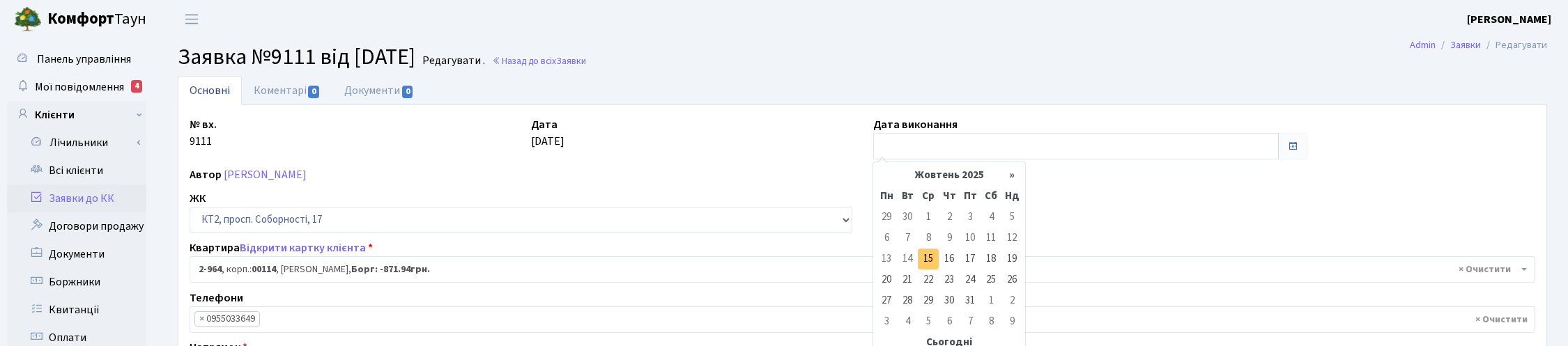
click at [932, 259] on td "15" at bounding box center [928, 258] width 21 height 21
type input "15.10.2025"
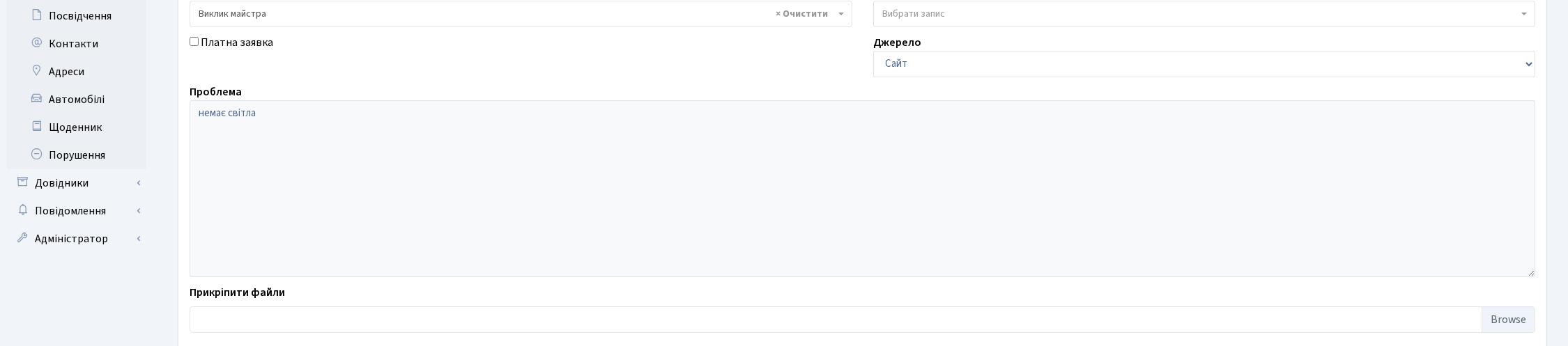
scroll to position [485, 0]
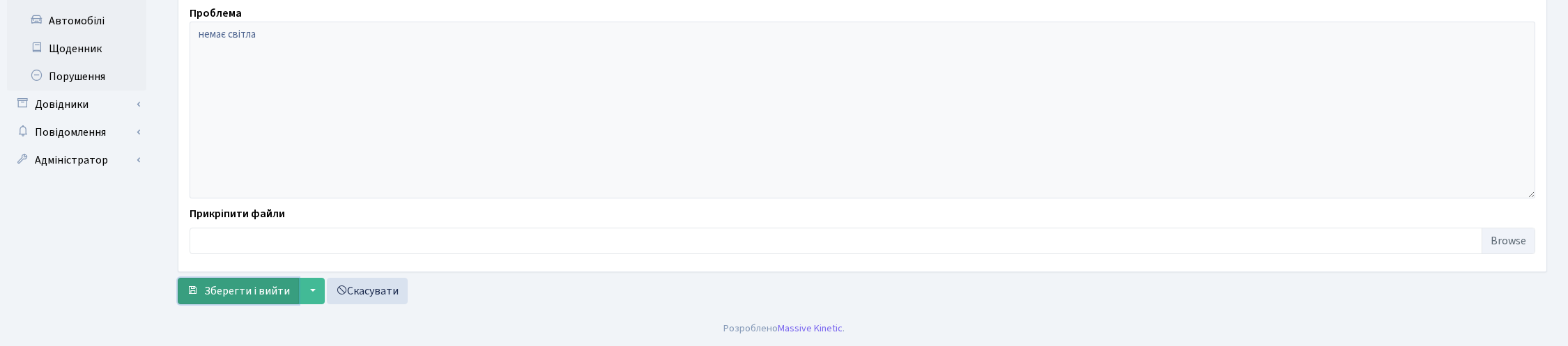
click at [237, 291] on span "Зберегти і вийти" at bounding box center [247, 291] width 86 height 15
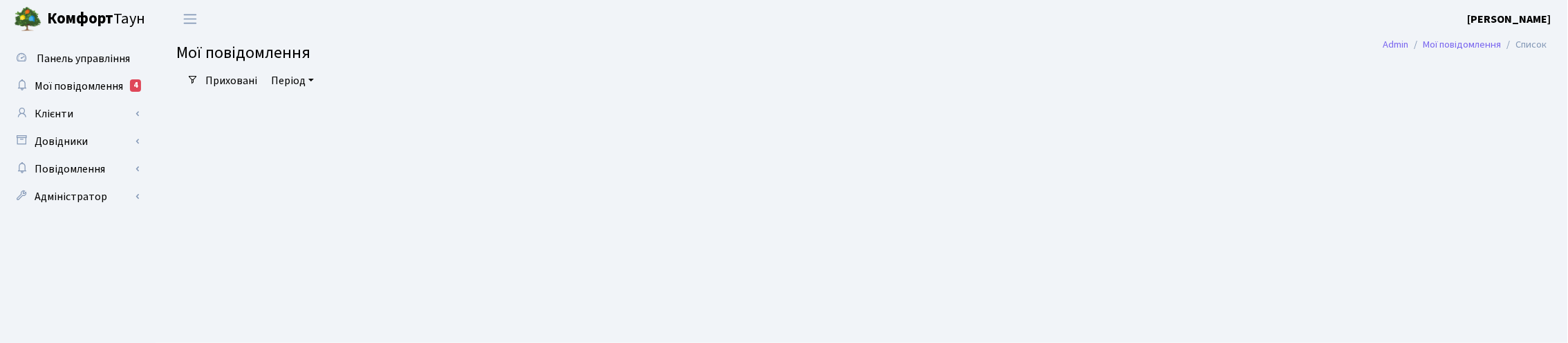
select select "25"
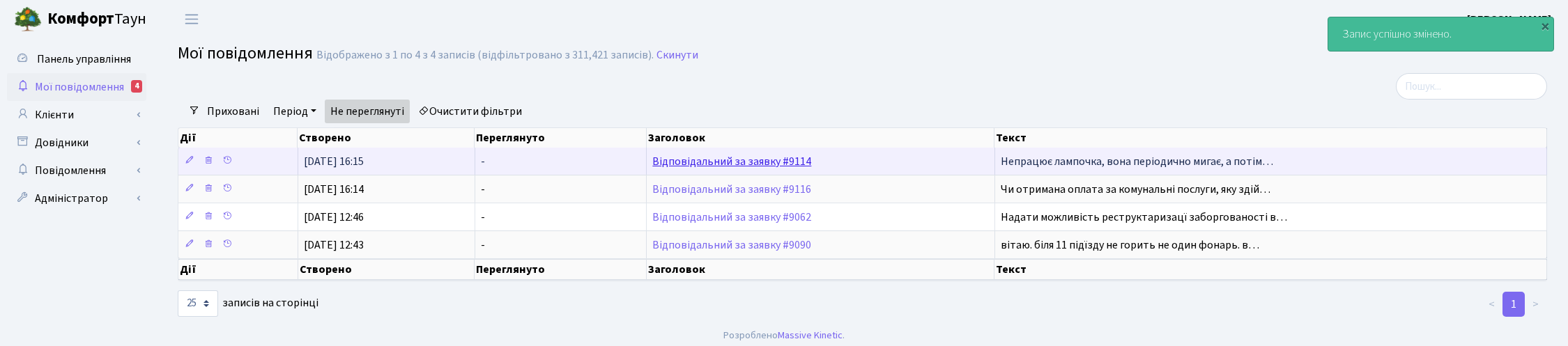
click at [697, 166] on link "Відповідальний за заявку #9114" at bounding box center [731, 162] width 159 height 15
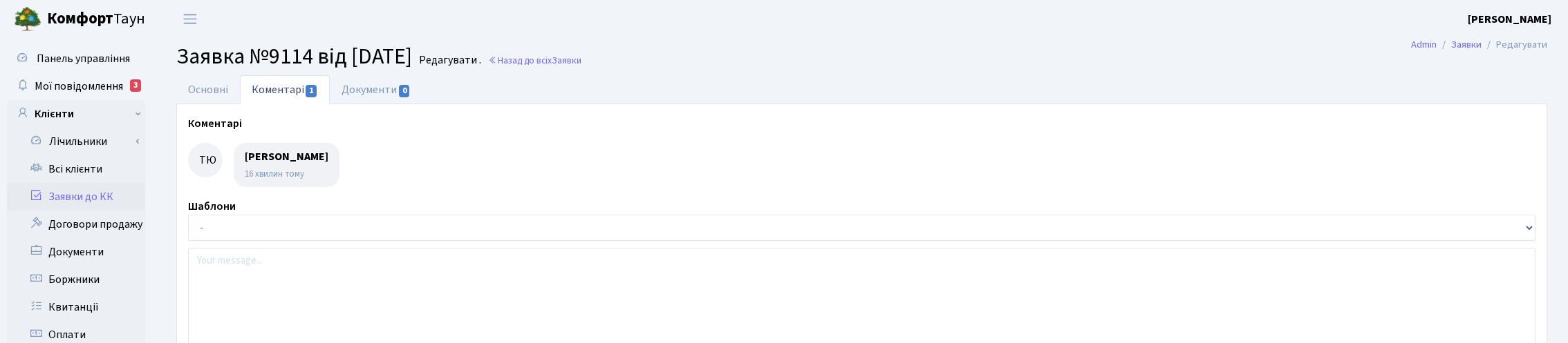
select select "1060"
select select "40"
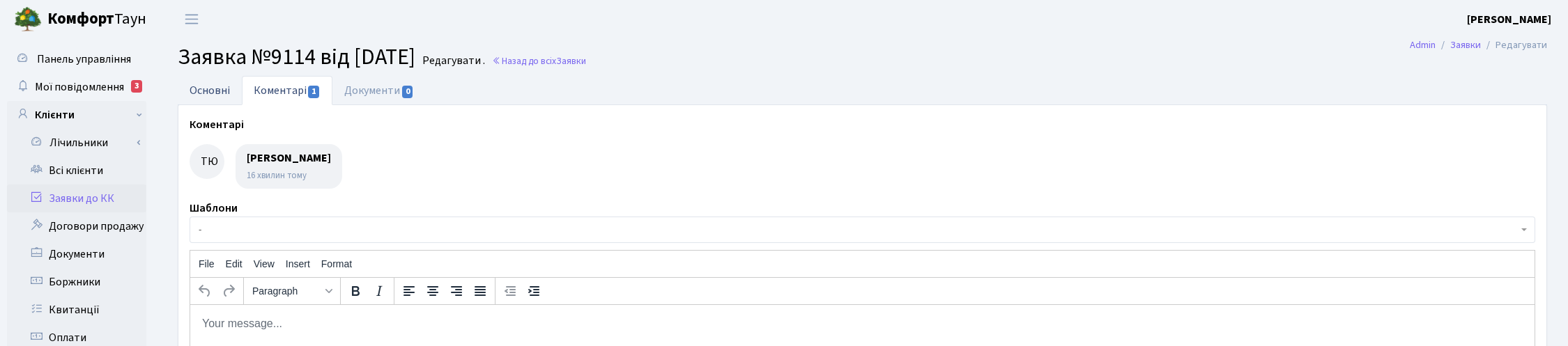
click at [198, 92] on link "Основні" at bounding box center [209, 90] width 64 height 28
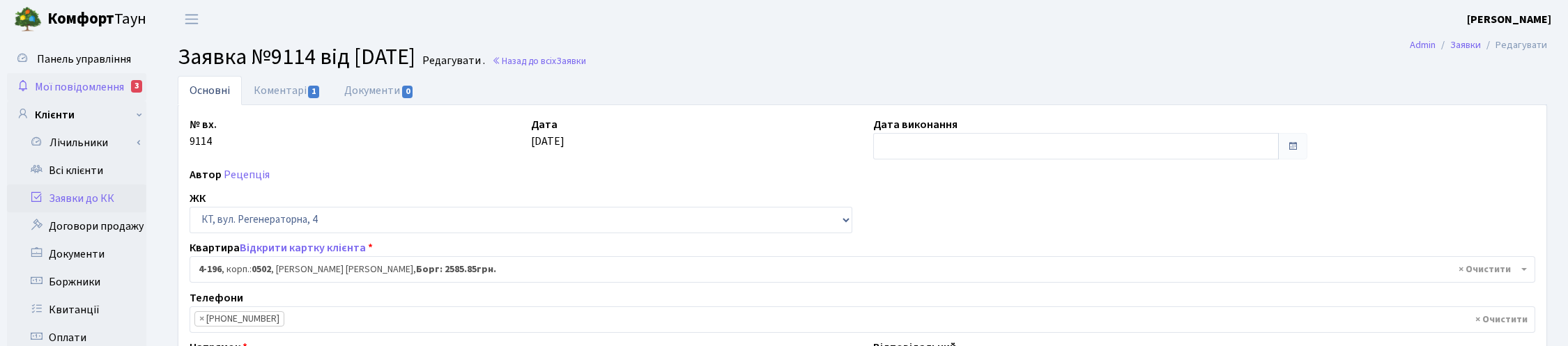
click at [92, 81] on span "Мої повідомлення" at bounding box center [79, 87] width 89 height 15
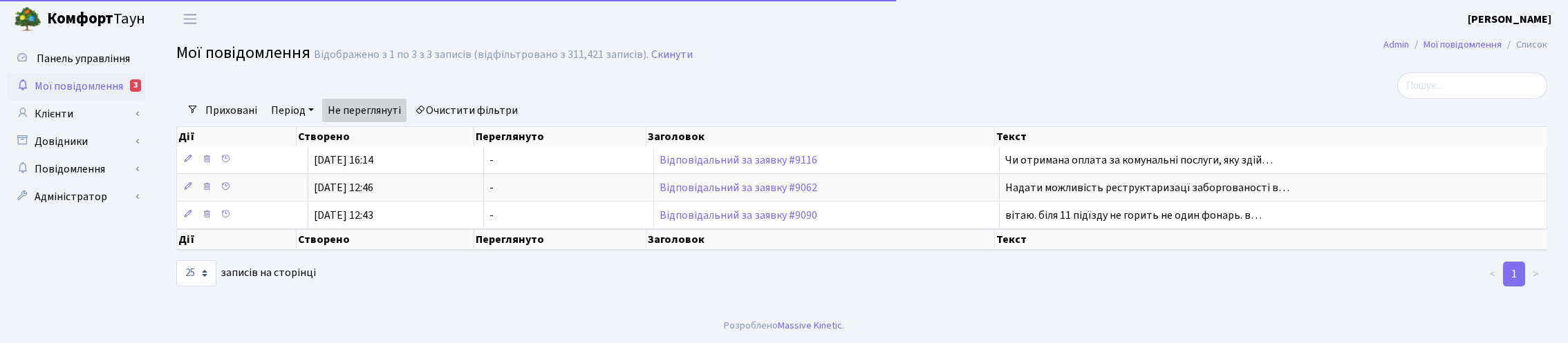
select select "25"
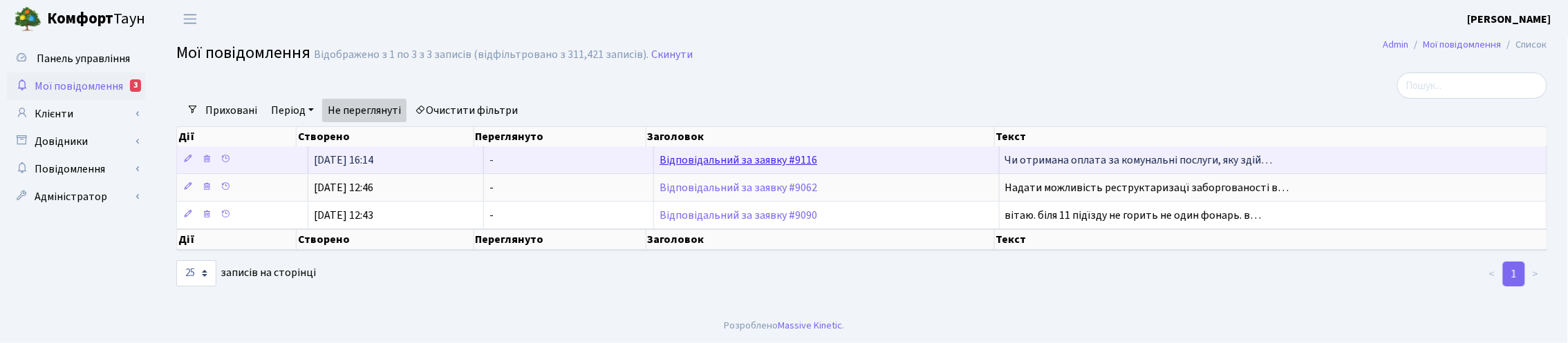
click at [677, 166] on link "Відповідальний за заявку #9116" at bounding box center [739, 160] width 158 height 15
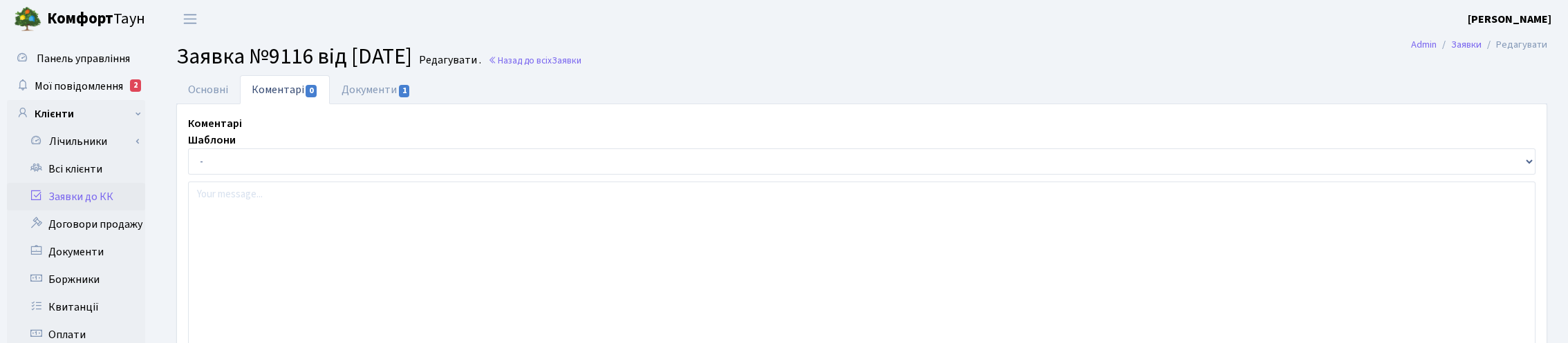
select select "29902"
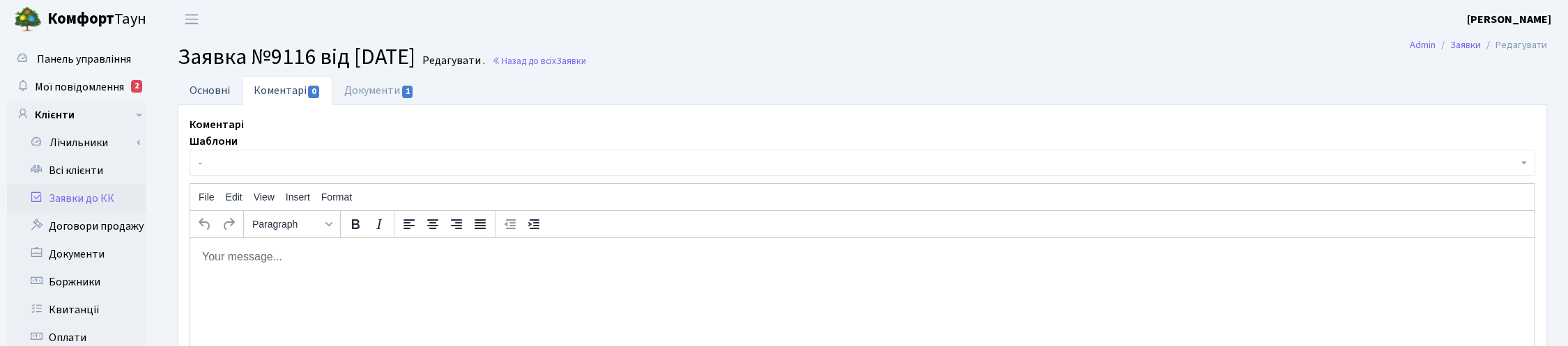
click at [207, 86] on link "Основні" at bounding box center [209, 90] width 64 height 28
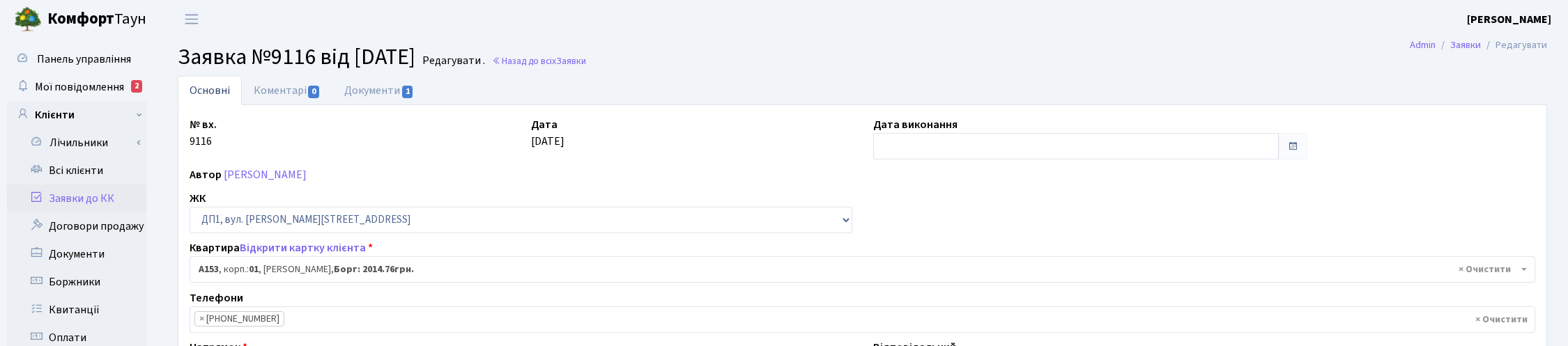
drag, startPoint x: 1145, startPoint y: 78, endPoint x: 1131, endPoint y: 84, distance: 15.2
click at [1145, 78] on ul "Основні Коментарі 0 Документи 1" at bounding box center [862, 90] width 1370 height 29
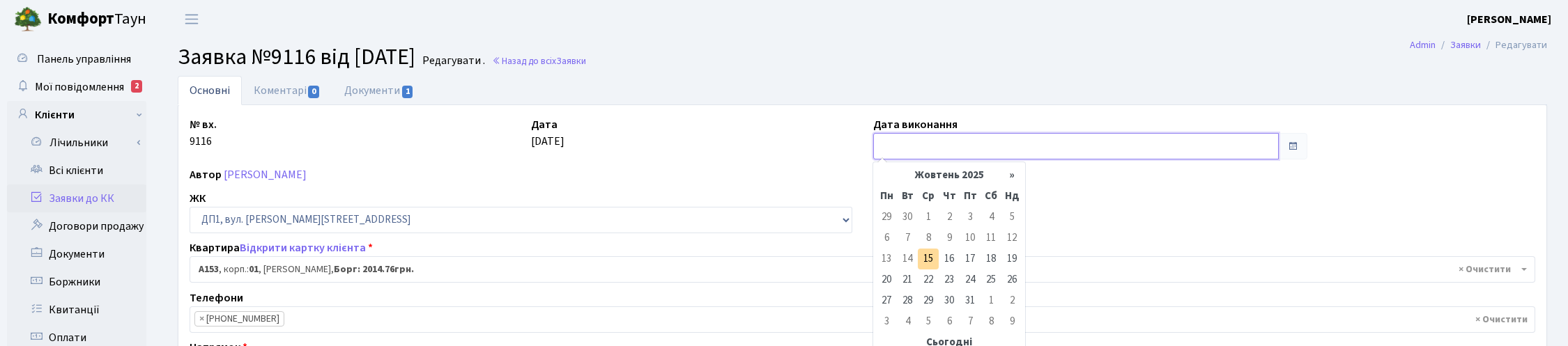
click at [942, 144] on input "text" at bounding box center [1075, 147] width 406 height 27
click at [933, 259] on td "15" at bounding box center [928, 258] width 21 height 21
type input "15.10.2025"
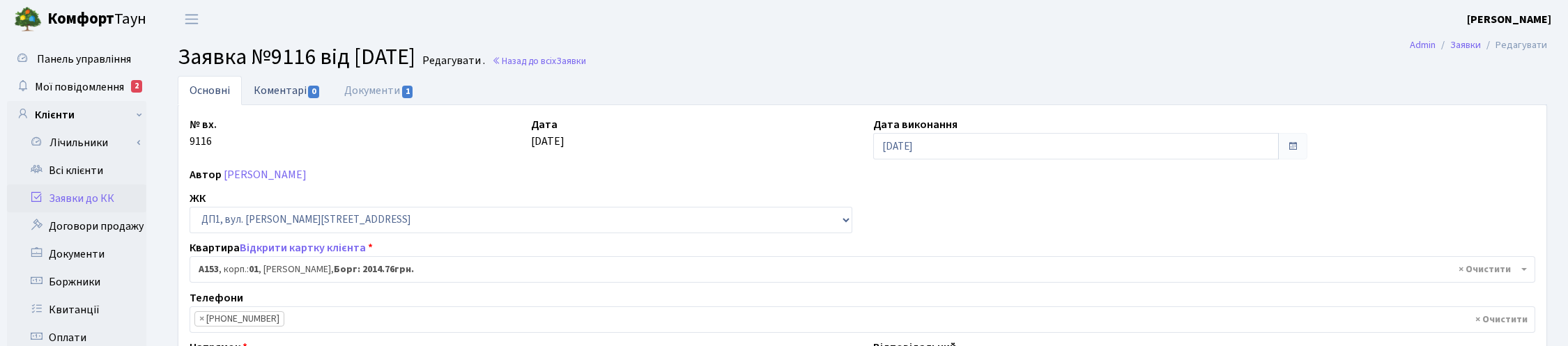
click at [287, 91] on link "Коментарі 0" at bounding box center [287, 90] width 91 height 28
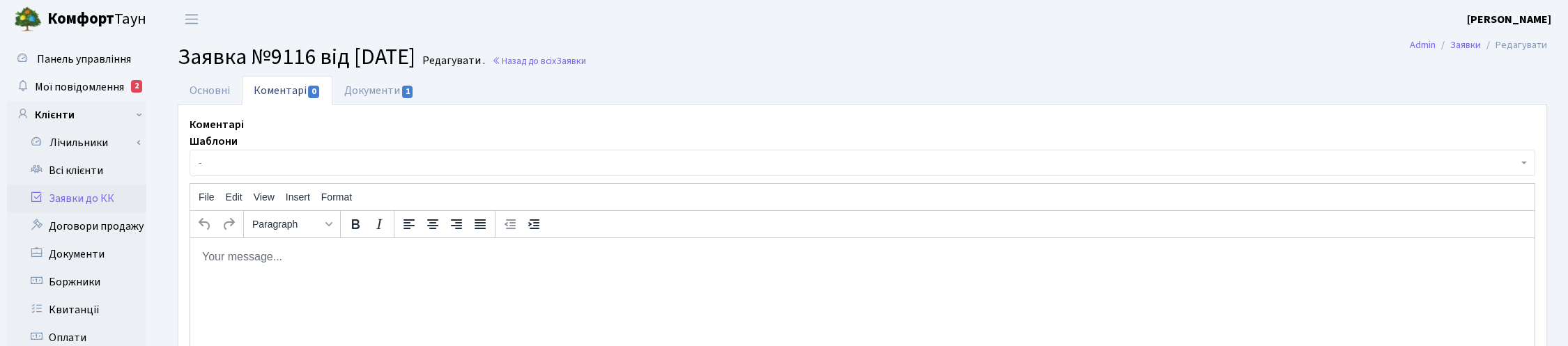
click at [372, 254] on p "Rich Text Area. Press ALT-0 for help." at bounding box center [863, 256] width 1322 height 15
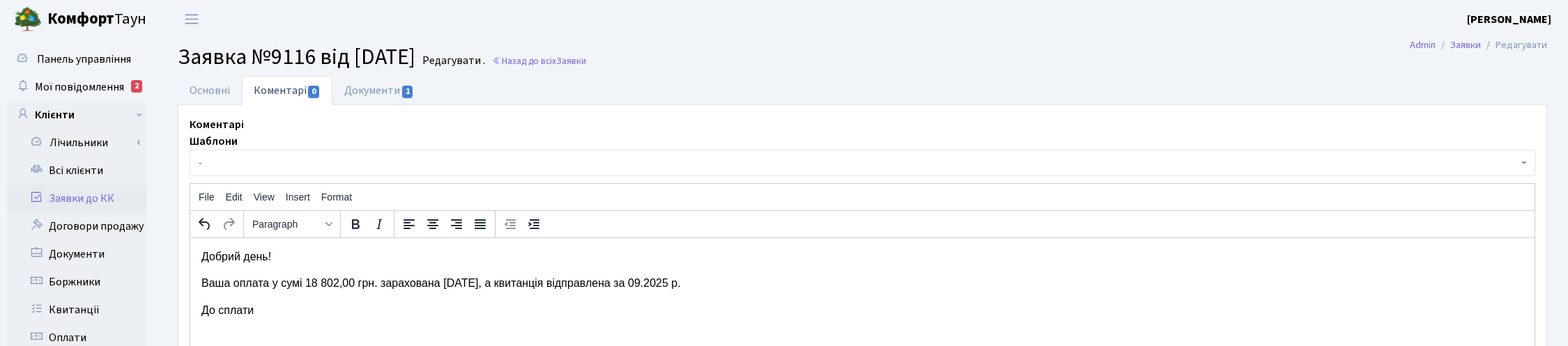
click at [965, 54] on h2 "Заявка №9116 від 15.10.2025 Редагувати . Назад до всіх Заявки" at bounding box center [862, 58] width 1370 height 27
click at [299, 310] on p "До сплати" at bounding box center [863, 310] width 1322 height 15
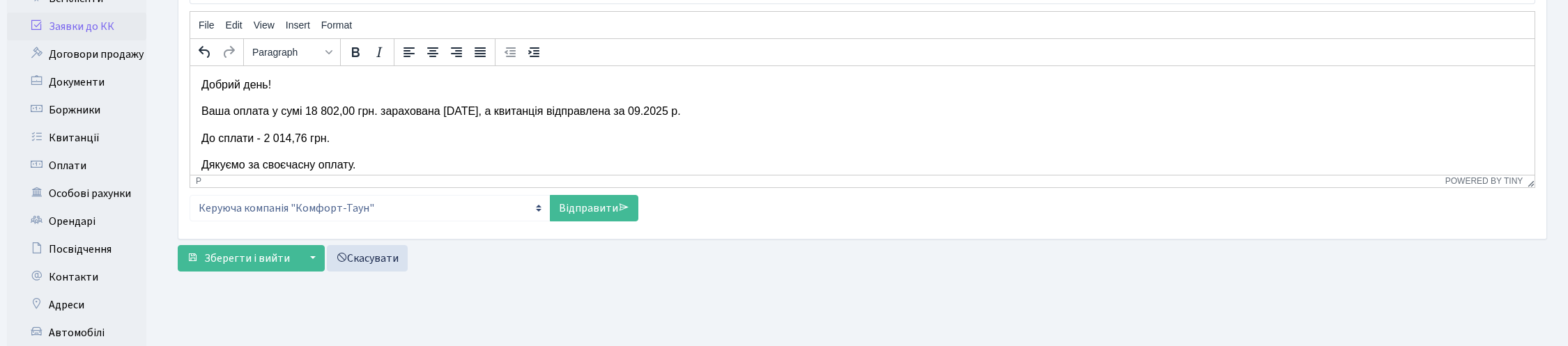
scroll to position [174, 0]
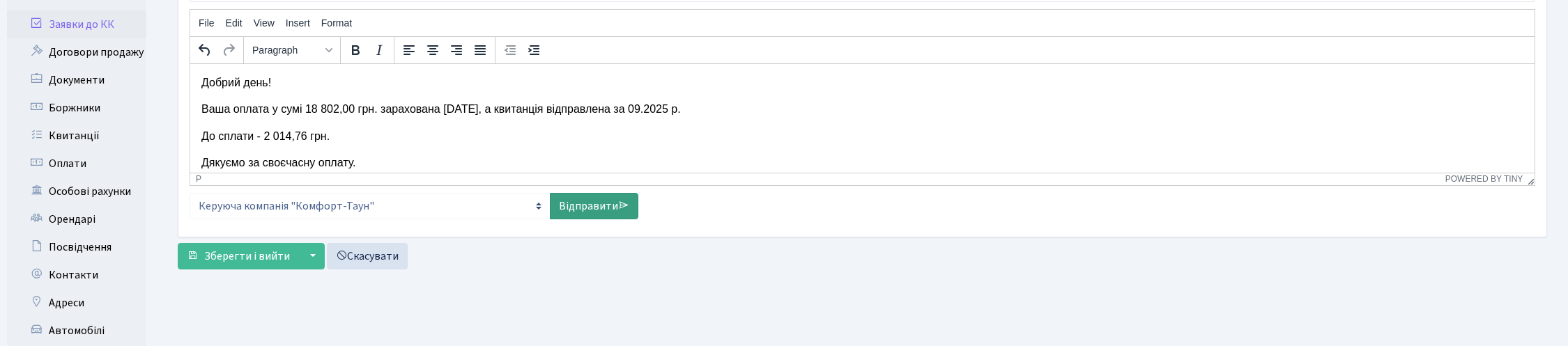
click at [591, 210] on link "Відправити" at bounding box center [594, 207] width 88 height 27
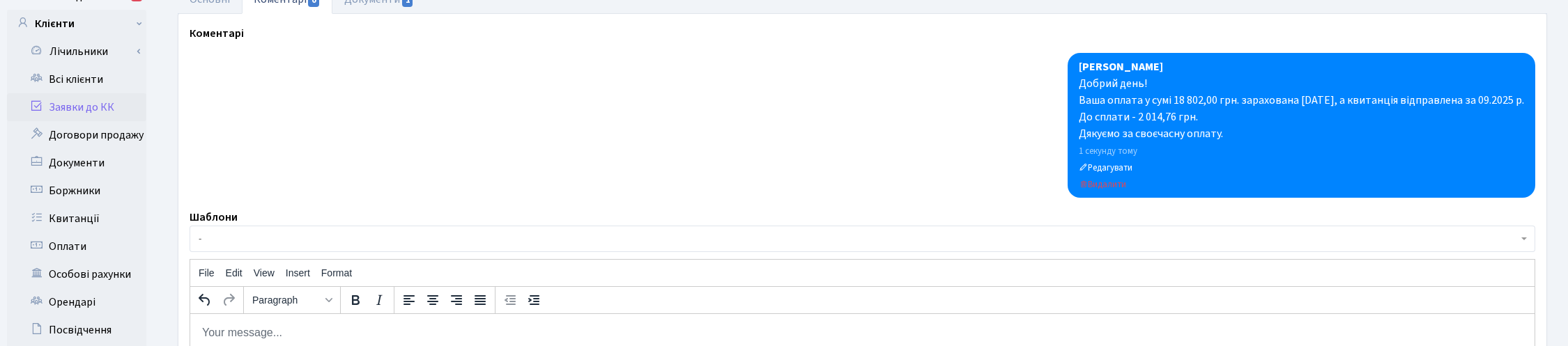
scroll to position [0, 0]
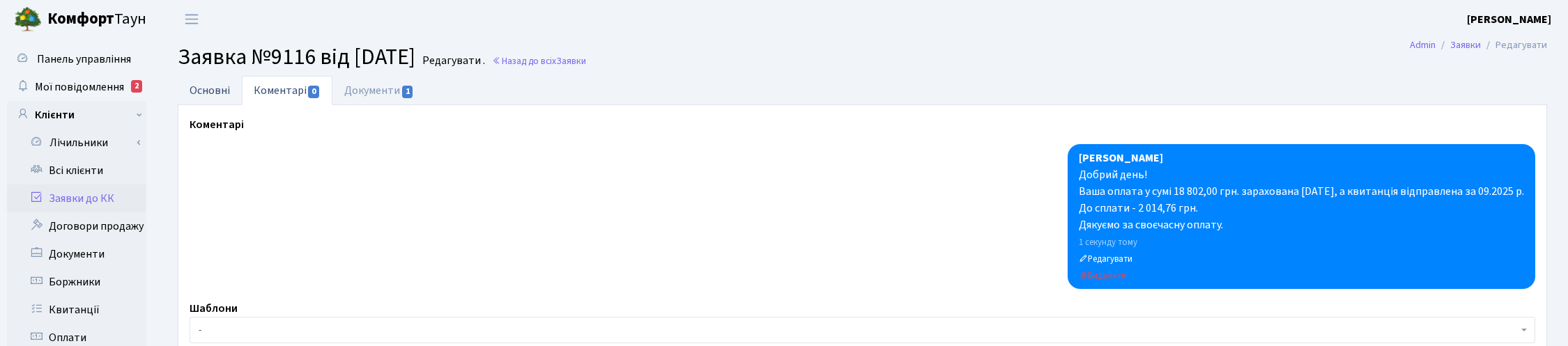
click at [214, 82] on link "Основні" at bounding box center [209, 90] width 64 height 28
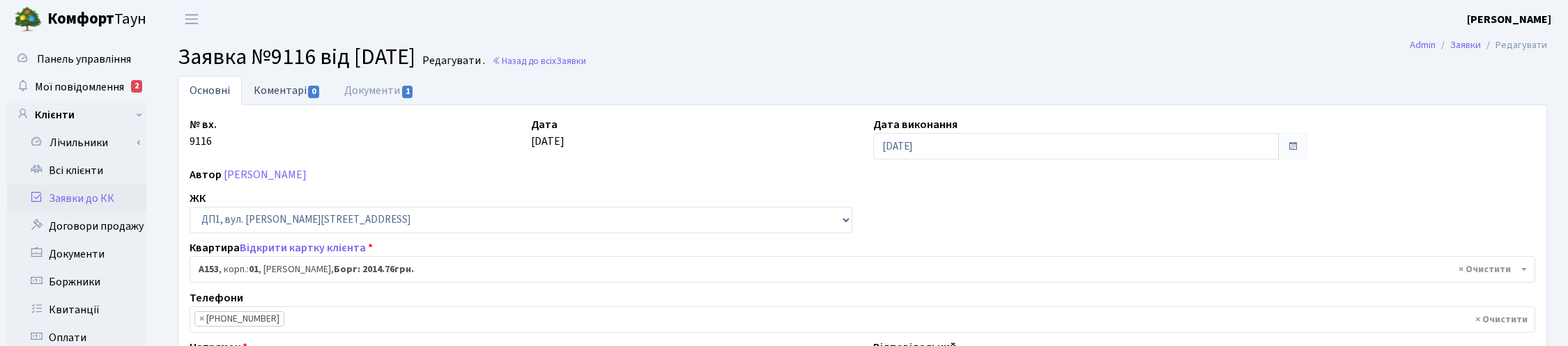
click at [281, 86] on link "Коментарі 0" at bounding box center [287, 90] width 91 height 28
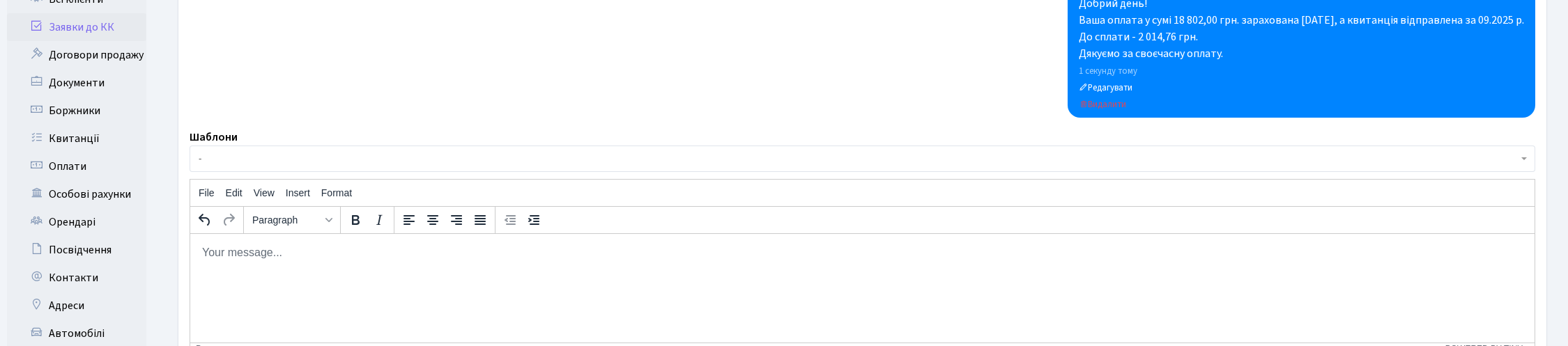
scroll to position [349, 0]
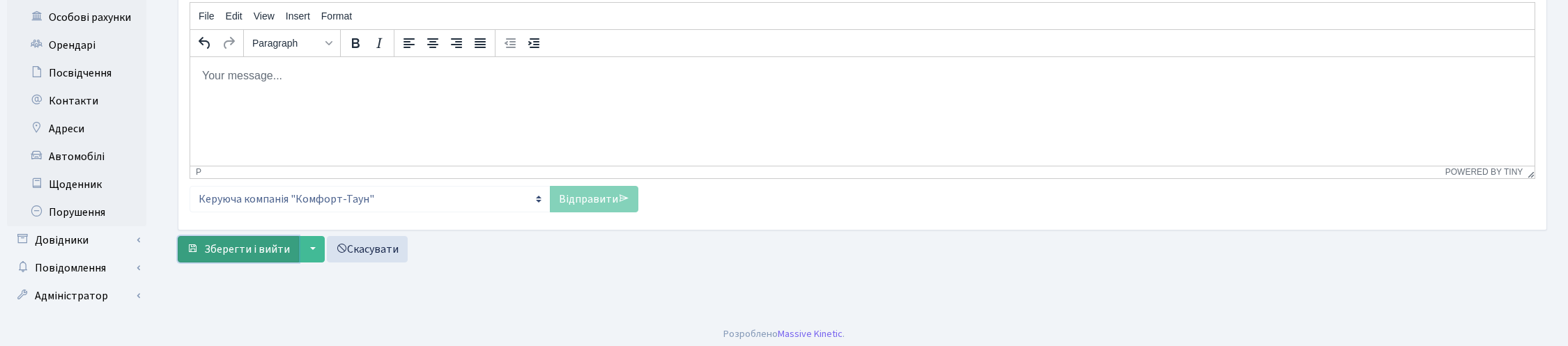
click at [263, 248] on span "Зберегти і вийти" at bounding box center [247, 249] width 86 height 15
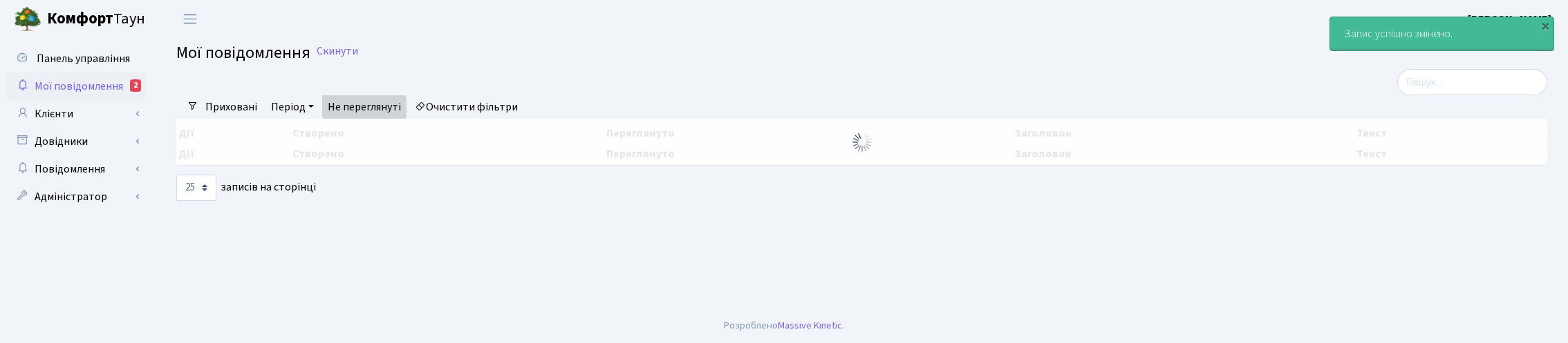
select select "25"
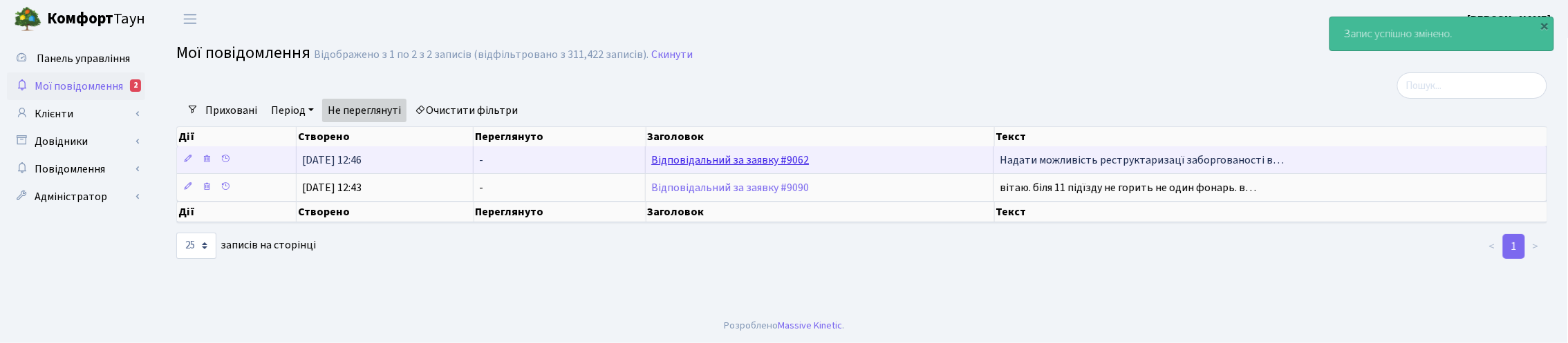
click at [758, 161] on link "Відповідальний за заявку #9062" at bounding box center [729, 160] width 158 height 15
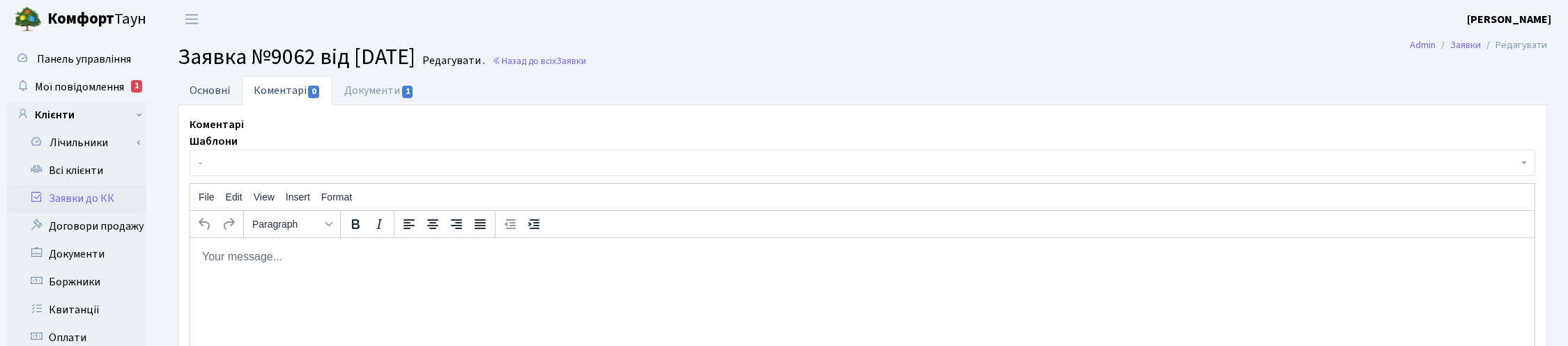
click at [203, 88] on link "Основні" at bounding box center [209, 90] width 64 height 28
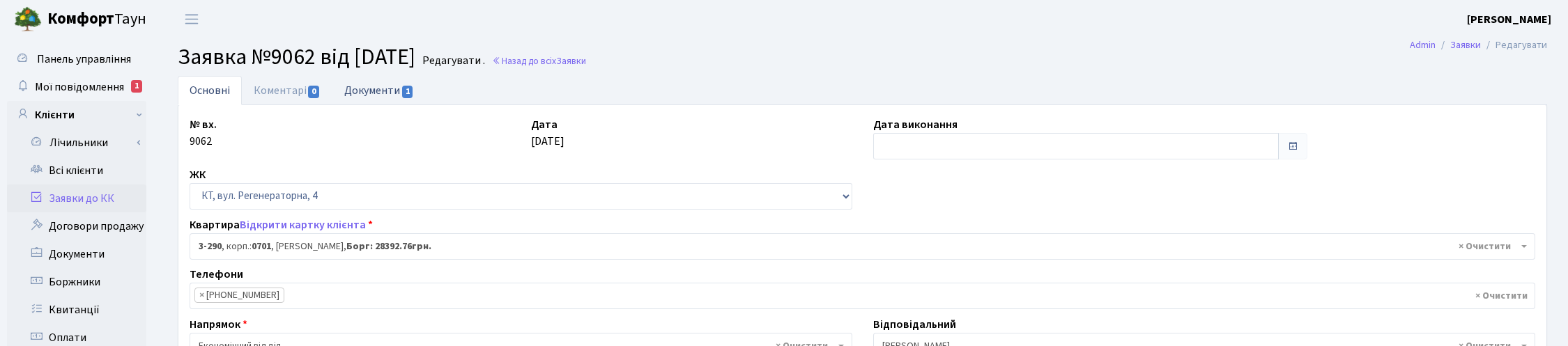
click at [387, 87] on link "Документи 1" at bounding box center [379, 90] width 93 height 28
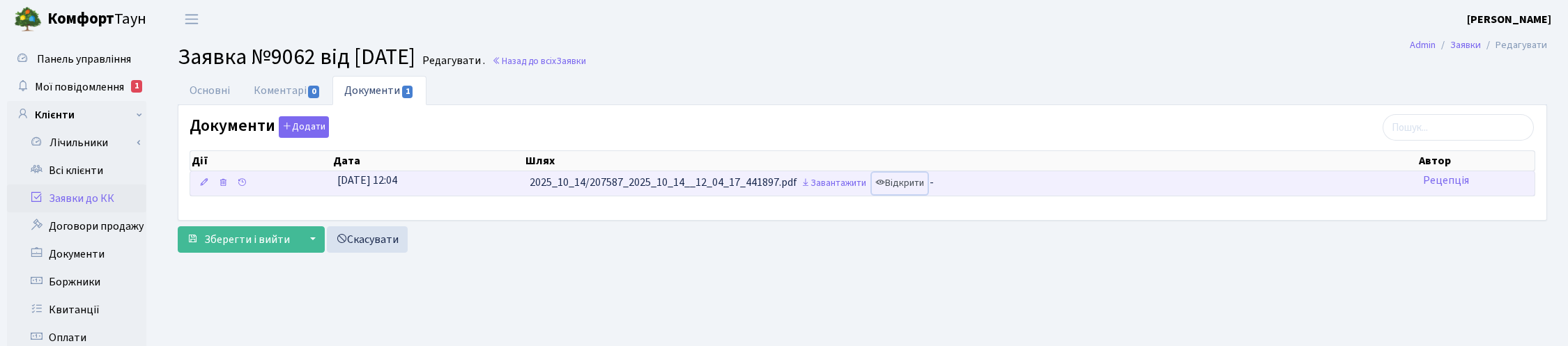
click at [910, 181] on link "Відкрити" at bounding box center [899, 183] width 56 height 22
